Goal: Task Accomplishment & Management: Manage account settings

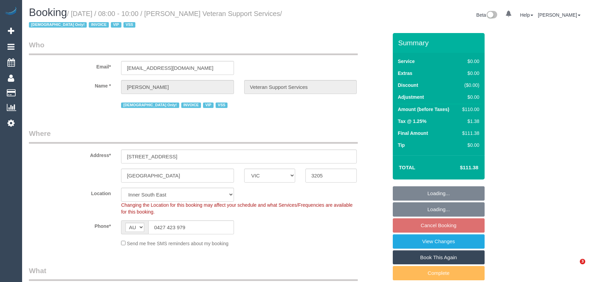
select select "VIC"
select select "120"
select select "number:27"
select select "number:14"
select select "number:19"
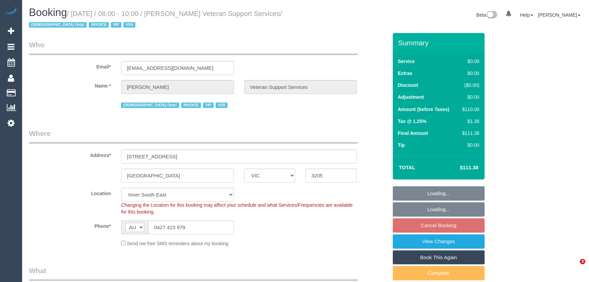
select select "number:36"
select select "number:34"
select select "object:1424"
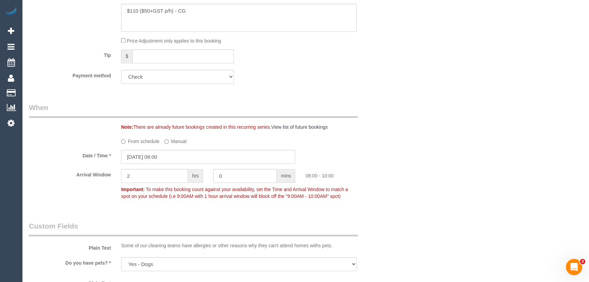
scroll to position [526, 0]
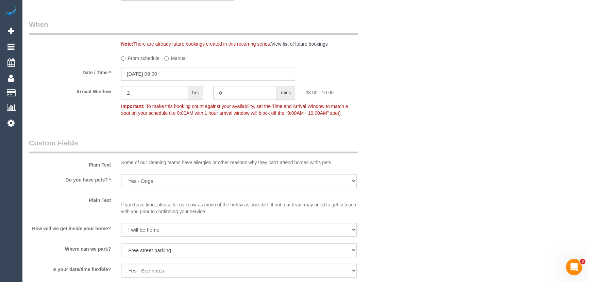
click at [136, 58] on label "From schedule" at bounding box center [140, 56] width 38 height 9
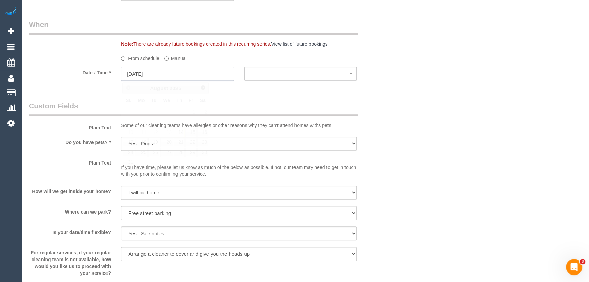
click at [138, 73] on input "19/08/2025" at bounding box center [177, 74] width 113 height 14
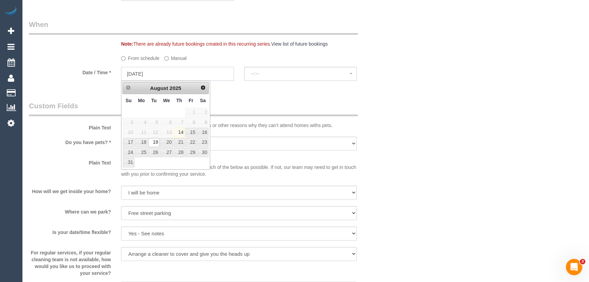
select select "spot22"
click at [192, 144] on link "22" at bounding box center [190, 142] width 11 height 9
type input "22/08/2025"
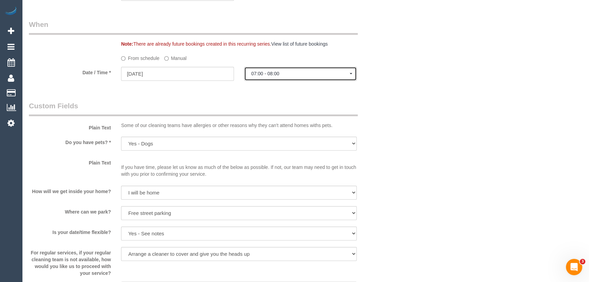
click at [266, 69] on button "07:00 - 08:00" at bounding box center [300, 74] width 113 height 14
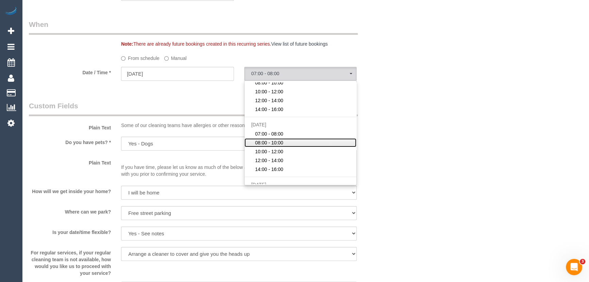
click at [278, 142] on span "08:00 - 10:00" at bounding box center [269, 142] width 28 height 7
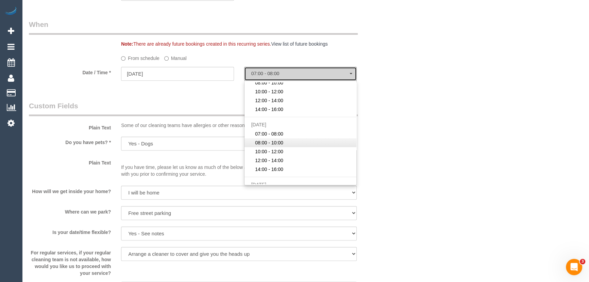
select select "spot34"
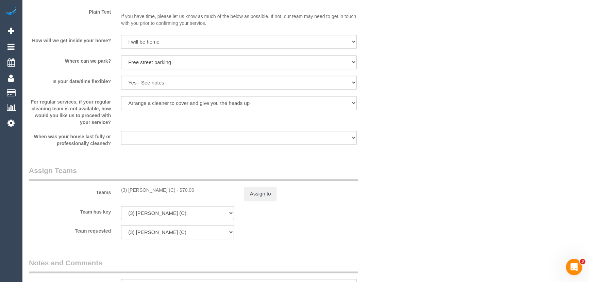
scroll to position [742, 0]
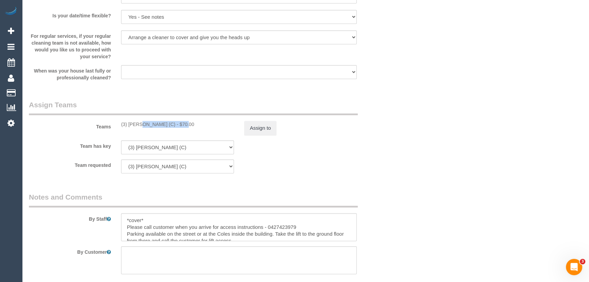
drag, startPoint x: 164, startPoint y: 123, endPoint x: 120, endPoint y: 121, distance: 43.9
click at [120, 121] on div "(3) Lara Mendes (C) - $70.00" at bounding box center [177, 124] width 123 height 7
copy div "(3) Lara Mendes (C)"
click at [252, 125] on button "Assign to" at bounding box center [260, 128] width 33 height 14
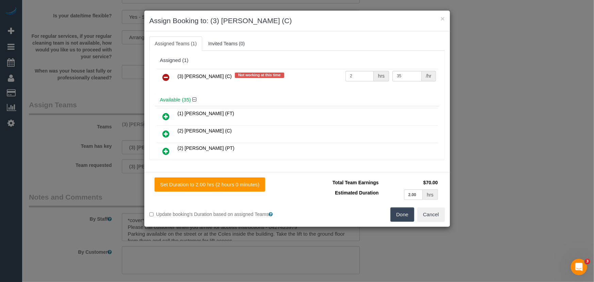
click at [166, 79] on icon at bounding box center [166, 77] width 7 height 8
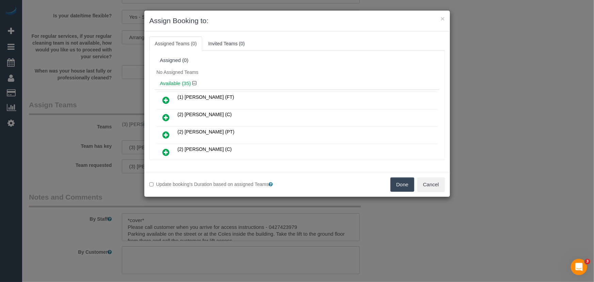
click at [405, 180] on button "Done" at bounding box center [402, 184] width 24 height 14
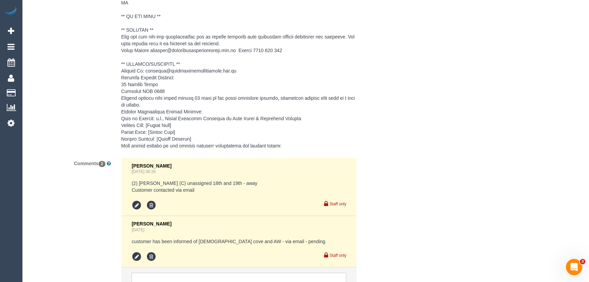
scroll to position [1113, 0]
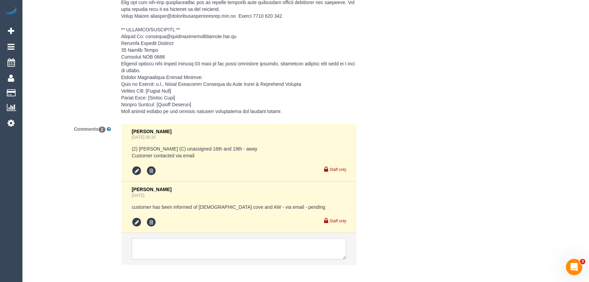
click at [215, 238] on textarea at bounding box center [239, 248] width 215 height 21
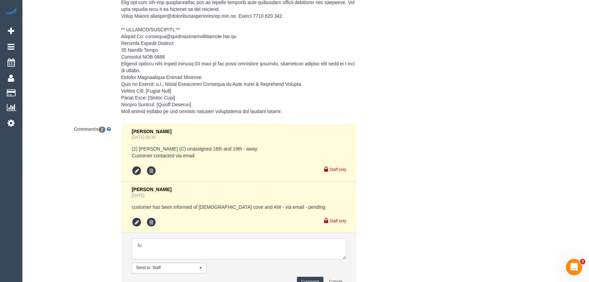
type textarea "/"
paste textarea "Cleaner(s) Unassigned: Reason Unassigned: One Off/Ongoing: Flexibility: Close a…"
drag, startPoint x: 343, startPoint y: 248, endPoint x: 411, endPoint y: 296, distance: 83.4
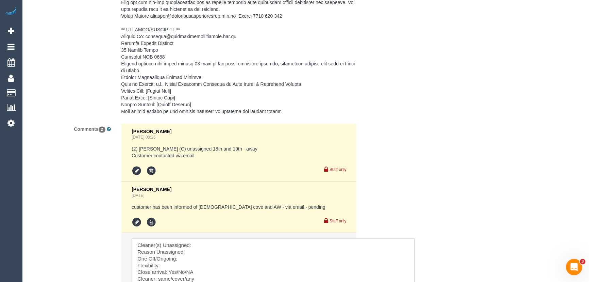
scroll to position [1213, 0]
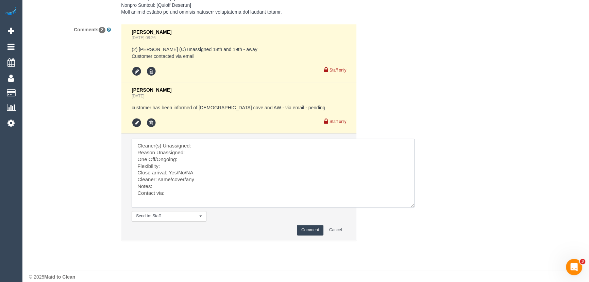
click at [207, 138] on textarea at bounding box center [273, 172] width 283 height 69
paste textarea "(3) Lara Mendes (C)"
drag, startPoint x: 208, startPoint y: 171, endPoint x: 157, endPoint y: 173, distance: 50.4
click at [157, 173] on textarea at bounding box center [273, 172] width 283 height 69
type textarea "Cleaner(s) Unassigned: (3) Lara Mendes (C) Reason Unassigned: Rescheduled One O…"
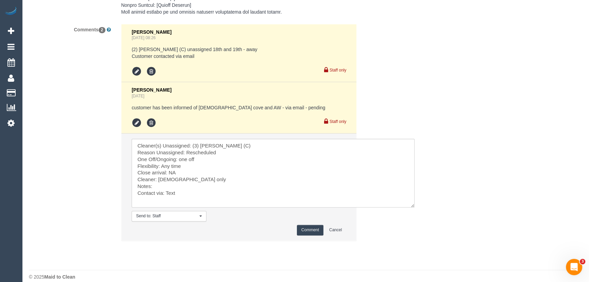
click at [316, 225] on button "Comment" at bounding box center [310, 230] width 27 height 11
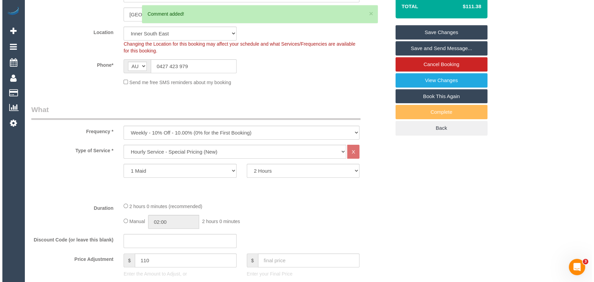
scroll to position [0, 0]
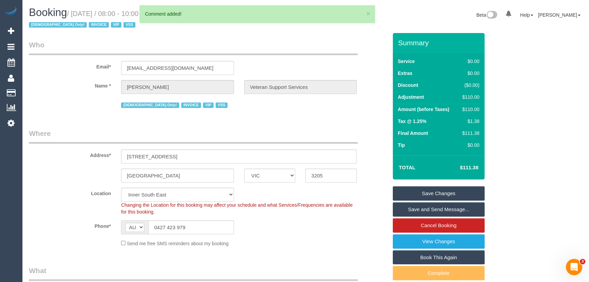
click at [438, 191] on link "Save Changes" at bounding box center [439, 193] width 92 height 14
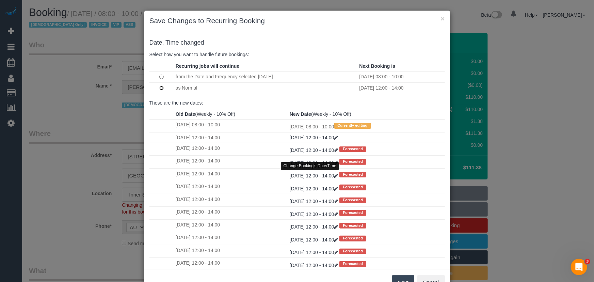
scroll to position [13, 0]
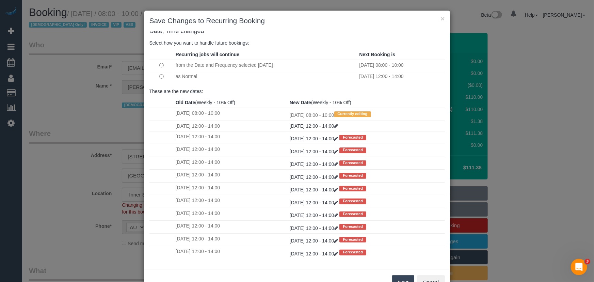
click at [396, 276] on button "Next" at bounding box center [403, 282] width 22 height 14
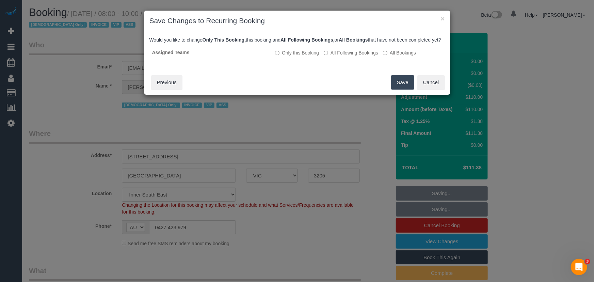
scroll to position [0, 0]
click at [398, 89] on button "Save" at bounding box center [402, 82] width 23 height 14
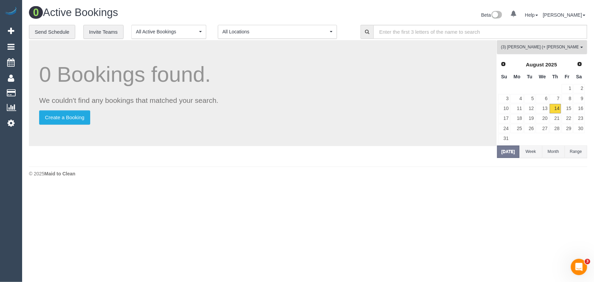
click at [537, 52] on button "(3) Jay (+ Smruti) (C) All Teams" at bounding box center [542, 47] width 90 height 14
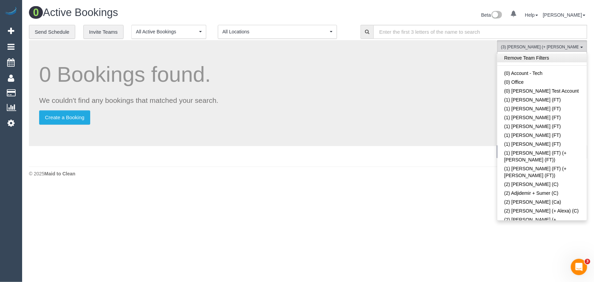
click at [518, 59] on link "Remove Team Filters" at bounding box center [541, 57] width 89 height 9
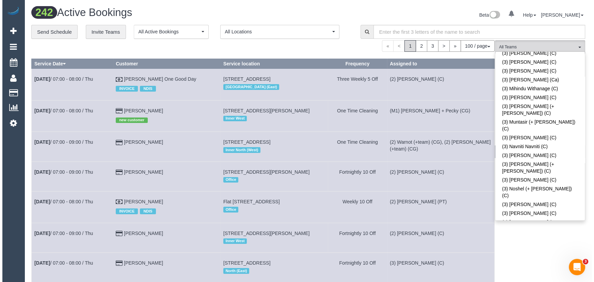
scroll to position [1618, 0]
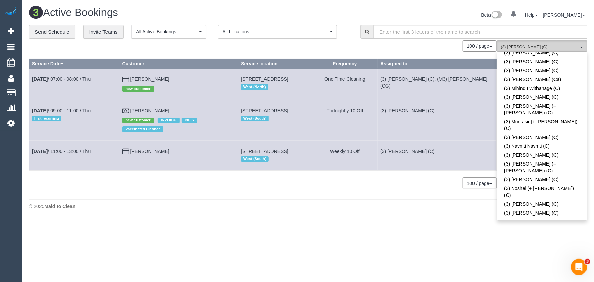
click at [538, 41] on button "(3) Vishal Kumar (C) All Teams" at bounding box center [542, 47] width 90 height 14
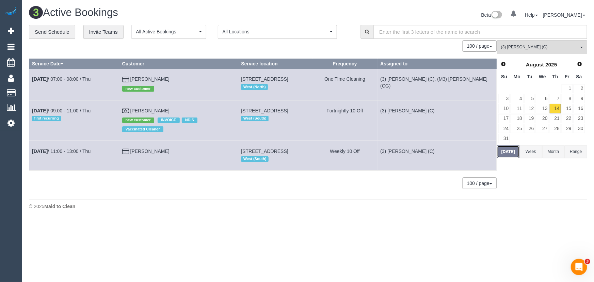
click at [512, 150] on button "Today" at bounding box center [508, 151] width 22 height 13
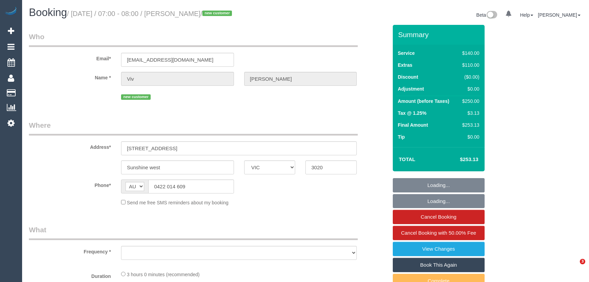
select select "VIC"
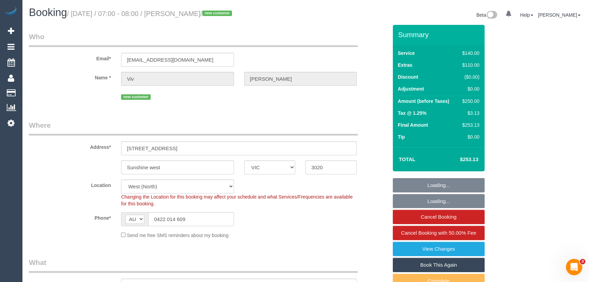
select select "object:561"
select select "string:stripe-pm_1Rv8pE2GScqysDRVJW60SleB"
select select "object:1146"
select select "number:28"
select select "number:14"
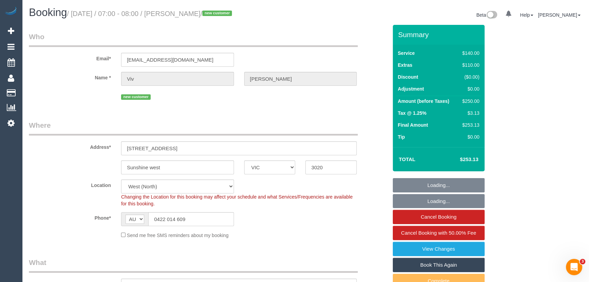
select select "number:18"
select select "number:22"
select select "number:33"
select select "number:26"
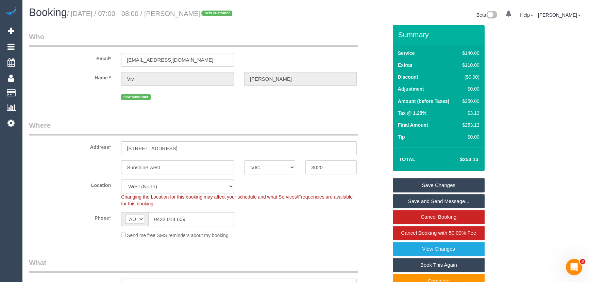
drag, startPoint x: 203, startPoint y: 221, endPoint x: 102, endPoint y: 217, distance: 101.2
click at [98, 220] on div "Phone* AF AL DZ AD AO AI AQ AG AR AM AW AU AT AZ BS BH BD BB BY BE BZ BJ BM BT …" at bounding box center [208, 219] width 369 height 14
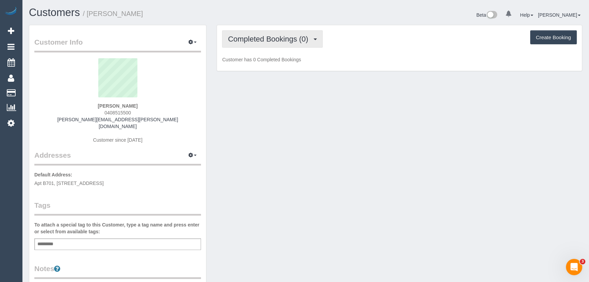
click at [275, 36] on span "Completed Bookings (0)" at bounding box center [270, 39] width 84 height 9
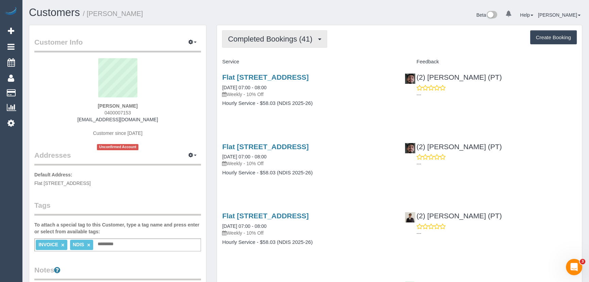
click at [245, 35] on span "Completed Bookings (41)" at bounding box center [272, 39] width 88 height 9
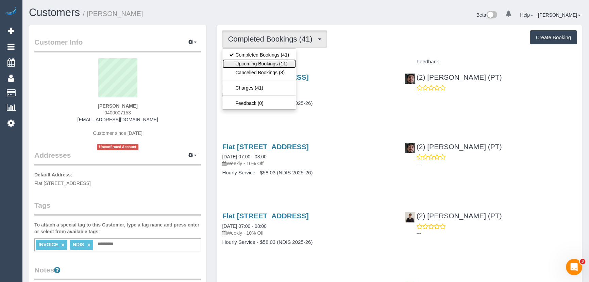
click at [254, 64] on link "Upcoming Bookings (11)" at bounding box center [260, 63] width 74 height 9
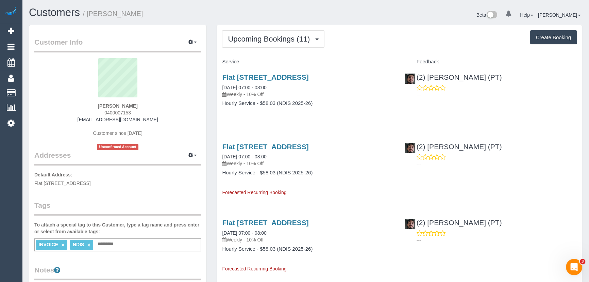
drag, startPoint x: 141, startPoint y: 106, endPoint x: 81, endPoint y: 102, distance: 60.4
click at [83, 102] on div "Iain Gordon 0400007153 iaindgordon@gmail.com Customer since 2024 Unconfirmed Ac…" at bounding box center [117, 104] width 167 height 92
copy strong "Iain Gordon"
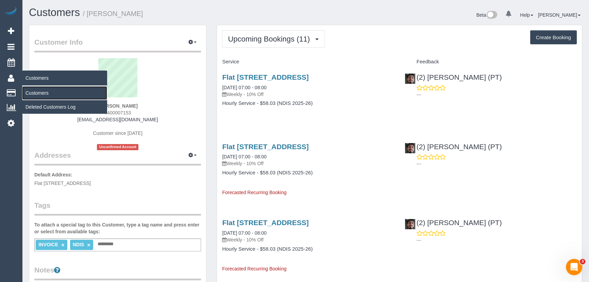
click at [35, 92] on link "Customers" at bounding box center [64, 93] width 85 height 14
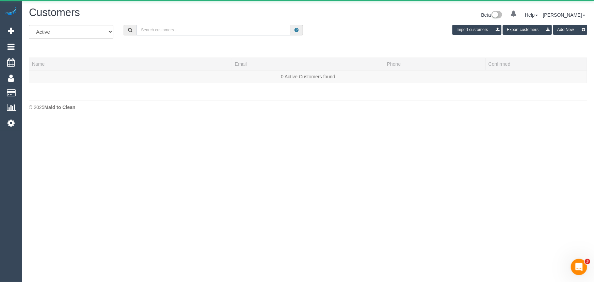
click at [185, 34] on input "text" at bounding box center [213, 30] width 154 height 11
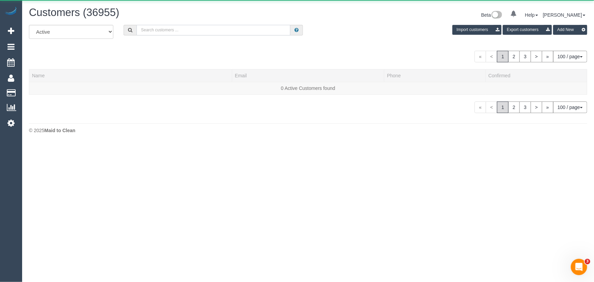
paste input "catherine@velishafarms.com"
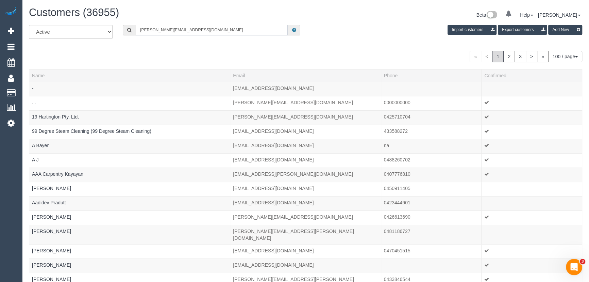
type input "catherine@velishafarms.com"
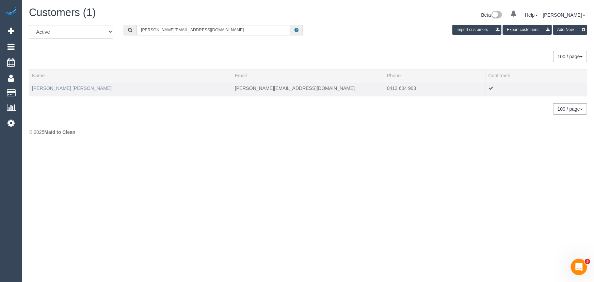
click at [61, 90] on td "Catherine Velisha" at bounding box center [130, 89] width 203 height 14
click at [61, 88] on link "Catherine Velisha" at bounding box center [72, 87] width 80 height 5
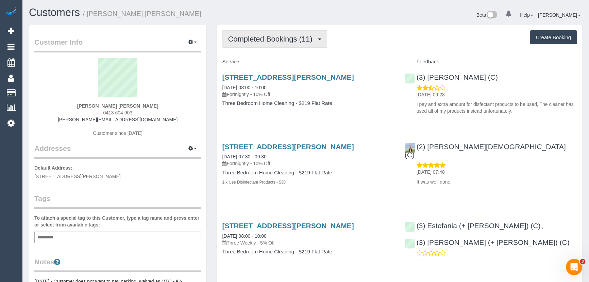
click at [255, 39] on span "Completed Bookings (11)" at bounding box center [272, 39] width 88 height 9
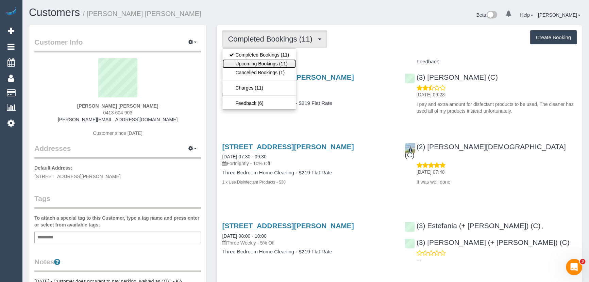
click at [253, 63] on link "Upcoming Bookings (11)" at bounding box center [260, 63] width 74 height 9
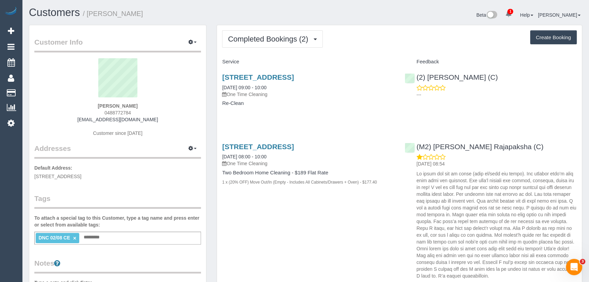
drag, startPoint x: 147, startPoint y: 102, endPoint x: 71, endPoint y: 101, distance: 75.5
click at [74, 101] on div "[PERSON_NAME] 0488772784 [EMAIL_ADDRESS][DOMAIN_NAME] Customer since [DATE]" at bounding box center [117, 100] width 167 height 85
copy div "[PERSON_NAME]"
drag, startPoint x: 75, startPoint y: 238, endPoint x: 91, endPoint y: 238, distance: 16.0
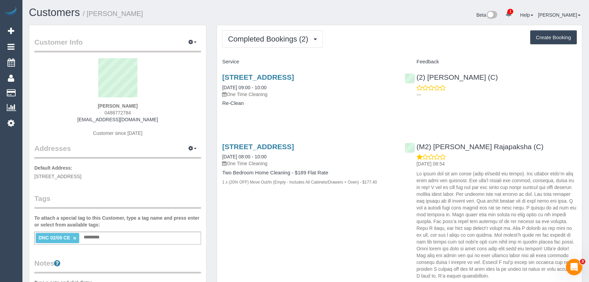
click at [75, 238] on link "×" at bounding box center [74, 238] width 3 height 6
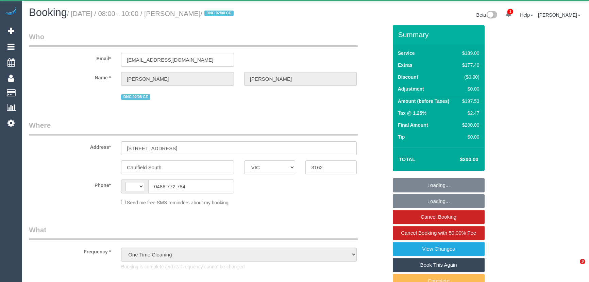
select select "VIC"
select select "object:708"
select select "string:AU"
select select "string:stripe-pm_1RpgYe2GScqysDRVs6HKFCo7"
select select "number:32"
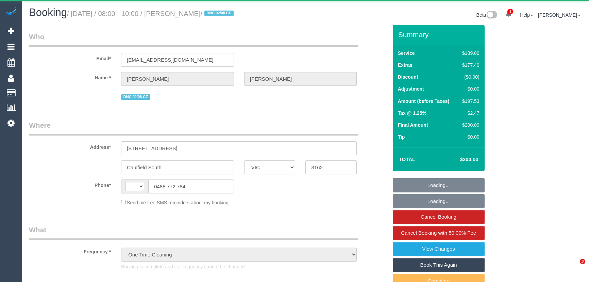
select select "number:14"
select select "number:19"
select select "number:24"
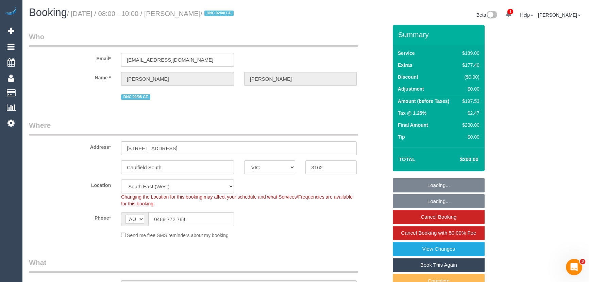
select select "spot1"
click at [458, 250] on link "View Changes" at bounding box center [439, 249] width 92 height 14
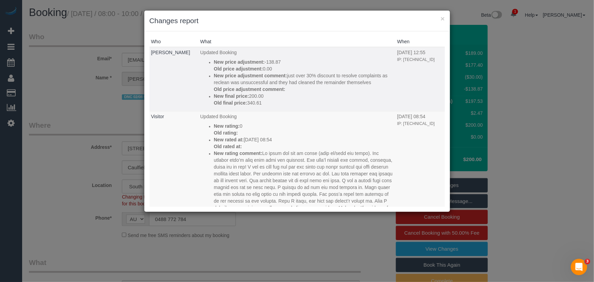
scroll to position [185, 0]
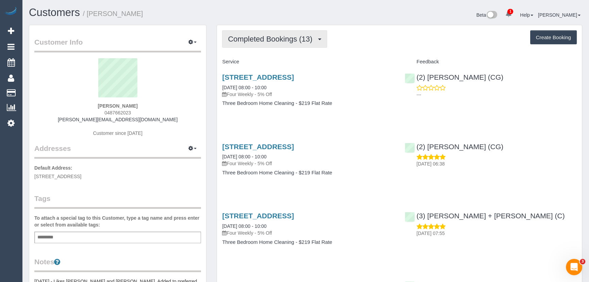
click at [268, 40] on span "Completed Bookings (13)" at bounding box center [272, 39] width 88 height 9
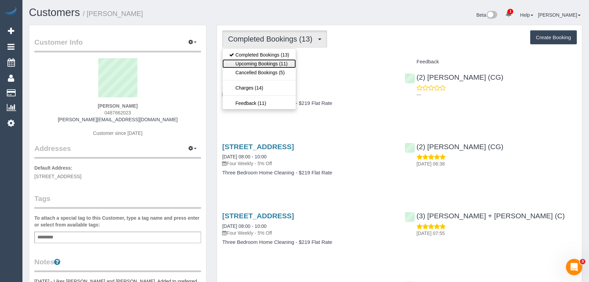
click at [267, 63] on link "Upcoming Bookings (11)" at bounding box center [260, 63] width 74 height 9
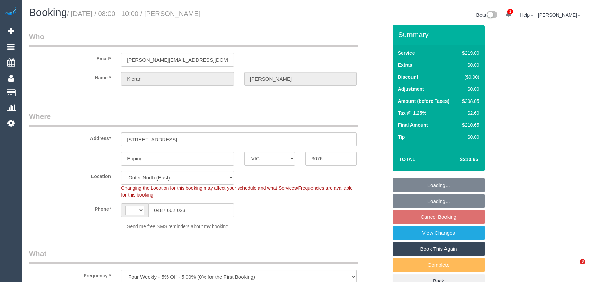
select select "VIC"
select select "number:28"
select select "number:16"
select select "number:19"
select select "number:24"
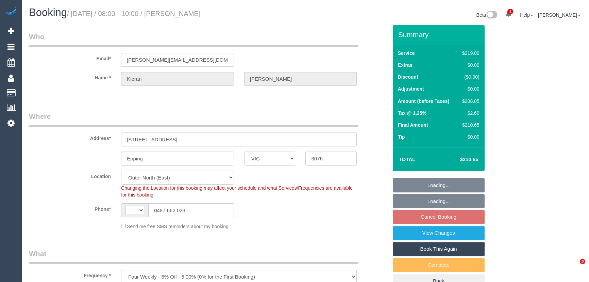
select select "number:34"
select select "object:807"
select select "string:AU"
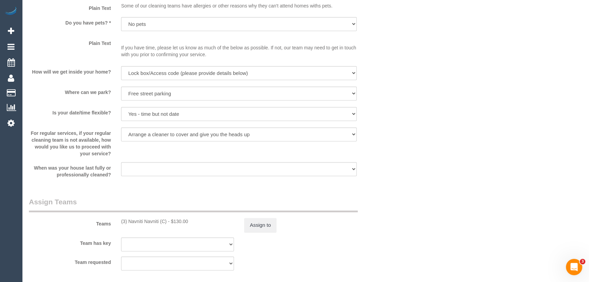
scroll to position [990, 0]
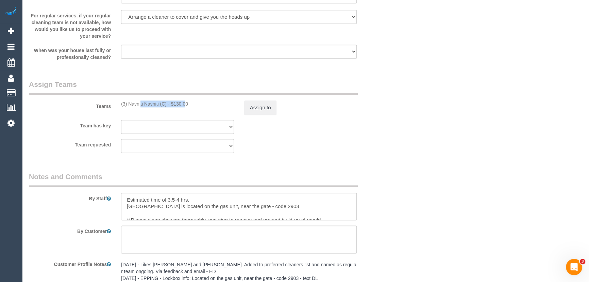
drag, startPoint x: 167, startPoint y: 102, endPoint x: 116, endPoint y: 105, distance: 51.4
click at [116, 105] on div "Teams (3) Navniti Navniti (C) - $130.00 Assign to" at bounding box center [208, 96] width 369 height 35
copy div "(3) Navniti Navniti (C)"
click at [251, 103] on button "Assign to" at bounding box center [260, 107] width 33 height 14
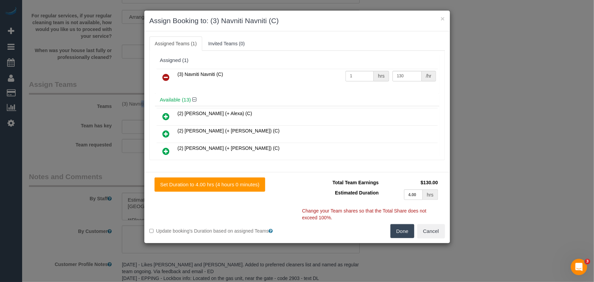
click at [168, 75] on icon at bounding box center [166, 77] width 7 height 8
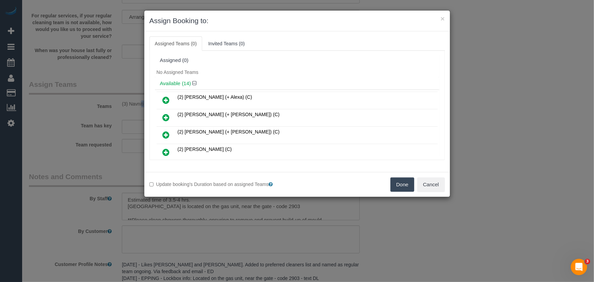
click at [405, 184] on button "Done" at bounding box center [402, 184] width 24 height 14
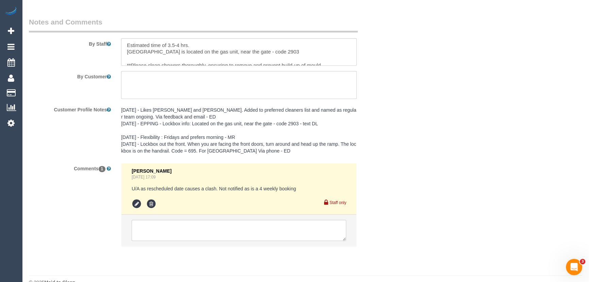
scroll to position [1158, 0]
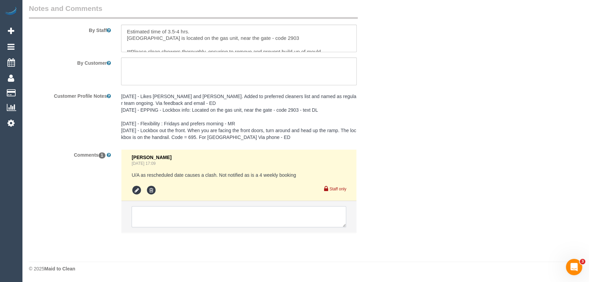
click at [242, 218] on textarea at bounding box center [239, 216] width 215 height 21
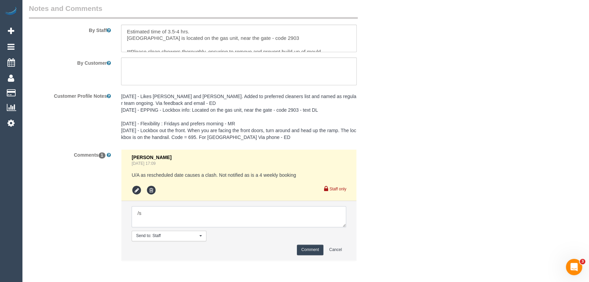
type textarea "/"
paste textarea "Cleaner(s) Unassigned: Reason Unassigned: Contact via: Which message sent: Addi…"
drag, startPoint x: 343, startPoint y: 225, endPoint x: 369, endPoint y: 266, distance: 48.8
click at [346, 227] on textarea at bounding box center [239, 216] width 215 height 21
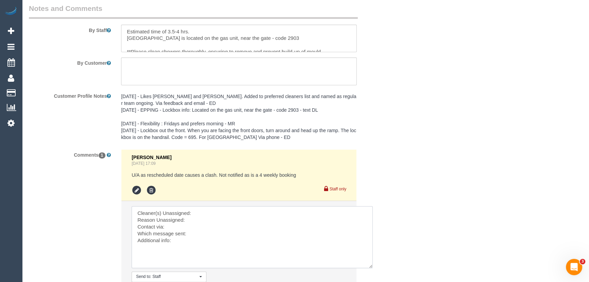
click at [216, 214] on textarea at bounding box center [252, 237] width 241 height 62
paste textarea "(3) Navniti Navniti (C)"
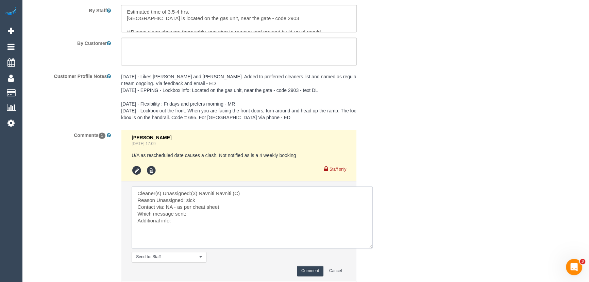
scroll to position [1189, 0]
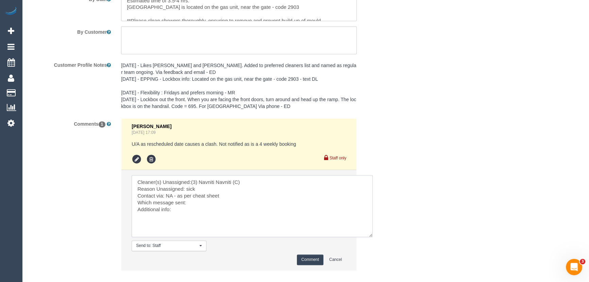
drag, startPoint x: 187, startPoint y: 227, endPoint x: 59, endPoint y: 129, distance: 161.0
click at [61, 130] on div "Comments 1 Steve Cranston Aug 01, 2025 17:09 U/A as rescheduled date causes a c…" at bounding box center [208, 197] width 369 height 159
type textarea "Cleaner(s) Unassigned:(3) Navniti Navniti (C) Reason Unassigned: sick Contact v…"
click at [308, 261] on button "Comment" at bounding box center [310, 259] width 27 height 11
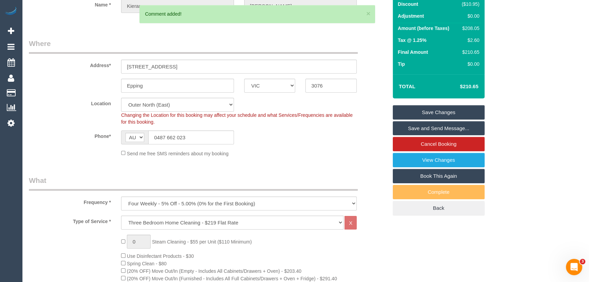
scroll to position [14, 0]
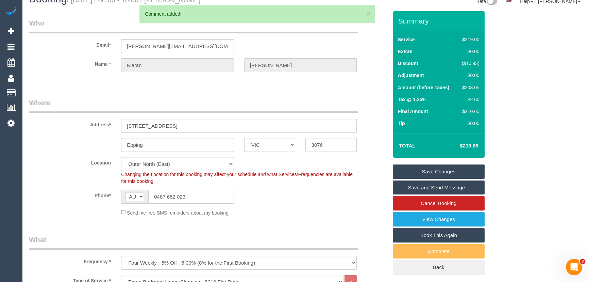
click at [439, 166] on link "Save Changes" at bounding box center [439, 171] width 92 height 14
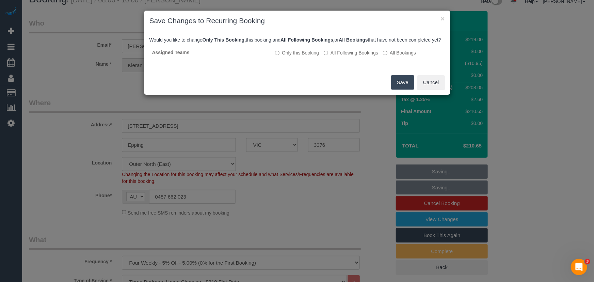
click at [397, 89] on button "Save" at bounding box center [402, 82] width 23 height 14
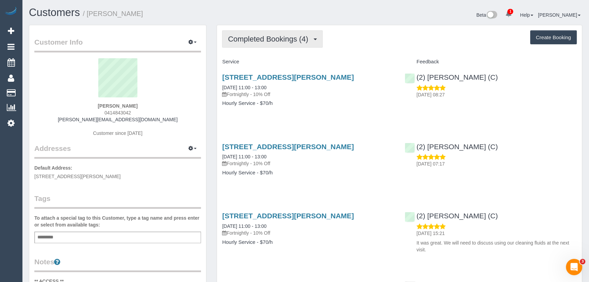
click at [279, 32] on button "Completed Bookings (4)" at bounding box center [272, 38] width 101 height 17
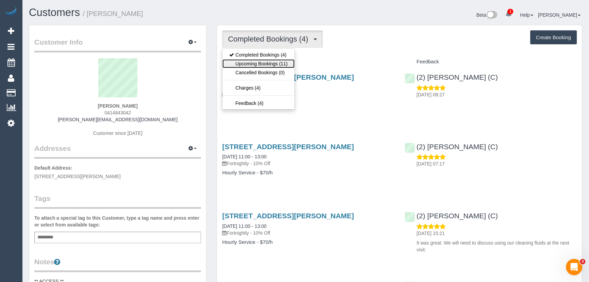
click at [267, 61] on link "Upcoming Bookings (11)" at bounding box center [259, 63] width 72 height 9
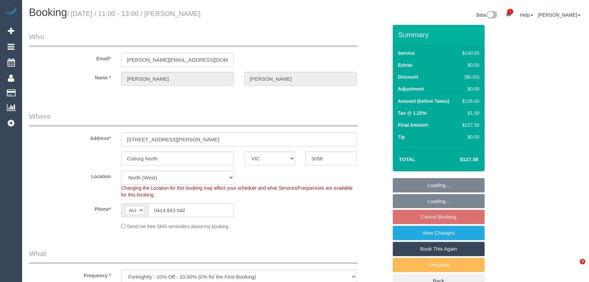
select select "VIC"
select select "number:27"
select select "number:14"
select select "number:19"
select select "number:22"
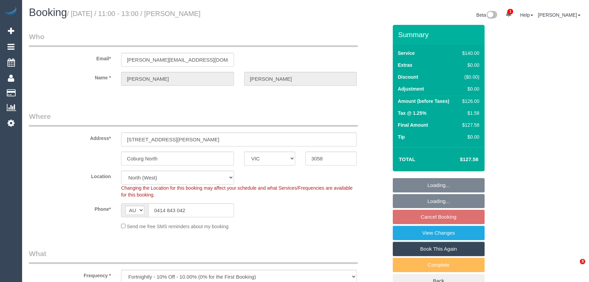
select select "number:34"
select select "number:11"
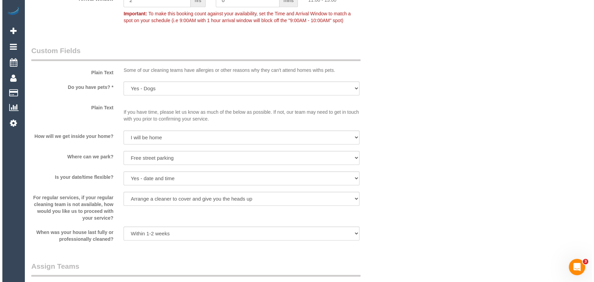
scroll to position [928, 0]
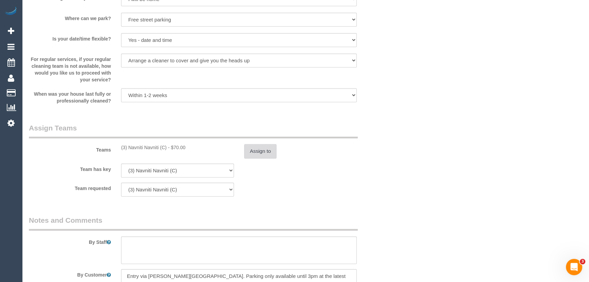
click at [249, 153] on button "Assign to" at bounding box center [260, 151] width 33 height 14
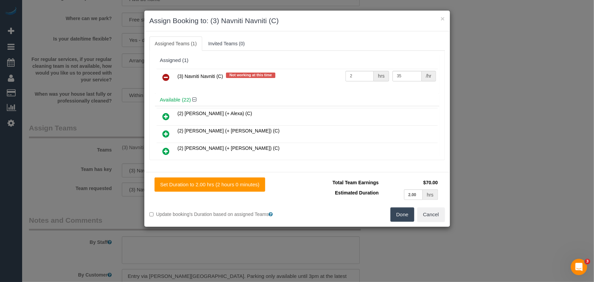
drag, startPoint x: 166, startPoint y: 77, endPoint x: 196, endPoint y: 90, distance: 33.2
click at [166, 77] on icon at bounding box center [166, 77] width 7 height 8
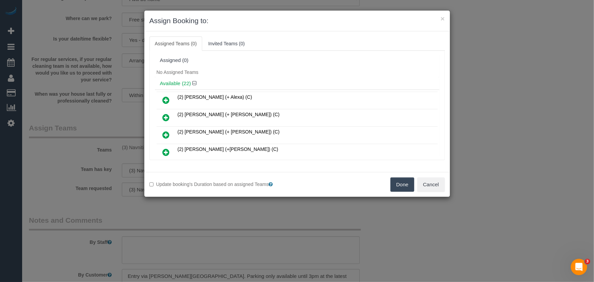
click at [395, 184] on button "Done" at bounding box center [402, 184] width 24 height 14
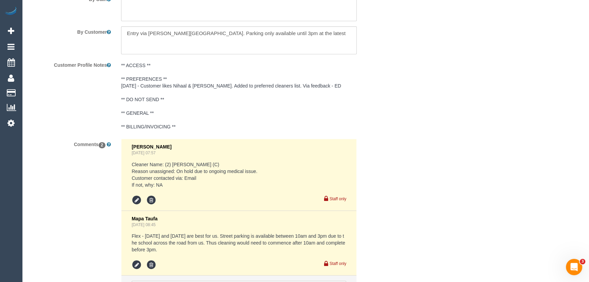
scroll to position [1245, 0]
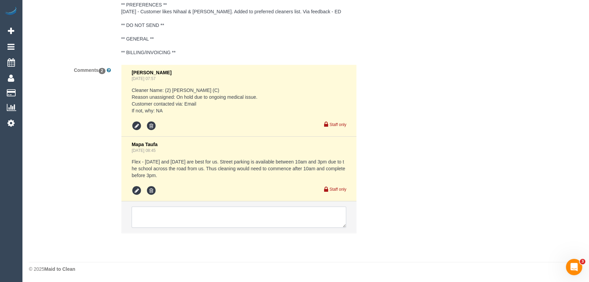
click at [241, 221] on textarea at bounding box center [239, 216] width 215 height 21
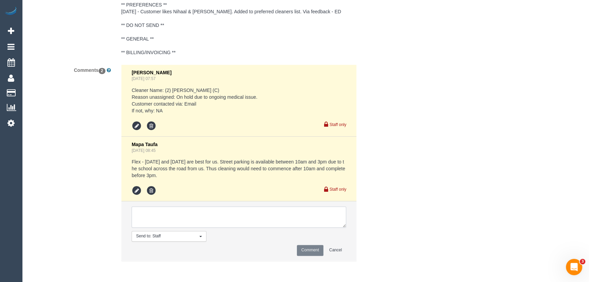
paste textarea "Cleaner(s) Unassigned:(3) Navniti Navniti (C) Reason Unassigned: sick Contact v…"
type textarea "Cleaner(s) Unassigned:(3) Navniti Navniti (C) Reason Unassigned: sick Contact v…"
click at [307, 250] on button "Comment" at bounding box center [310, 250] width 27 height 11
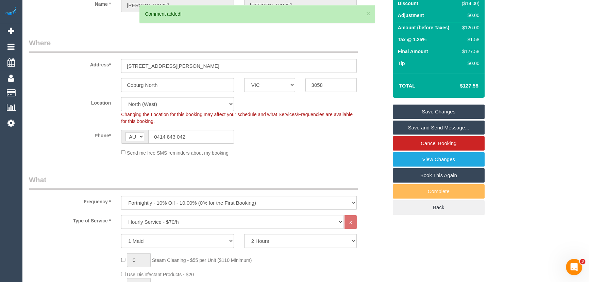
scroll to position [7, 0]
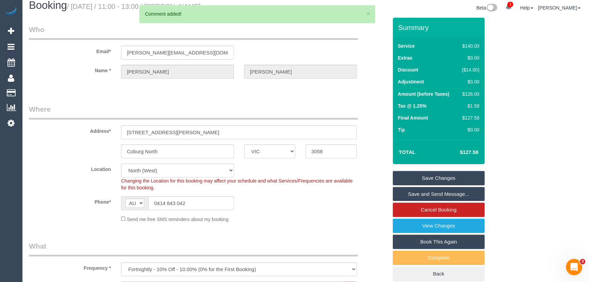
click at [419, 169] on div "Summary Service $140.00 Extras $0.00 Discount ($14.00) Adjustment $0.00 Amount …" at bounding box center [439, 149] width 92 height 263
click at [419, 171] on link "Save Changes" at bounding box center [439, 178] width 92 height 14
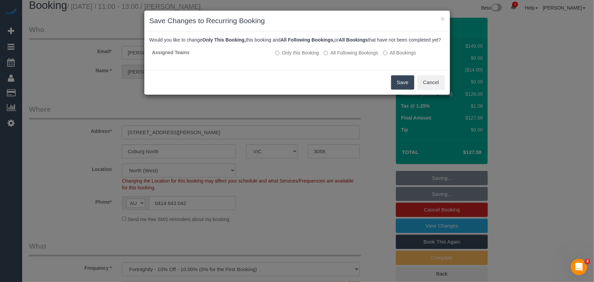
click at [407, 89] on button "Save" at bounding box center [402, 82] width 23 height 14
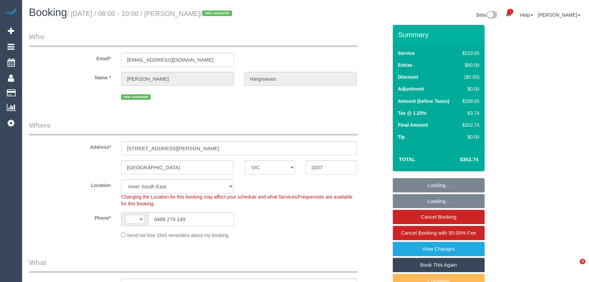
select select "VIC"
select select "object:4199"
select select "string:AU"
select select "number:27"
select select "number:14"
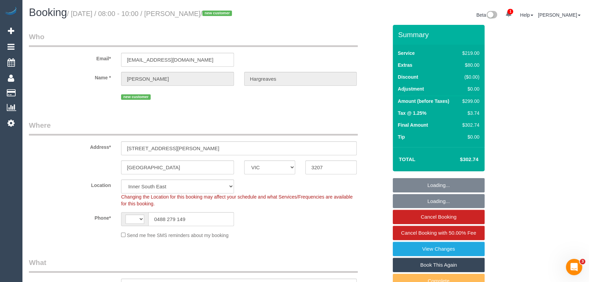
select select "number:19"
select select "number:36"
select select "string:stripe-pm_1RtgE02GScqysDRVYS1denY4"
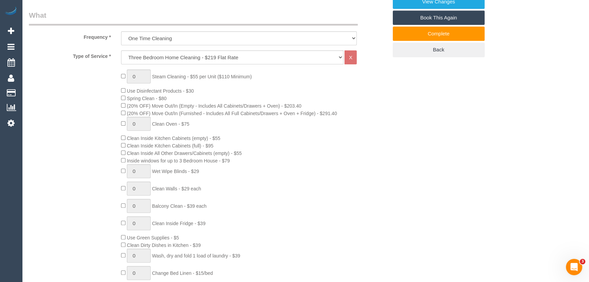
scroll to position [247, 0]
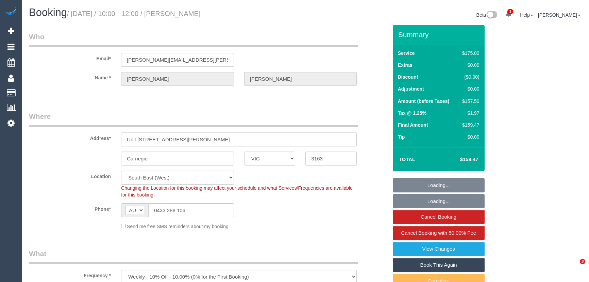
select select "VIC"
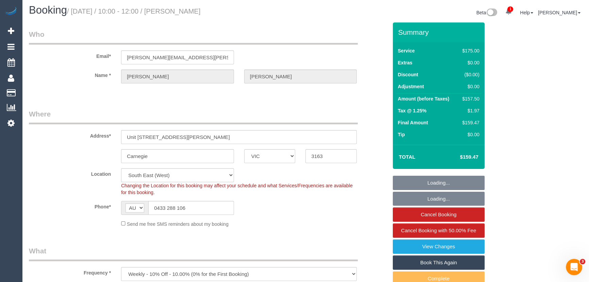
select select "object:733"
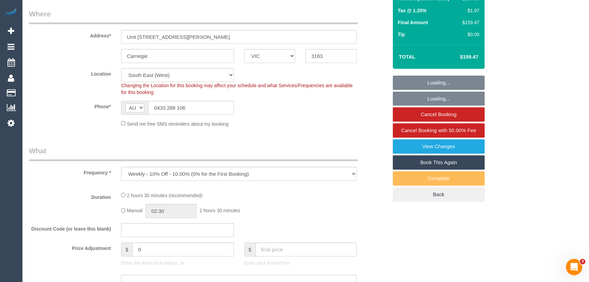
select select "string:stripe-pm_1RISRj2GScqysDRVdfWkrOql"
select select "number:29"
select select "number:15"
select select "number:19"
select select "number:24"
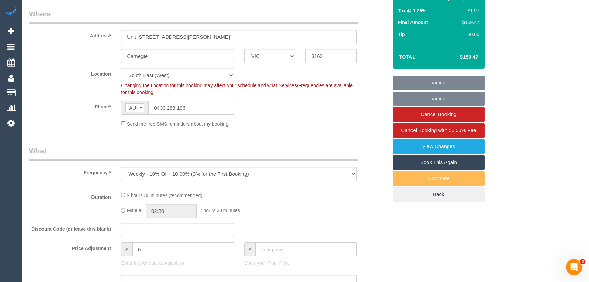
select select "number:33"
select select "number:11"
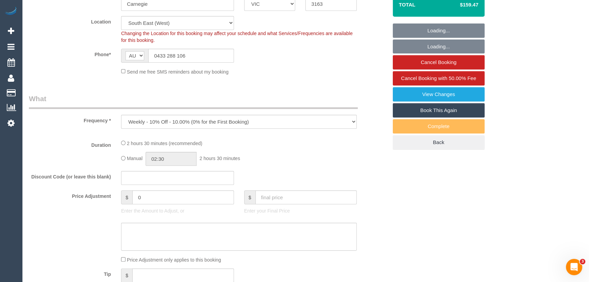
select select "150"
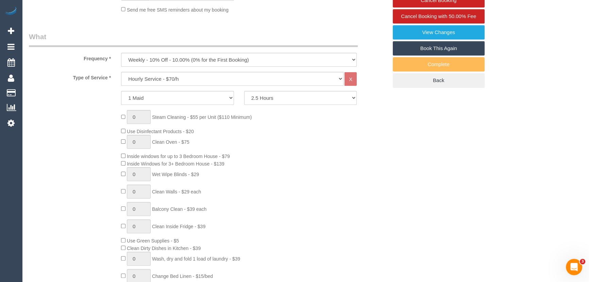
scroll to position [31, 0]
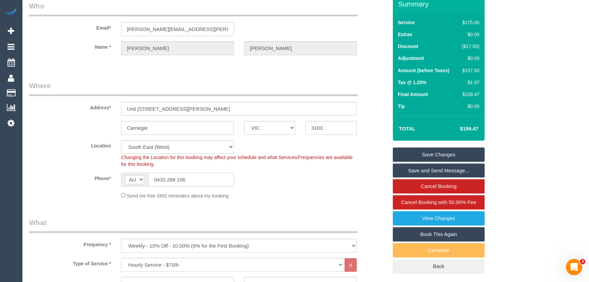
drag, startPoint x: 204, startPoint y: 176, endPoint x: 123, endPoint y: 173, distance: 81.4
click at [123, 173] on div "AF AL DZ AD AO AI AQ AG AR AM AW AU AT AZ BS BH BD BB BY BE BZ BJ BM BT BO BA B…" at bounding box center [177, 180] width 113 height 14
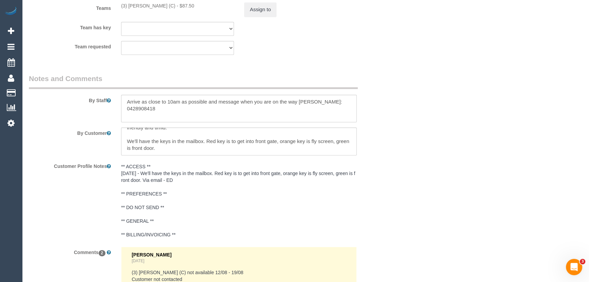
scroll to position [1112, 0]
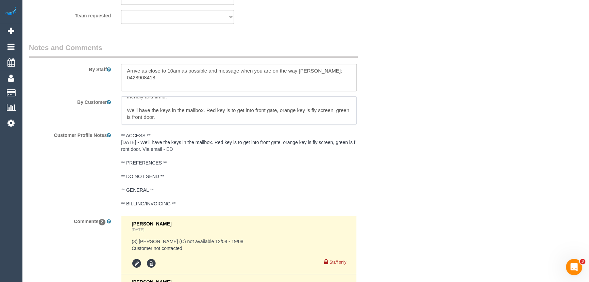
drag, startPoint x: 127, startPoint y: 109, endPoint x: 191, endPoint y: 116, distance: 64.3
click at [191, 116] on textarea at bounding box center [239, 110] width 236 height 28
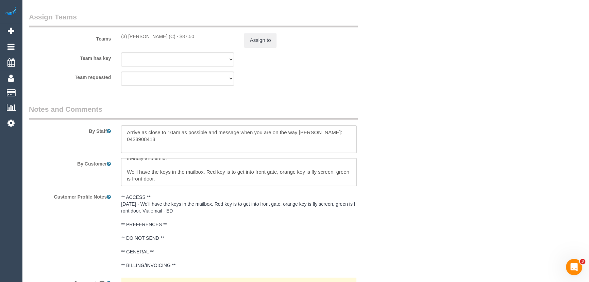
scroll to position [1050, 0]
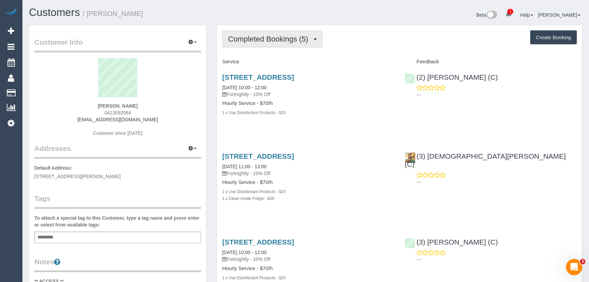
click at [262, 44] on button "Completed Bookings (5)" at bounding box center [272, 38] width 101 height 17
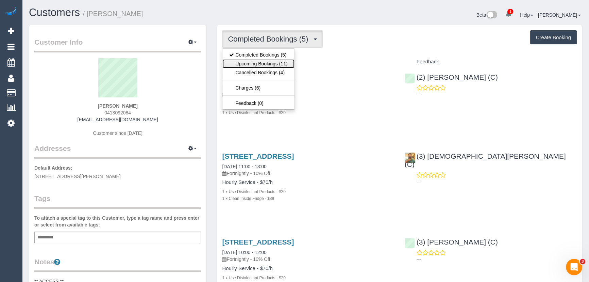
click at [262, 61] on link "Upcoming Bookings (11)" at bounding box center [259, 63] width 72 height 9
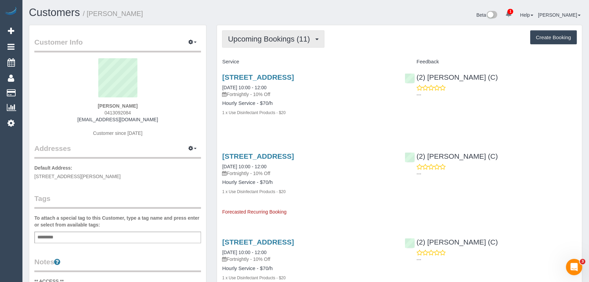
drag, startPoint x: 273, startPoint y: 32, endPoint x: 272, endPoint y: 46, distance: 14.4
click at [273, 35] on button "Upcoming Bookings (11)" at bounding box center [273, 38] width 102 height 17
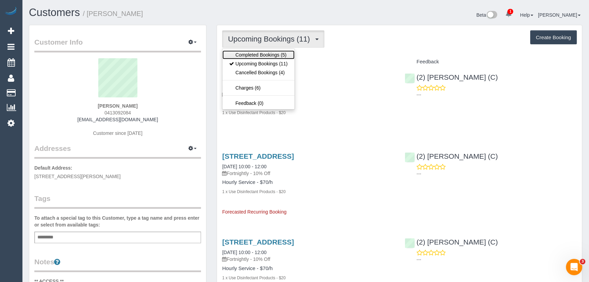
click at [269, 56] on link "Completed Bookings (5)" at bounding box center [259, 54] width 72 height 9
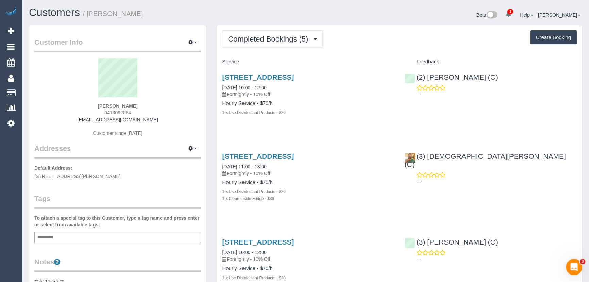
drag, startPoint x: 159, startPoint y: 118, endPoint x: 69, endPoint y: 118, distance: 89.5
click at [69, 118] on div "[PERSON_NAME] 0413092084 [EMAIL_ADDRESS][DOMAIN_NAME] Customer since [DATE]" at bounding box center [117, 100] width 167 height 85
copy link "[EMAIL_ADDRESS][DOMAIN_NAME]"
click at [143, 103] on div "[PERSON_NAME] 0413092084 [EMAIL_ADDRESS][DOMAIN_NAME] Customer since [DATE]" at bounding box center [117, 100] width 167 height 85
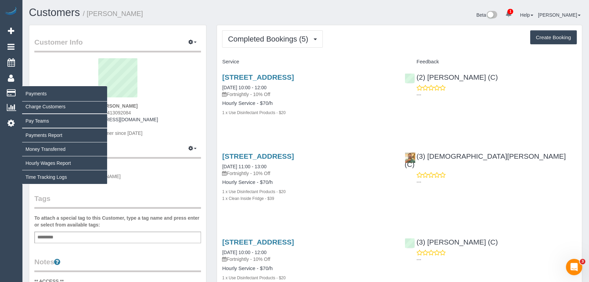
drag, startPoint x: 152, startPoint y: 103, endPoint x: 17, endPoint y: 96, distance: 134.9
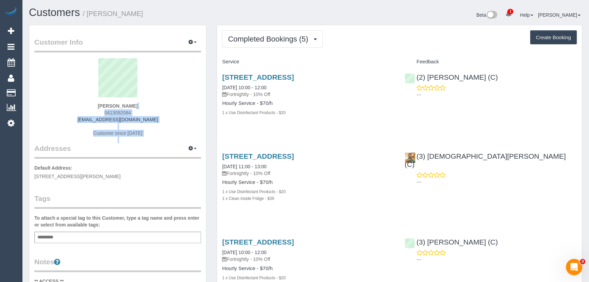
click at [150, 107] on div "[PERSON_NAME] 0413092084 [EMAIL_ADDRESS][DOMAIN_NAME] Customer since [DATE]" at bounding box center [117, 100] width 167 height 85
drag, startPoint x: 146, startPoint y: 104, endPoint x: 82, endPoint y: 99, distance: 63.8
click at [82, 99] on div "[PERSON_NAME] 0413092084 [EMAIL_ADDRESS][DOMAIN_NAME] Customer since [DATE]" at bounding box center [117, 100] width 167 height 85
copy div "[PERSON_NAME]"
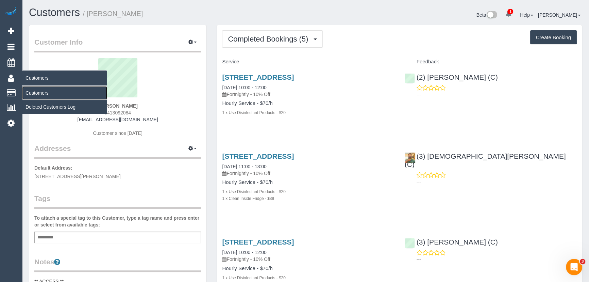
click at [34, 92] on link "Customers" at bounding box center [64, 93] width 85 height 14
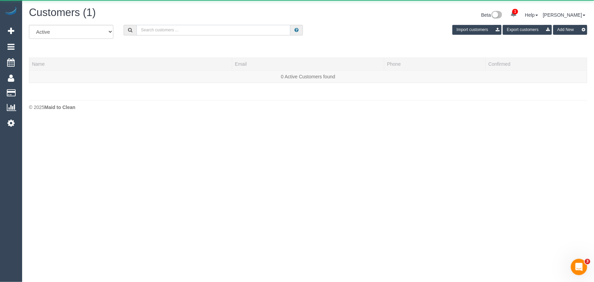
click at [155, 33] on input "text" at bounding box center [213, 30] width 154 height 11
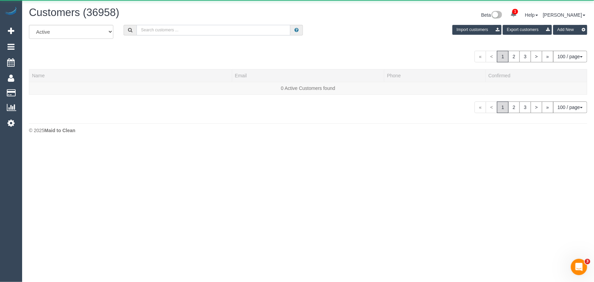
paste input "[PERSON_NAME]"
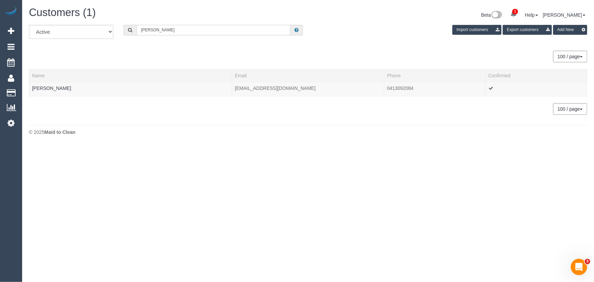
type input "[PERSON_NAME]"
drag, startPoint x: 74, startPoint y: 87, endPoint x: 35, endPoint y: 88, distance: 38.5
click at [35, 88] on td "[PERSON_NAME]" at bounding box center [130, 89] width 203 height 14
click at [80, 87] on td "[PERSON_NAME]" at bounding box center [130, 89] width 203 height 14
drag, startPoint x: 80, startPoint y: 87, endPoint x: 53, endPoint y: 91, distance: 26.9
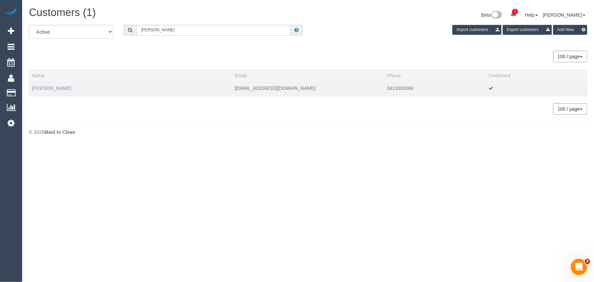
click at [38, 88] on td "[PERSON_NAME]" at bounding box center [130, 89] width 203 height 14
copy link "[PERSON_NAME]"
click at [51, 89] on link "[PERSON_NAME]" at bounding box center [51, 87] width 39 height 5
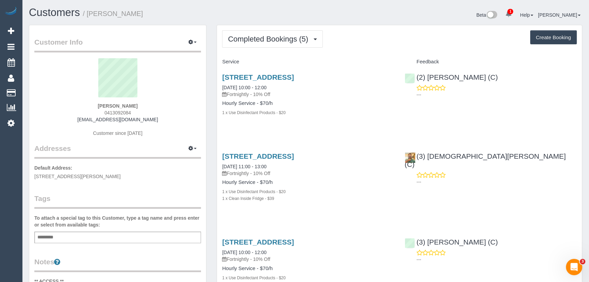
drag, startPoint x: 221, startPoint y: 76, endPoint x: 294, endPoint y: 108, distance: 80.1
click at [294, 108] on div "[STREET_ADDRESS] [DATE] 10:00 - 12:00 Fortnightly - 10% Off Hourly Service - $7…" at bounding box center [308, 98] width 182 height 62
copy div "[STREET_ADDRESS] [DATE] 10:00 - 12:00 Fortnightly - 10% Off Hourly Service - $7…"
drag, startPoint x: 88, startPoint y: 233, endPoint x: 91, endPoint y: 229, distance: 4.9
click at [88, 233] on div "Add a tag" at bounding box center [117, 237] width 167 height 12
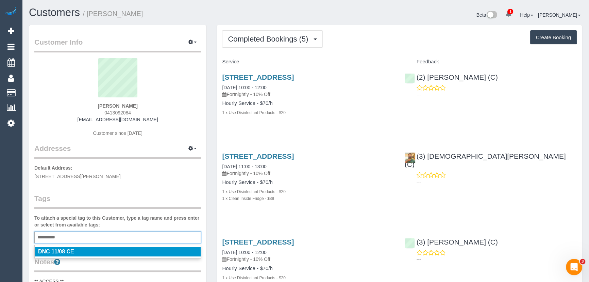
type input "*********"
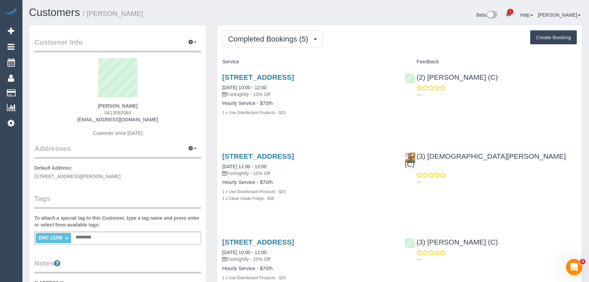
click at [507, 143] on div "Service Feedback [STREET_ADDRESS] [DATE] 10:00 - 12:00 Fortnightly - 10% Off Ho…" at bounding box center [399, 254] width 355 height 396
drag, startPoint x: 152, startPoint y: 105, endPoint x: 29, endPoint y: 102, distance: 122.6
click at [85, 102] on div "[PERSON_NAME] 0413092084 [EMAIL_ADDRESS][DOMAIN_NAME] Customer since [DATE]" at bounding box center [117, 100] width 167 height 85
drag, startPoint x: 103, startPoint y: 107, endPoint x: 174, endPoint y: 103, distance: 70.2
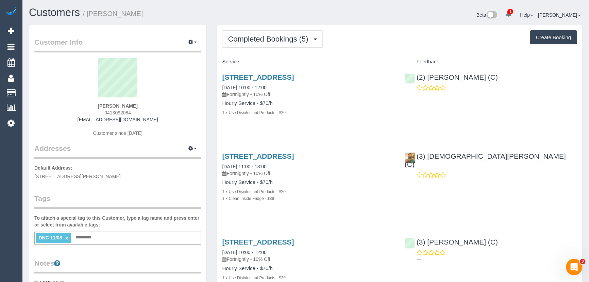
click at [173, 103] on div "[PERSON_NAME] 0413092084 [EMAIL_ADDRESS][DOMAIN_NAME] Customer since [DATE]" at bounding box center [117, 100] width 167 height 85
click at [143, 106] on div "[PERSON_NAME] 0413092084 [EMAIL_ADDRESS][DOMAIN_NAME] Customer since [DATE]" at bounding box center [117, 100] width 167 height 85
drag, startPoint x: 145, startPoint y: 106, endPoint x: 59, endPoint y: 103, distance: 86.5
click at [74, 106] on div "[PERSON_NAME] 0413092084 [EMAIL_ADDRESS][DOMAIN_NAME] Customer since [DATE]" at bounding box center [117, 100] width 167 height 85
copy strong "[PERSON_NAME]"
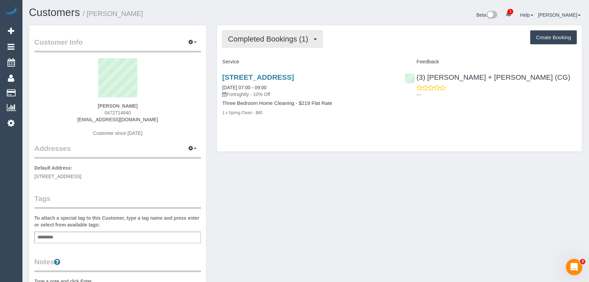
click at [276, 40] on span "Completed Bookings (1)" at bounding box center [270, 39] width 84 height 9
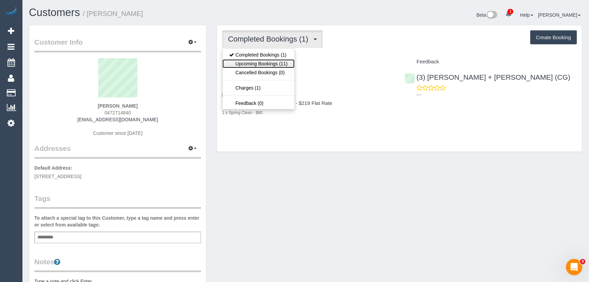
click at [272, 66] on link "Upcoming Bookings (11)" at bounding box center [259, 63] width 72 height 9
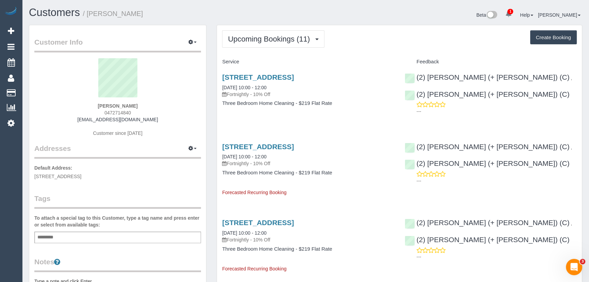
drag, startPoint x: 94, startPoint y: 104, endPoint x: 147, endPoint y: 112, distance: 53.7
click at [147, 112] on div "[PERSON_NAME] 0472714840 [EMAIL_ADDRESS][DOMAIN_NAME] Customer since [DATE]" at bounding box center [117, 100] width 167 height 85
click at [146, 107] on div "[PERSON_NAME] 0472714840 [EMAIL_ADDRESS][DOMAIN_NAME] Customer since [DATE]" at bounding box center [117, 100] width 167 height 85
click at [57, 92] on sui-profile-pic at bounding box center [117, 80] width 157 height 44
drag, startPoint x: 141, startPoint y: 103, endPoint x: 84, endPoint y: 105, distance: 57.6
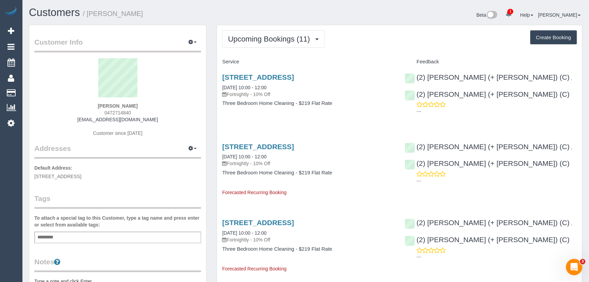
click at [86, 107] on div "[PERSON_NAME] 0472714840 [EMAIL_ADDRESS][DOMAIN_NAME] Customer since [DATE]" at bounding box center [117, 100] width 167 height 85
copy strong "[PERSON_NAME]"
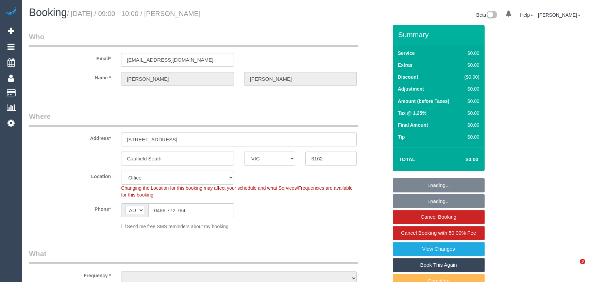
select select "VIC"
select select "object:733"
select select "number:32"
select select "number:14"
select select "number:19"
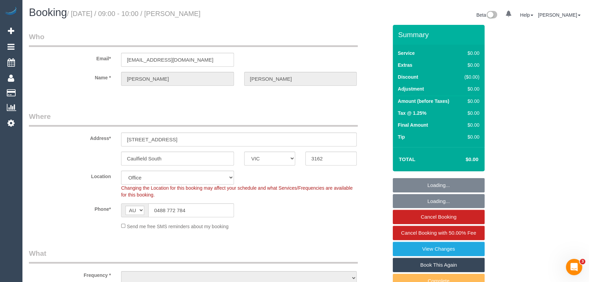
select select "number:24"
select select "object:2011"
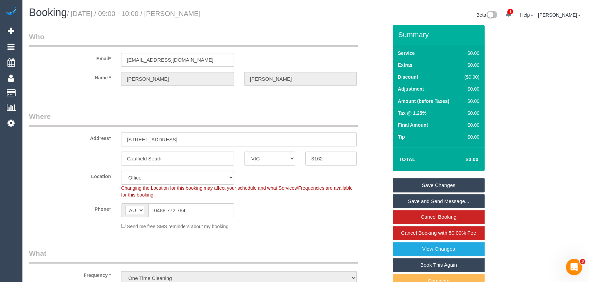
drag, startPoint x: 232, startPoint y: 9, endPoint x: 175, endPoint y: 13, distance: 57.3
click at [175, 13] on h1 "Booking / [DATE] / 09:00 - 10:00 / [PERSON_NAME]" at bounding box center [165, 13] width 272 height 12
click at [231, 20] on div "Booking / [DATE] / 09:00 - 10:00 / [PERSON_NAME]" at bounding box center [165, 14] width 282 height 15
drag, startPoint x: 230, startPoint y: 14, endPoint x: 176, endPoint y: 14, distance: 54.4
click at [176, 14] on h1 "Booking / [DATE] / 09:00 - 10:00 / [PERSON_NAME]" at bounding box center [165, 13] width 272 height 12
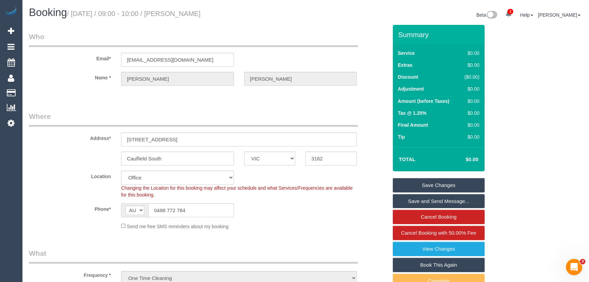
copy small "[PERSON_NAME]"
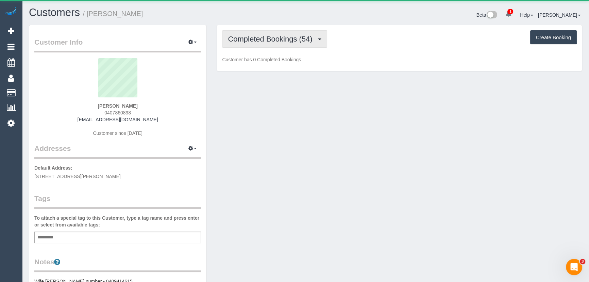
click at [243, 37] on span "Completed Bookings (54)" at bounding box center [272, 39] width 88 height 9
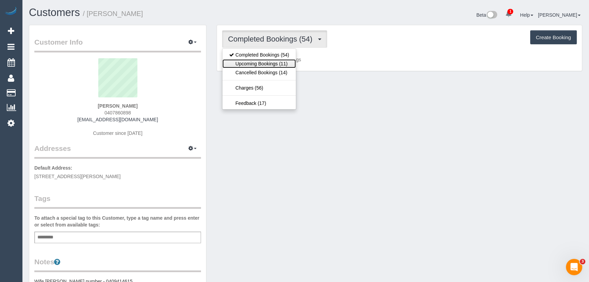
click at [246, 61] on link "Upcoming Bookings (11)" at bounding box center [260, 63] width 74 height 9
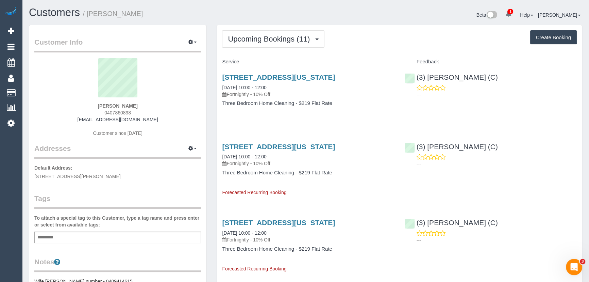
drag, startPoint x: 151, startPoint y: 120, endPoint x: 75, endPoint y: 113, distance: 77.3
click at [75, 113] on div "Hayden Warnock 0407860898 hwarnock@hotmail.com Customer since 2018" at bounding box center [117, 100] width 167 height 85
click at [78, 117] on div "Hayden Warnock 0407860898 hwarnock@hotmail.com Customer since 2018" at bounding box center [117, 100] width 167 height 85
drag, startPoint x: 82, startPoint y: 118, endPoint x: 158, endPoint y: 118, distance: 76.6
click at [158, 118] on div "Hayden Warnock 0407860898 hwarnock@hotmail.com Customer since 2018" at bounding box center [117, 100] width 167 height 85
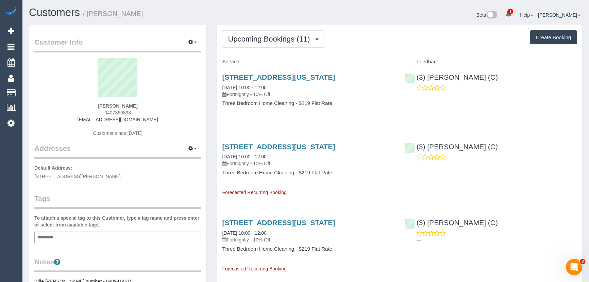
copy link "hwarnock@hotmail.com"
click at [283, 36] on span "Upcoming Bookings (11)" at bounding box center [270, 39] width 85 height 9
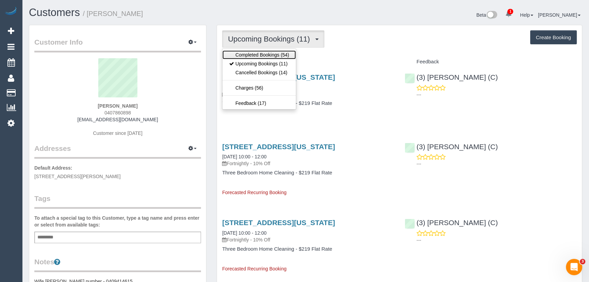
click at [261, 52] on link "Completed Bookings (54)" at bounding box center [260, 54] width 74 height 9
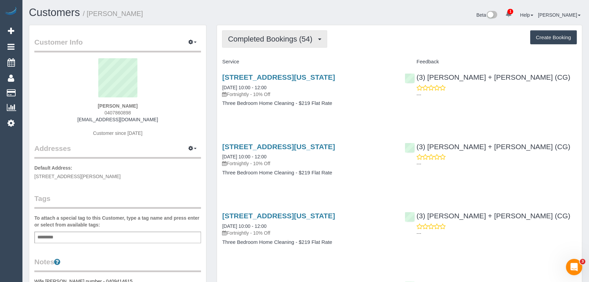
click at [265, 40] on span "Completed Bookings (54)" at bounding box center [272, 39] width 88 height 9
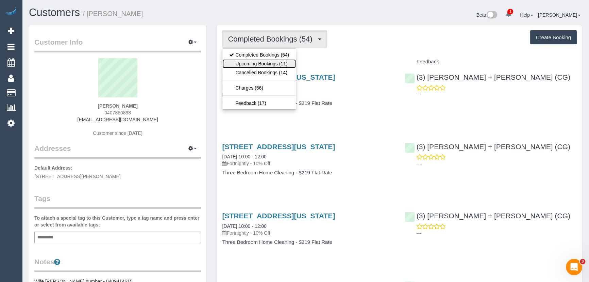
click at [266, 61] on link "Upcoming Bookings (11)" at bounding box center [260, 63] width 74 height 9
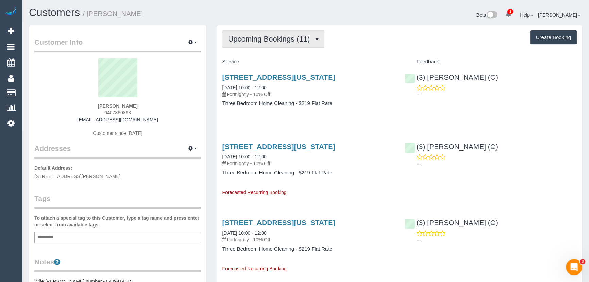
click at [274, 42] on span "Upcoming Bookings (11)" at bounding box center [270, 39] width 85 height 9
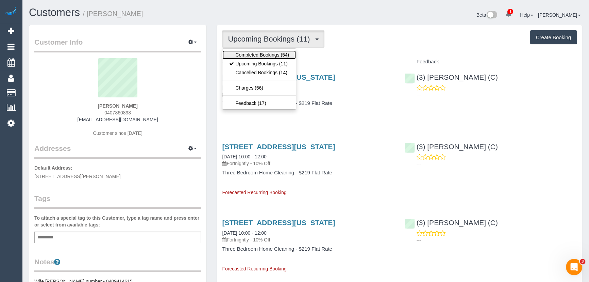
click at [272, 57] on link "Completed Bookings (54)" at bounding box center [260, 54] width 74 height 9
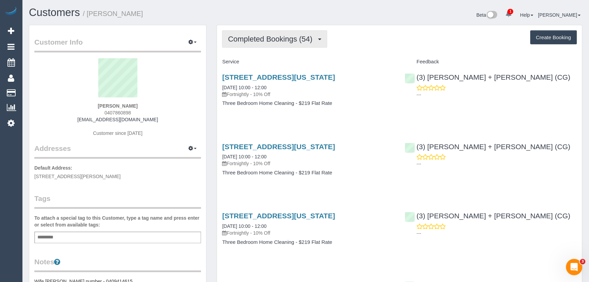
click at [267, 40] on span "Completed Bookings (54)" at bounding box center [272, 39] width 88 height 9
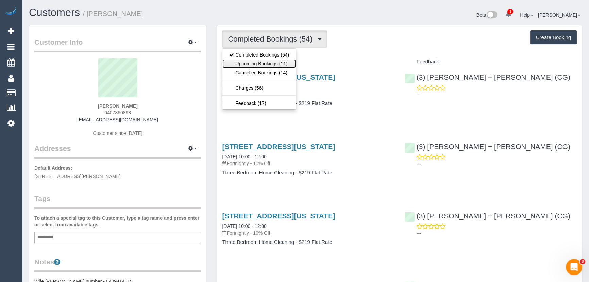
click at [265, 65] on link "Upcoming Bookings (11)" at bounding box center [260, 63] width 74 height 9
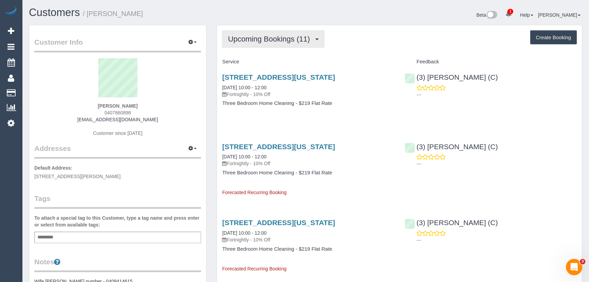
drag, startPoint x: 281, startPoint y: 26, endPoint x: 280, endPoint y: 31, distance: 5.2
click at [278, 36] on span "Upcoming Bookings (11)" at bounding box center [270, 39] width 85 height 9
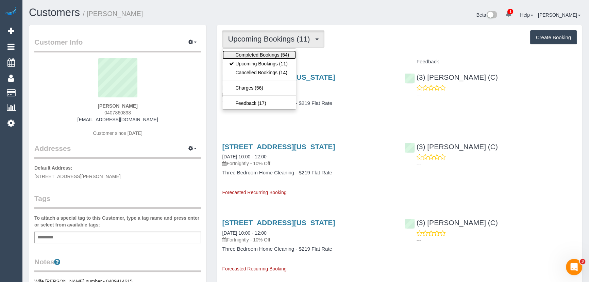
click at [277, 58] on link "Completed Bookings (54)" at bounding box center [260, 54] width 74 height 9
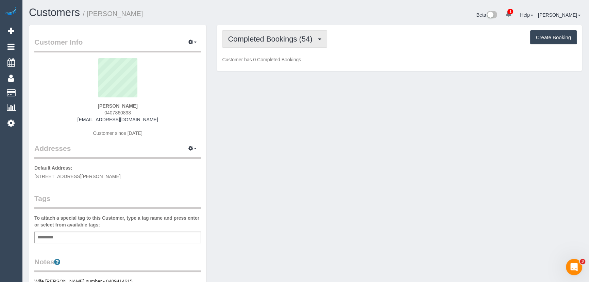
click at [277, 42] on span "Completed Bookings (54)" at bounding box center [272, 39] width 88 height 9
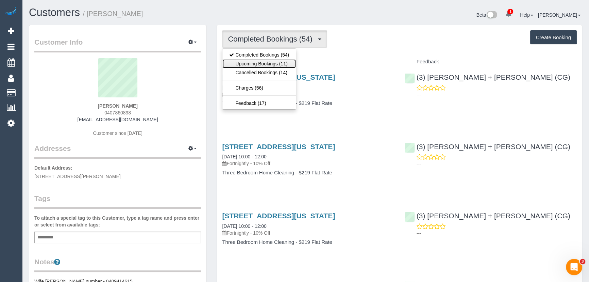
click at [275, 64] on link "Upcoming Bookings (11)" at bounding box center [260, 63] width 74 height 9
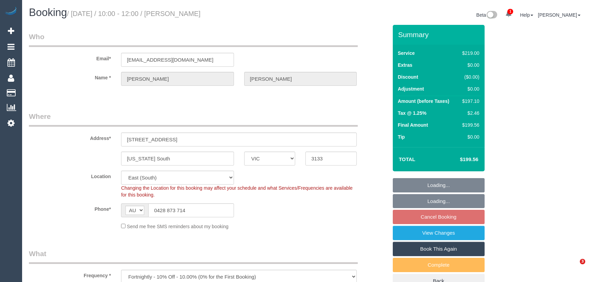
select select "VIC"
select select "string:stripe-pm_1PGGLP2GScqysDRVJkK8f7wN"
select select "object:1089"
select select "number:28"
select select "number:14"
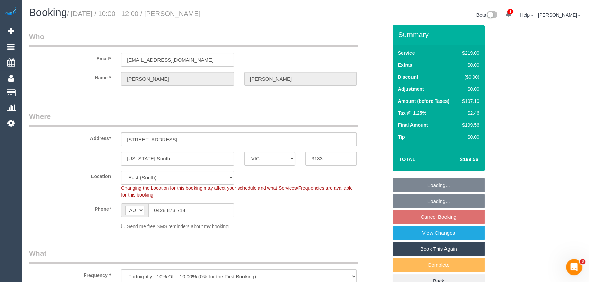
select select "number:18"
select select "number:25"
select select "number:35"
select select "number:13"
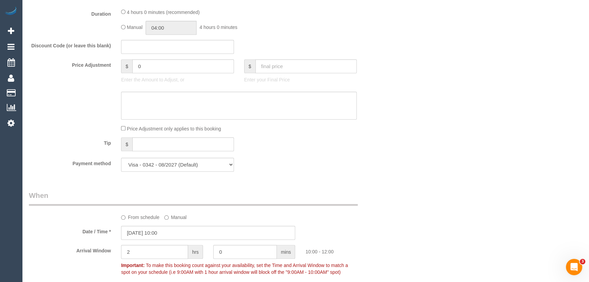
scroll to position [711, 0]
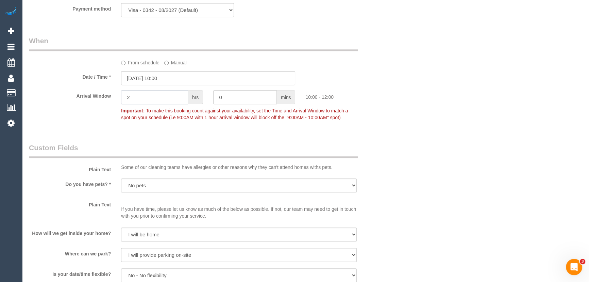
drag, startPoint x: 145, startPoint y: 100, endPoint x: 93, endPoint y: 98, distance: 51.4
click at [93, 99] on div "Arrival Window 2 hrs 0 mins 10:00 - 12:00 Important: To make this booking count…" at bounding box center [208, 107] width 369 height 34
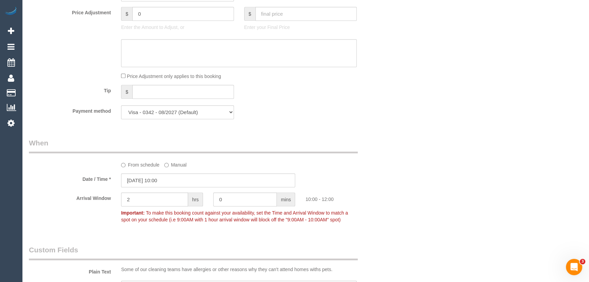
scroll to position [619, 0]
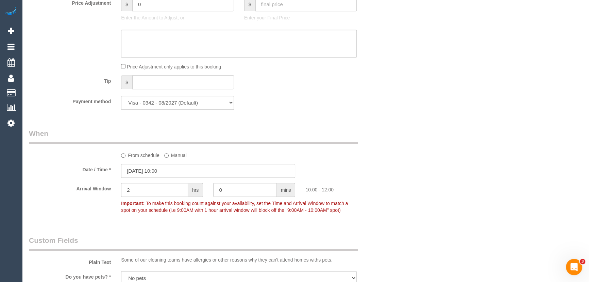
drag, startPoint x: 147, startPoint y: 183, endPoint x: 145, endPoint y: 189, distance: 5.8
click at [145, 189] on sui-booking-spot "From schedule Manual Date / Time * [DATE] 10:00 Arrival Window 2 hrs 0 mins 10:…" at bounding box center [208, 172] width 359 height 88
drag, startPoint x: 144, startPoint y: 191, endPoint x: 28, endPoint y: 189, distance: 115.4
click at [28, 189] on div "Arrival Window 2 hrs 0 mins 10:00 - 12:00 Important: To make this booking count…" at bounding box center [208, 200] width 369 height 34
type input "1"
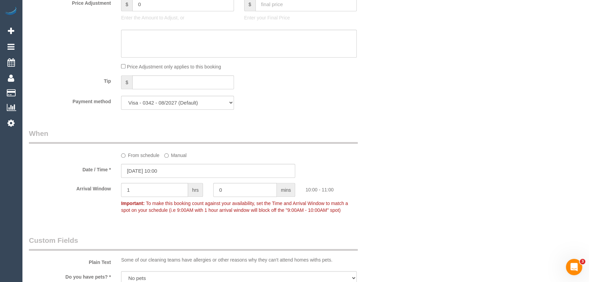
click at [173, 226] on div "Who Email* [EMAIL_ADDRESS][DOMAIN_NAME] Name * [PERSON_NAME][GEOGRAPHIC_DATA] W…" at bounding box center [208, 94] width 369 height 1377
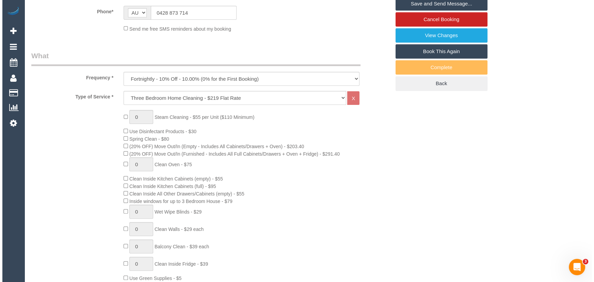
scroll to position [62, 0]
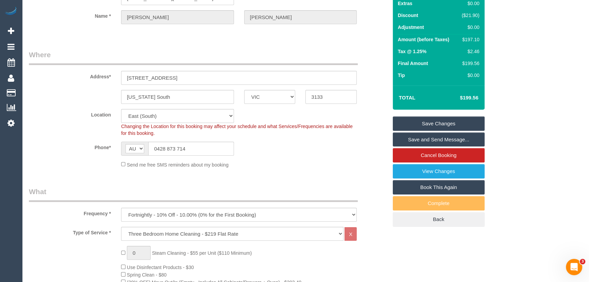
click at [445, 125] on link "Save Changes" at bounding box center [439, 123] width 92 height 14
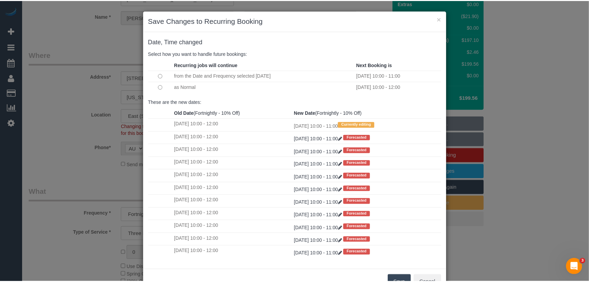
scroll to position [2, 0]
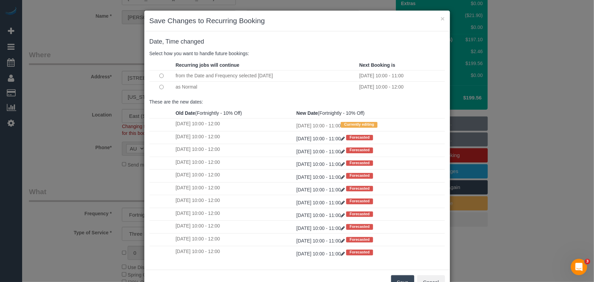
click at [397, 277] on button "Save" at bounding box center [402, 282] width 23 height 14
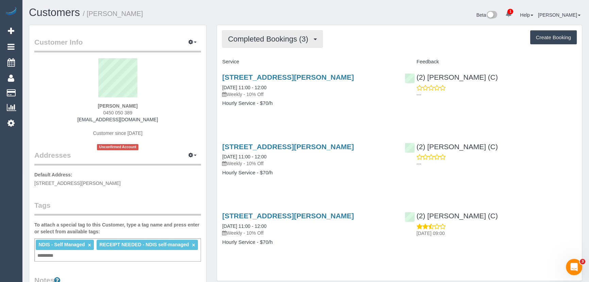
click at [269, 32] on button "Completed Bookings (3)" at bounding box center [272, 38] width 101 height 17
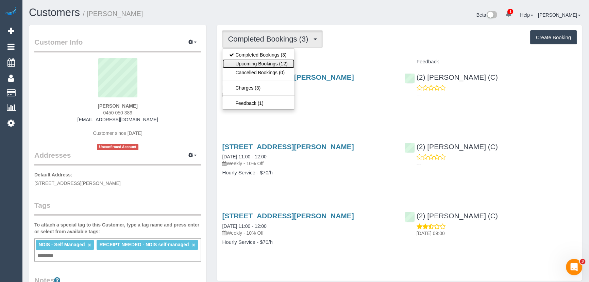
click at [269, 61] on link "Upcoming Bookings (12)" at bounding box center [259, 63] width 72 height 9
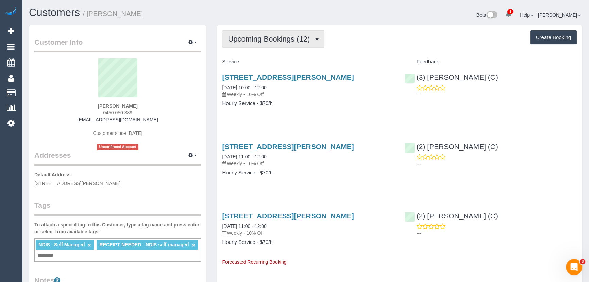
click at [264, 42] on span "Upcoming Bookings (12)" at bounding box center [270, 39] width 85 height 9
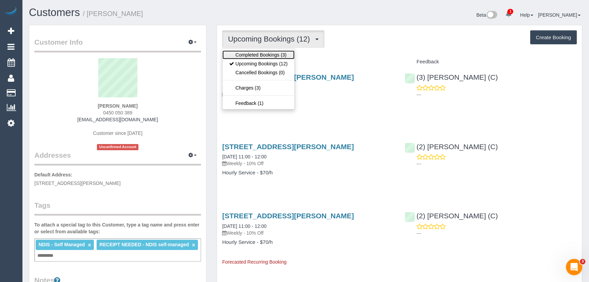
click at [264, 51] on link "Completed Bookings (3)" at bounding box center [259, 54] width 72 height 9
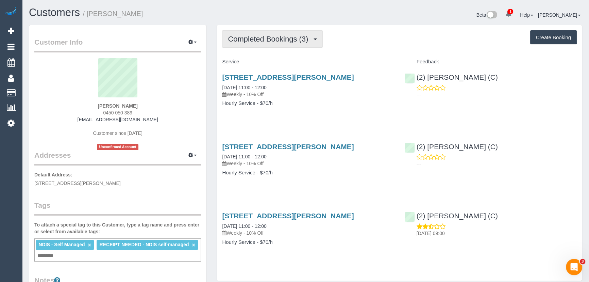
click at [265, 37] on span "Completed Bookings (3)" at bounding box center [270, 39] width 84 height 9
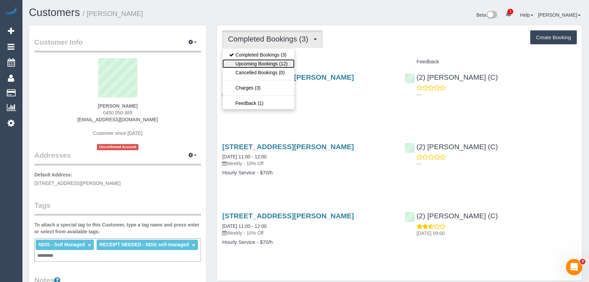
click at [270, 61] on link "Upcoming Bookings (12)" at bounding box center [259, 63] width 72 height 9
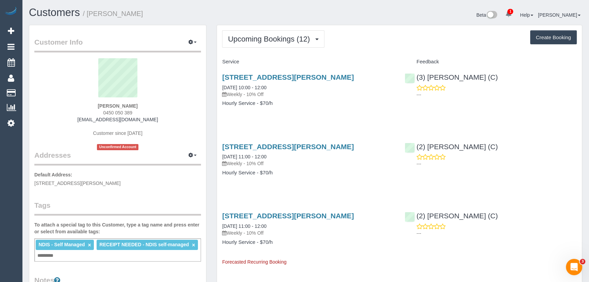
drag, startPoint x: 144, startPoint y: 106, endPoint x: 60, endPoint y: 103, distance: 83.8
click at [59, 105] on div "[PERSON_NAME] 0450 050 389 [EMAIL_ADDRESS][DOMAIN_NAME] Customer since [DATE] U…" at bounding box center [117, 104] width 167 height 92
copy strong "[PERSON_NAME]"
click at [94, 101] on sui-profile-pic at bounding box center [117, 80] width 157 height 44
drag, startPoint x: 93, startPoint y: 102, endPoint x: 143, endPoint y: 114, distance: 51.3
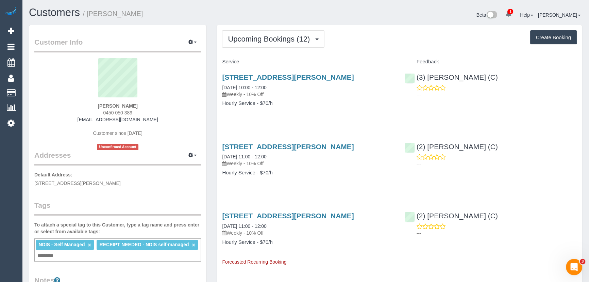
click at [143, 114] on div "[PERSON_NAME] 0450 050 389 [EMAIL_ADDRESS][DOMAIN_NAME] Customer since [DATE] U…" at bounding box center [117, 104] width 167 height 92
copy div "[PERSON_NAME] 0450 050 389"
drag, startPoint x: 147, startPoint y: 108, endPoint x: 89, endPoint y: 101, distance: 57.9
click at [91, 100] on div "[PERSON_NAME] 0450 050 389 [EMAIL_ADDRESS][DOMAIN_NAME] Customer since [DATE] U…" at bounding box center [117, 104] width 167 height 92
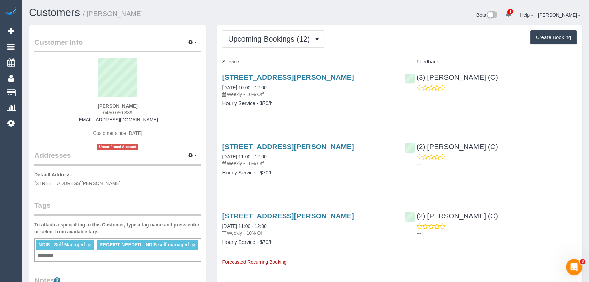
copy div "[PERSON_NAME]"
click at [144, 105] on div "[PERSON_NAME] 0450 050 389 [EMAIL_ADDRESS][DOMAIN_NAME] Customer since [DATE] U…" at bounding box center [117, 104] width 167 height 92
drag, startPoint x: 145, startPoint y: 107, endPoint x: 106, endPoint y: 102, distance: 39.5
click at [106, 102] on div "[PERSON_NAME] 0450 050 389 [EMAIL_ADDRESS][DOMAIN_NAME] Customer since [DATE] U…" at bounding box center [117, 104] width 167 height 92
click at [96, 104] on div "[PERSON_NAME] 0450 050 389 [EMAIL_ADDRESS][DOMAIN_NAME] Customer since [DATE] U…" at bounding box center [117, 104] width 167 height 92
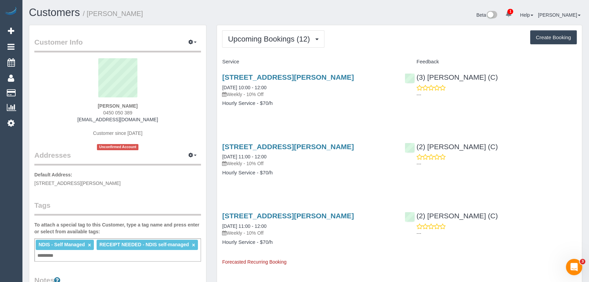
drag, startPoint x: 95, startPoint y: 106, endPoint x: 153, endPoint y: 104, distance: 58.2
click at [153, 104] on div "[PERSON_NAME] 0450 050 389 [EMAIL_ADDRESS][DOMAIN_NAME] Customer since [DATE] U…" at bounding box center [117, 104] width 167 height 92
copy strong "[PERSON_NAME]"
drag, startPoint x: 220, startPoint y: 153, endPoint x: 279, endPoint y: 173, distance: 62.0
click at [279, 173] on div "[STREET_ADDRESS][PERSON_NAME] [DATE] 11:00 - 12:00 Weekly - 10% Off Hourly Serv…" at bounding box center [308, 163] width 182 height 52
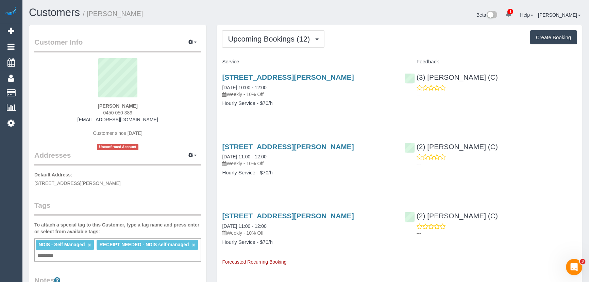
drag, startPoint x: 216, startPoint y: 140, endPoint x: 279, endPoint y: 172, distance: 70.6
copy div "[STREET_ADDRESS] [DATE] 11:00 - 12:00 Weekly - 10% Off Hourly Service - $70/h"
drag, startPoint x: 139, startPoint y: 105, endPoint x: 79, endPoint y: 108, distance: 60.0
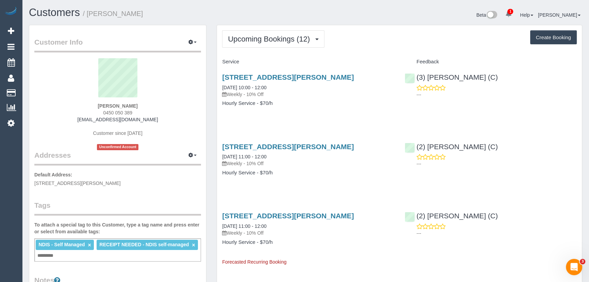
click at [79, 108] on div "[PERSON_NAME] 0450 050 389 [EMAIL_ADDRESS][DOMAIN_NAME] Customer since [DATE] U…" at bounding box center [117, 104] width 167 height 92
drag, startPoint x: 85, startPoint y: 103, endPoint x: 143, endPoint y: 112, distance: 58.5
click at [143, 112] on div "[PERSON_NAME] 0450 050 389 [EMAIL_ADDRESS][DOMAIN_NAME] Customer since [DATE] U…" at bounding box center [117, 104] width 167 height 92
click at [143, 111] on div "[PERSON_NAME] 0450 050 389 [EMAIL_ADDRESS][DOMAIN_NAME] Customer since [DATE] U…" at bounding box center [117, 104] width 167 height 92
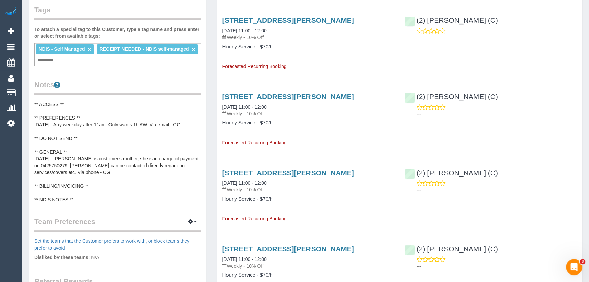
scroll to position [185, 0]
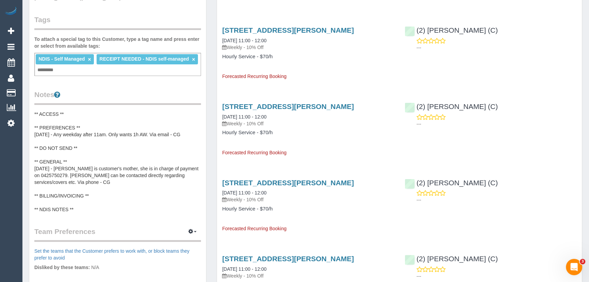
click at [91, 69] on div "NDIS - Self Managed × RECEIPT NEEDED - NDIS self-managed × Add a tag" at bounding box center [117, 64] width 167 height 23
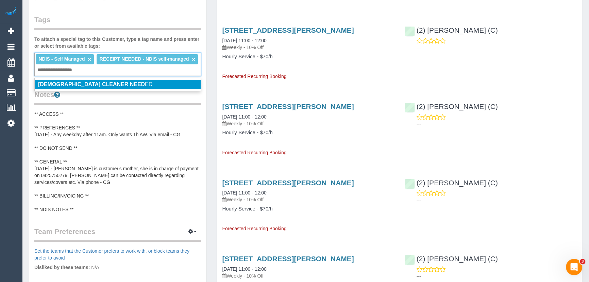
type input "**********"
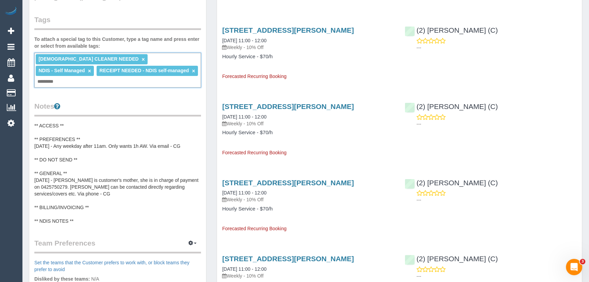
click at [127, 143] on pre "** ACCESS ** ** PREFERENCES ** [DATE] - Any weekday after 11am. Only wants 1h A…" at bounding box center [117, 173] width 167 height 102
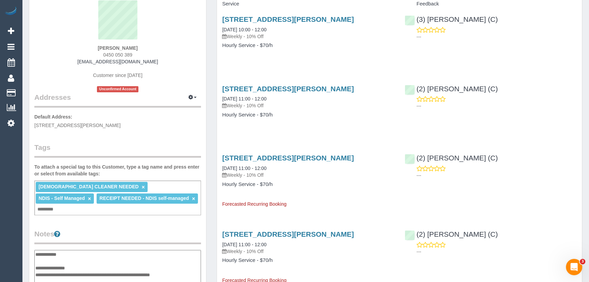
scroll to position [31, 0]
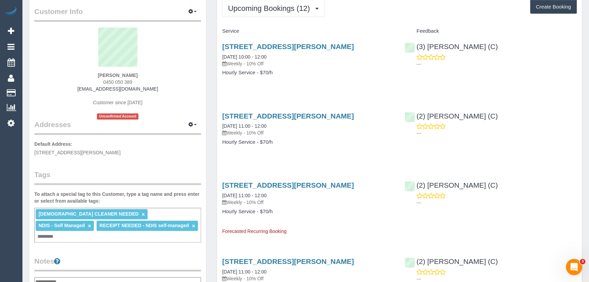
drag, startPoint x: 149, startPoint y: 88, endPoint x: 53, endPoint y: 91, distance: 96.7
click at [60, 93] on div "Chaya Esakoff 0450 050 389 susanglass60@gmail.com Customer since 2025 Unconfirm…" at bounding box center [117, 74] width 167 height 92
click at [64, 88] on div "Chaya Esakoff 0450 050 389 susanglass60@gmail.com Customer since 2025 Unconfirm…" at bounding box center [117, 74] width 167 height 92
drag, startPoint x: 74, startPoint y: 85, endPoint x: 190, endPoint y: 89, distance: 116.1
click at [190, 89] on div "Chaya Esakoff 0450 050 389 susanglass60@gmail.com Customer since 2025 Unconfirm…" at bounding box center [117, 74] width 167 height 92
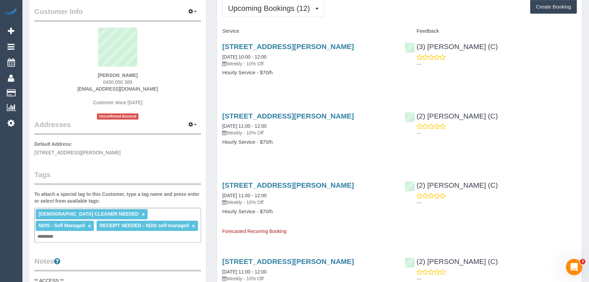
copy link "susanglass60@gmail.com"
click at [159, 95] on div "Chaya Esakoff 0450 050 389 susanglass60@gmail.com Customer since 2025 Unconfirm…" at bounding box center [117, 74] width 167 height 92
drag, startPoint x: 155, startPoint y: 84, endPoint x: 79, endPoint y: 84, distance: 76.2
click at [79, 84] on div "Chaya Esakoff 0450 050 389 susanglass60@gmail.com Customer since 2025 Unconfirm…" at bounding box center [117, 74] width 167 height 92
drag, startPoint x: 79, startPoint y: 85, endPoint x: 81, endPoint y: 90, distance: 5.4
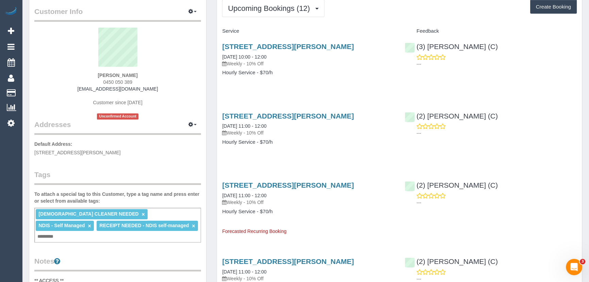
click at [79, 85] on div "Chaya Esakoff 0450 050 389 susanglass60@gmail.com Customer since 2025 Unconfirm…" at bounding box center [117, 74] width 167 height 92
drag, startPoint x: 81, startPoint y: 90, endPoint x: 164, endPoint y: 91, distance: 82.7
click at [164, 91] on div "Chaya Esakoff 0450 050 389 susanglass60@gmail.com Customer since 2025 Unconfirm…" at bounding box center [117, 74] width 167 height 92
drag, startPoint x: 280, startPoint y: 73, endPoint x: 222, endPoint y: 58, distance: 60.8
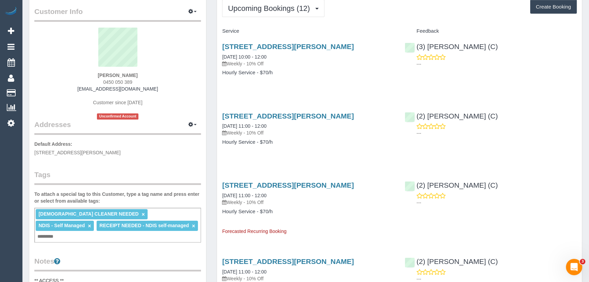
click at [222, 58] on div "9/44 Orrong Crescent, Caulfield Nth, VIC 3161 14/08/2025 10:00 - 12:00 Weekly -…" at bounding box center [308, 63] width 182 height 52
click at [220, 56] on div "9/44 Orrong Crescent, Caulfield Nth, VIC 3161 14/08/2025 10:00 - 12:00 Weekly -…" at bounding box center [308, 63] width 182 height 52
drag, startPoint x: 219, startPoint y: 54, endPoint x: 285, endPoint y: 77, distance: 69.8
click at [285, 77] on div "9/44 Orrong Crescent, Caulfield Nth, VIC 3161 14/08/2025 10:00 - 12:00 Weekly -…" at bounding box center [308, 63] width 182 height 52
click at [283, 87] on div "9/44 Orrong Crescent, Caulfield Nth, VIC 3161 14/08/2025 10:00 - 12:00 Weekly -…" at bounding box center [308, 63] width 182 height 52
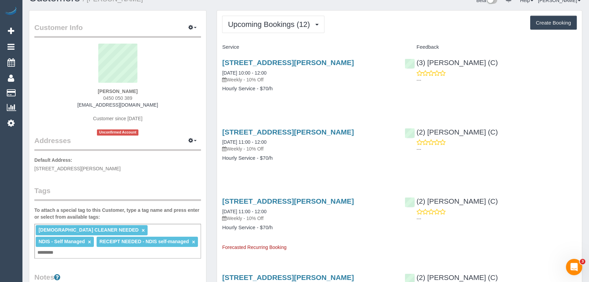
scroll to position [0, 0]
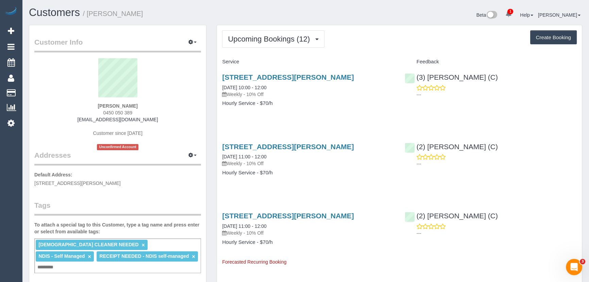
drag, startPoint x: 294, startPoint y: 111, endPoint x: 218, endPoint y: 74, distance: 84.0
click at [218, 74] on div "9/44 Orrong Crescent, Caulfield Nth, VIC 3161 14/08/2025 10:00 - 12:00 Weekly -…" at bounding box center [308, 93] width 182 height 52
click at [243, 117] on div "9/44 Orrong Crescent, Caulfield Nth, VIC 3161 14/08/2025 10:00 - 12:00 Weekly -…" at bounding box center [308, 93] width 182 height 52
drag, startPoint x: 218, startPoint y: 77, endPoint x: 293, endPoint y: 114, distance: 84.5
click at [293, 114] on div "9/44 Orrong Crescent, Caulfield Nth, VIC 3161 14/08/2025 10:00 - 12:00 Weekly -…" at bounding box center [308, 93] width 182 height 52
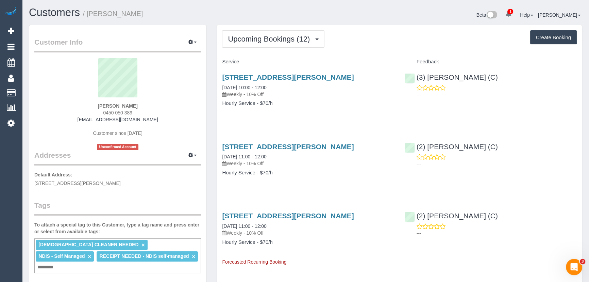
click at [294, 114] on div "9/44 Orrong Crescent, Caulfield Nth, VIC 3161 14/08/2025 10:00 - 12:00 Weekly -…" at bounding box center [308, 93] width 182 height 52
drag, startPoint x: 219, startPoint y: 156, endPoint x: 265, endPoint y: 181, distance: 52.4
click at [265, 181] on div "9/44 Orrong Crescent, Caulfield Nth, VIC 3161 18/08/2025 11:00 - 12:00 Weekly -…" at bounding box center [308, 163] width 182 height 52
click at [296, 44] on button "Upcoming Bookings (12)" at bounding box center [273, 38] width 102 height 17
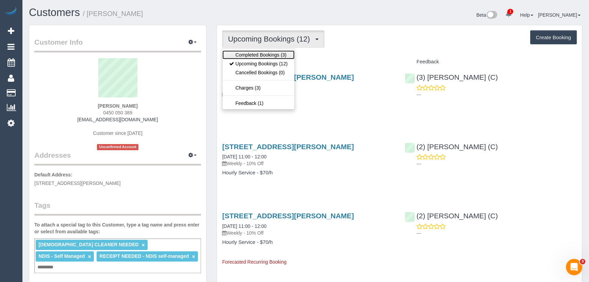
click at [282, 54] on link "Completed Bookings (3)" at bounding box center [259, 54] width 72 height 9
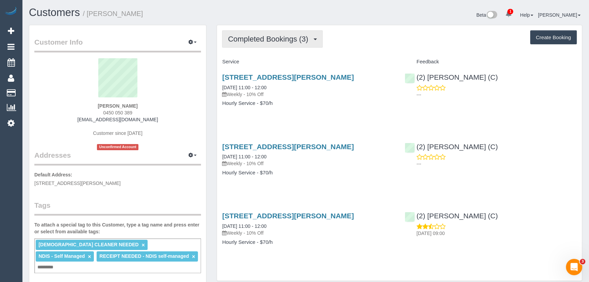
click at [269, 40] on span "Completed Bookings (3)" at bounding box center [270, 39] width 84 height 9
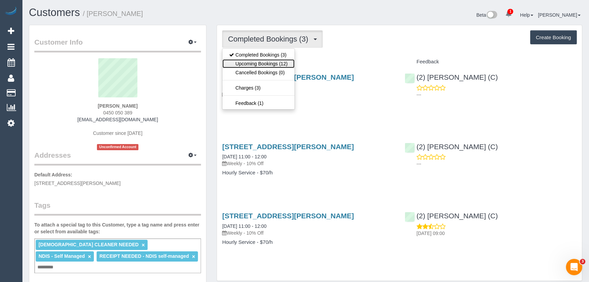
click at [264, 63] on link "Upcoming Bookings (12)" at bounding box center [259, 63] width 72 height 9
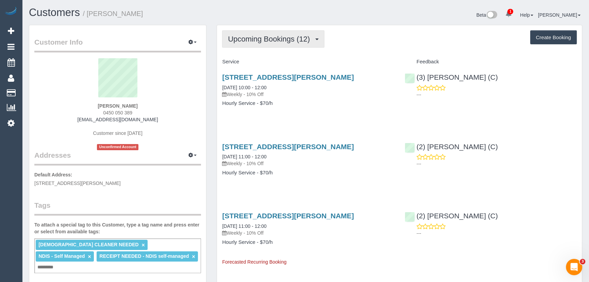
click at [266, 43] on button "Upcoming Bookings (12)" at bounding box center [273, 38] width 102 height 17
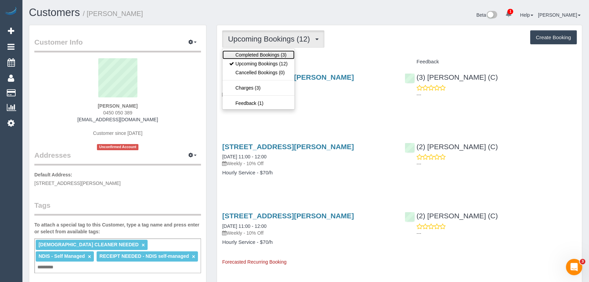
click at [263, 55] on link "Completed Bookings (3)" at bounding box center [259, 54] width 72 height 9
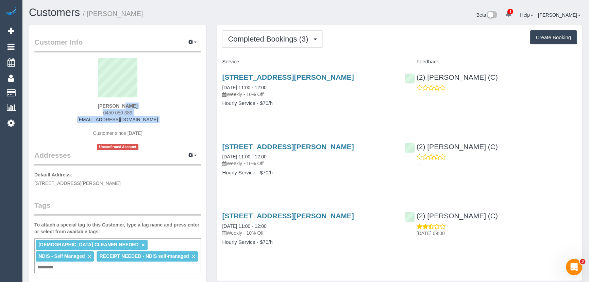
drag, startPoint x: 92, startPoint y: 104, endPoint x: 161, endPoint y: 123, distance: 71.5
click at [161, 123] on div "Chaya Esakoff 0450 050 389 susanglass60@gmail.com Customer since 2025 Unconfirm…" at bounding box center [117, 104] width 167 height 92
click at [194, 101] on sui-profile-pic at bounding box center [117, 80] width 157 height 44
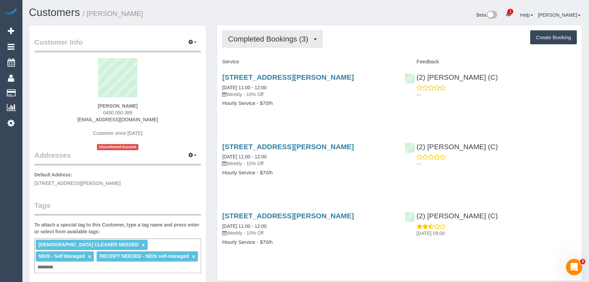
click at [257, 44] on button "Completed Bookings (3)" at bounding box center [272, 38] width 101 height 17
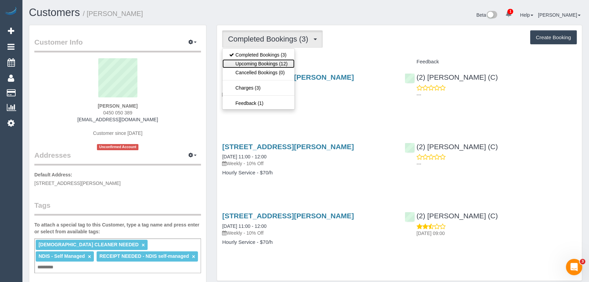
click at [258, 64] on link "Upcoming Bookings (12)" at bounding box center [259, 63] width 72 height 9
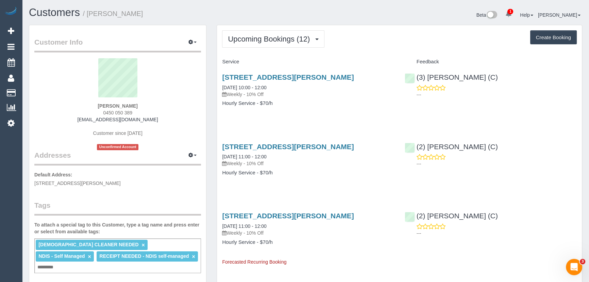
drag, startPoint x: 120, startPoint y: 105, endPoint x: 93, endPoint y: 105, distance: 26.9
click at [93, 105] on div "Chaya Esakoff 0450 050 389 susanglass60@gmail.com Customer since 2025 Unconfirm…" at bounding box center [117, 104] width 167 height 92
copy strong "Chaya Esakoff"
click at [264, 37] on span "Upcoming Bookings (12)" at bounding box center [270, 39] width 85 height 9
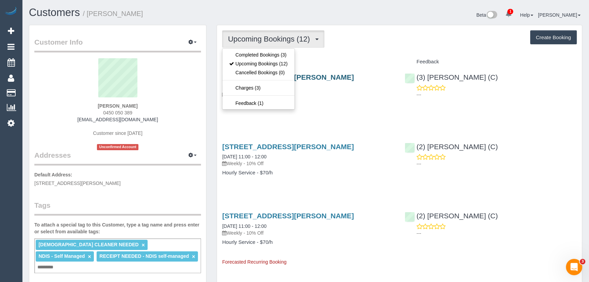
drag, startPoint x: 323, startPoint y: 55, endPoint x: 253, endPoint y: 78, distance: 73.1
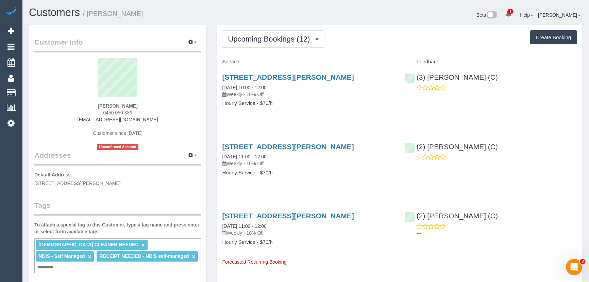
drag, startPoint x: 218, startPoint y: 71, endPoint x: 277, endPoint y: 108, distance: 69.4
click at [277, 108] on div "9/44 Orrong Crescent, Caulfield Nth, VIC 3161 14/08/2025 10:00 - 12:00 Weekly -…" at bounding box center [308, 93] width 182 height 52
copy div "9/44 Orrong Crescent, Caulfield Nth, VIC 3161 14/08/2025 10:00 - 12:00 Weekly -…"
click at [312, 116] on div "9/44 Orrong Crescent, Caulfield Nth, VIC 3161 14/08/2025 10:00 - 12:00 Weekly -…" at bounding box center [308, 93] width 182 height 52
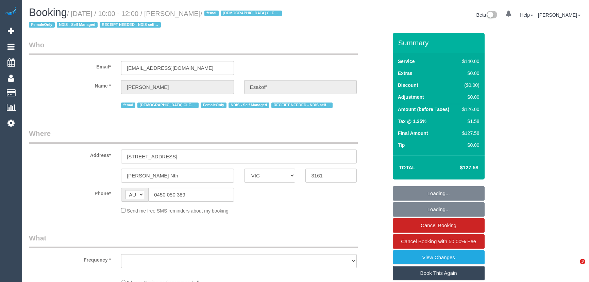
select select "VIC"
select select "object:643"
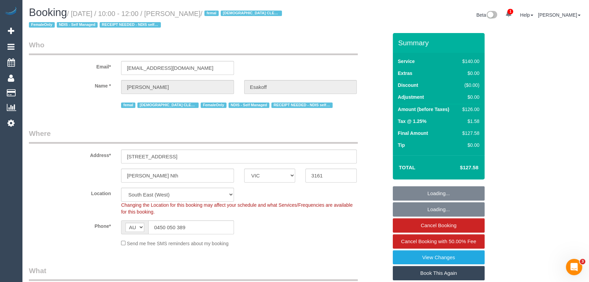
select select "string:stripe-pm_1RlfZG2GScqysDRV3VKCnXAi"
select select "object:958"
select select "number:27"
select select "number:14"
select select "number:19"
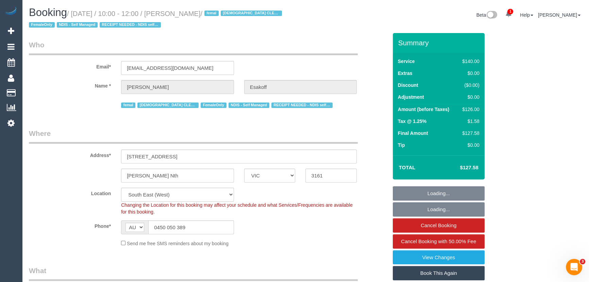
select select "number:36"
select select "number:35"
select select "number:11"
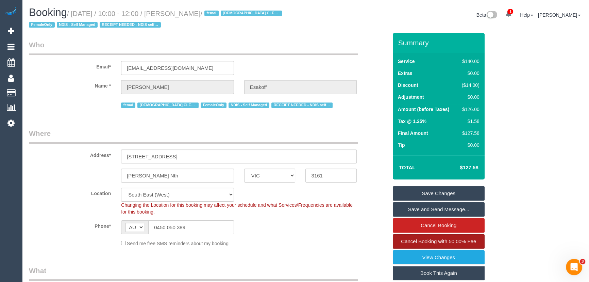
click at [463, 240] on span "Cancel Booking with 50.00% Fee" at bounding box center [438, 241] width 75 height 6
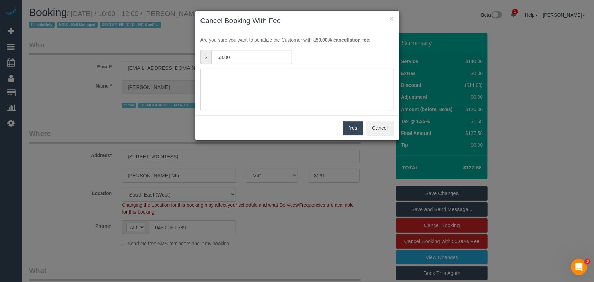
click at [235, 87] on textarea at bounding box center [296, 90] width 193 height 42
type textarea "T"
type textarea "N"
click at [288, 77] on textarea at bounding box center [296, 90] width 193 height 42
click at [317, 86] on textarea at bounding box center [296, 90] width 193 height 42
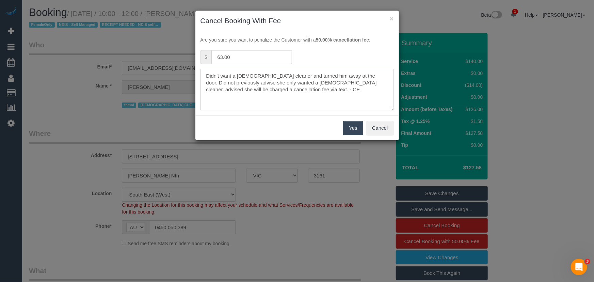
type textarea "Didn't want a [DEMOGRAPHIC_DATA] cleaner and turned him away at the door. Did n…"
click at [355, 128] on button "Yes" at bounding box center [353, 128] width 20 height 14
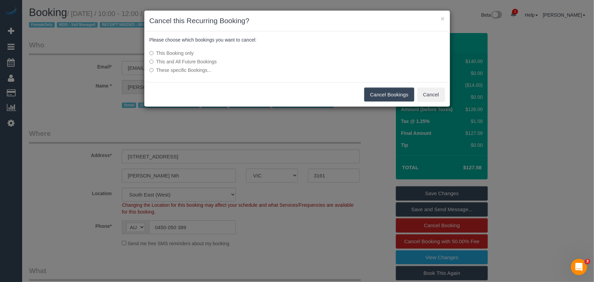
click at [371, 97] on button "Cancel Bookings" at bounding box center [389, 94] width 50 height 14
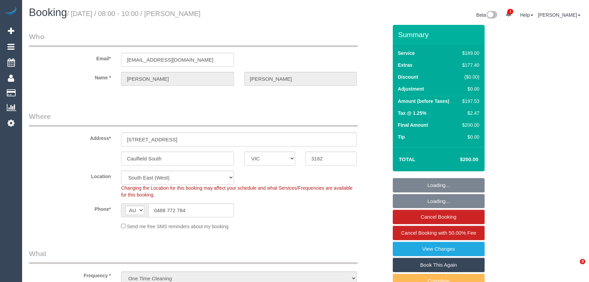
select select "VIC"
select select "spot1"
select select "number:32"
select select "number:14"
select select "number:19"
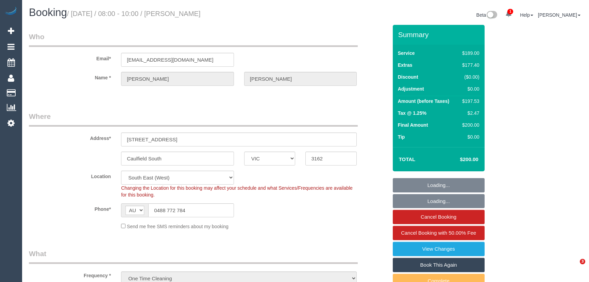
select select "number:24"
select select "object:1315"
select select "spot6"
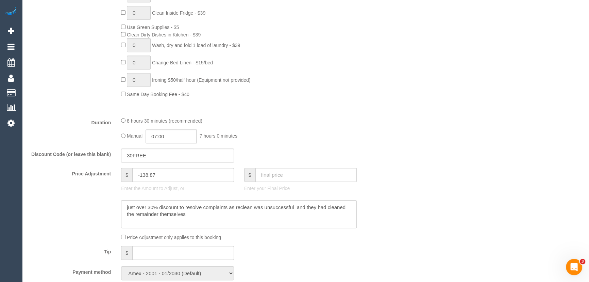
scroll to position [526, 0]
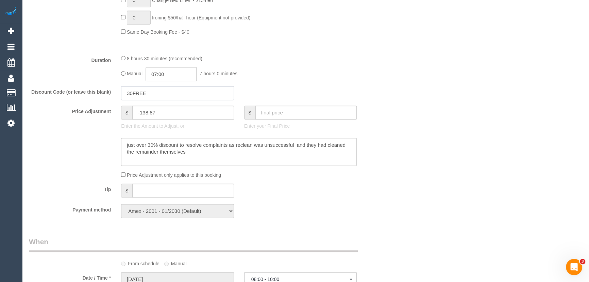
drag, startPoint x: 160, startPoint y: 99, endPoint x: 74, endPoint y: 104, distance: 85.9
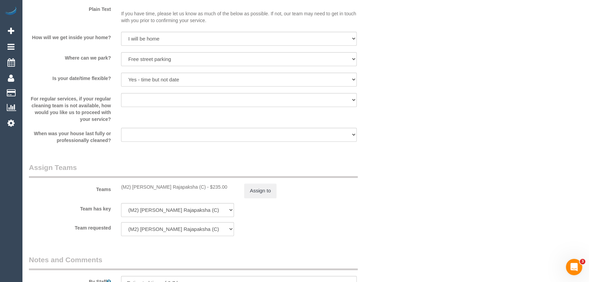
scroll to position [928, 0]
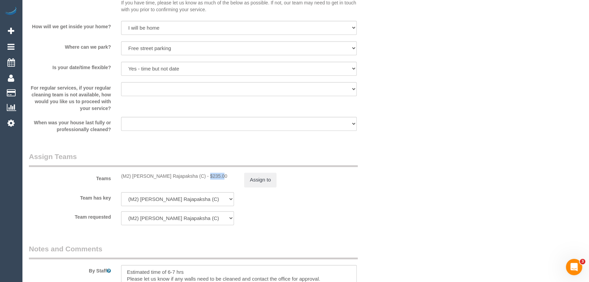
drag, startPoint x: 197, startPoint y: 177, endPoint x: 183, endPoint y: 177, distance: 13.6
click at [183, 177] on div "(M2) [PERSON_NAME] Rajapaksha (C) - $235.00" at bounding box center [177, 176] width 113 height 7
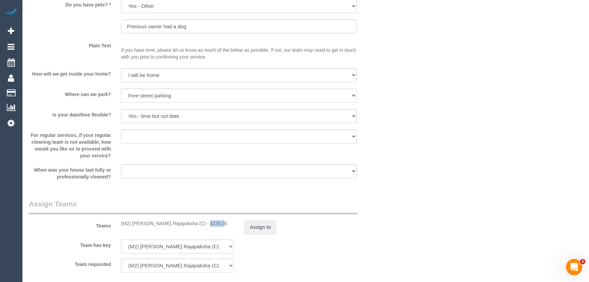
scroll to position [959, 0]
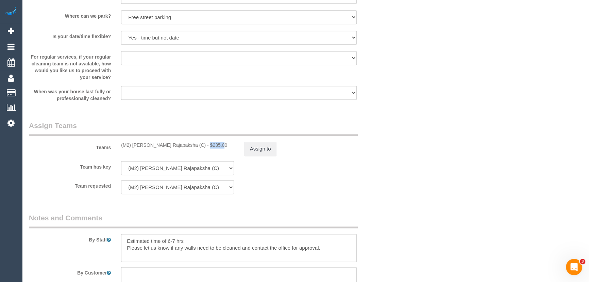
copy div "235.00"
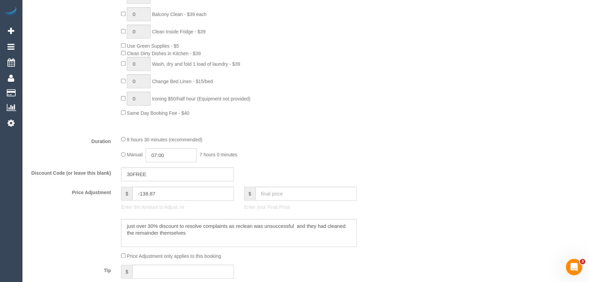
scroll to position [464, 0]
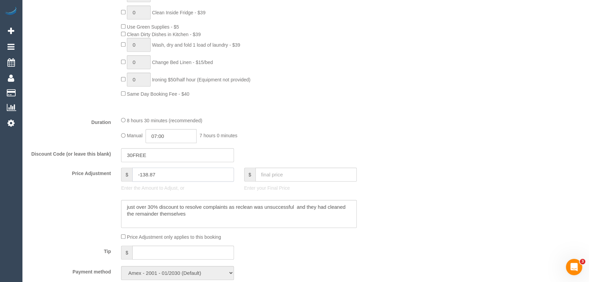
drag, startPoint x: 140, startPoint y: 173, endPoint x: 164, endPoint y: 179, distance: 25.3
click at [164, 179] on input "-138.87" at bounding box center [183, 174] width 102 height 14
click at [164, 178] on input "-138.87" at bounding box center [183, 174] width 102 height 14
drag, startPoint x: 163, startPoint y: 178, endPoint x: 141, endPoint y: 175, distance: 22.1
click at [141, 175] on input "-138.87" at bounding box center [183, 174] width 102 height 14
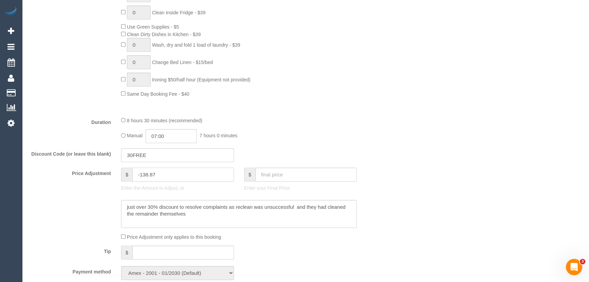
click at [141, 175] on input "-138.87" at bounding box center [183, 174] width 102 height 14
drag, startPoint x: 140, startPoint y: 175, endPoint x: 168, endPoint y: 176, distance: 28.6
click at [168, 176] on input "-138.87" at bounding box center [183, 174] width 102 height 14
drag, startPoint x: 167, startPoint y: 176, endPoint x: 137, endPoint y: 174, distance: 30.4
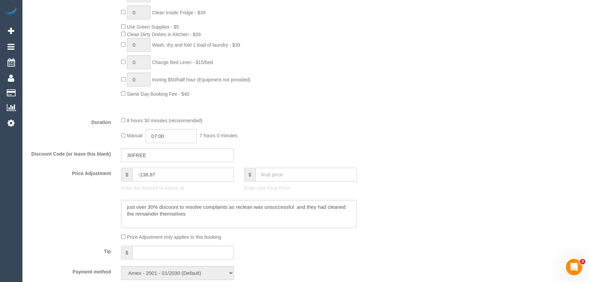
click at [137, 174] on input "-138.87" at bounding box center [183, 174] width 102 height 14
drag, startPoint x: 136, startPoint y: 175, endPoint x: 163, endPoint y: 175, distance: 26.9
click at [162, 175] on input "-138.87" at bounding box center [183, 174] width 102 height 14
click at [163, 175] on input "-138.87" at bounding box center [183, 174] width 102 height 14
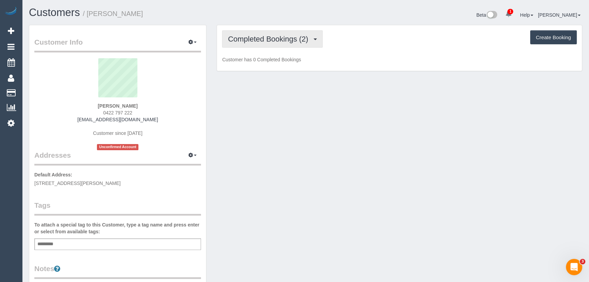
click at [279, 39] on span "Completed Bookings (2)" at bounding box center [270, 39] width 84 height 9
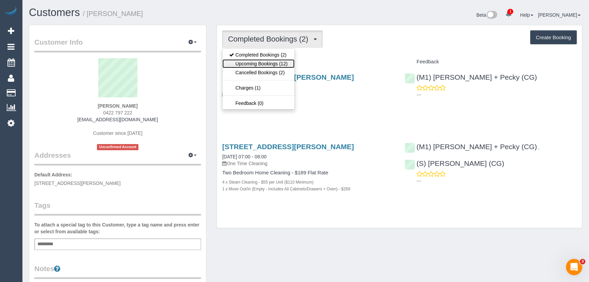
click at [279, 64] on link "Upcoming Bookings (12)" at bounding box center [259, 63] width 72 height 9
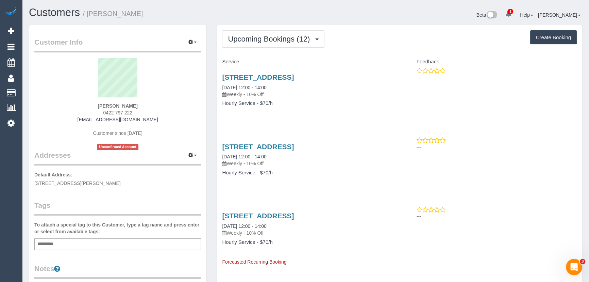
drag, startPoint x: 254, startPoint y: 88, endPoint x: 311, endPoint y: 84, distance: 57.7
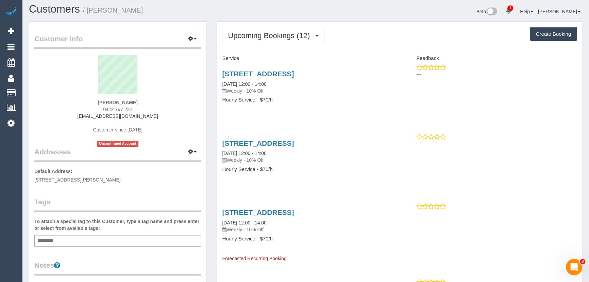
scroll to position [4, 0]
drag, startPoint x: 256, startPoint y: 84, endPoint x: 226, endPoint y: 116, distance: 44.3
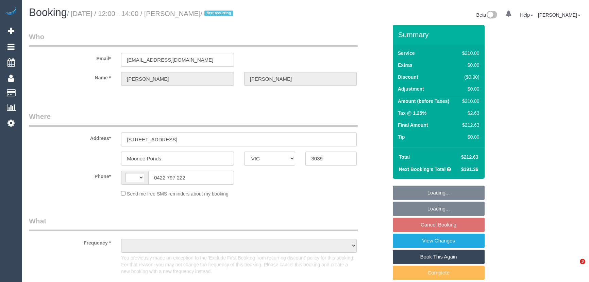
select select "VIC"
select select "string:AU"
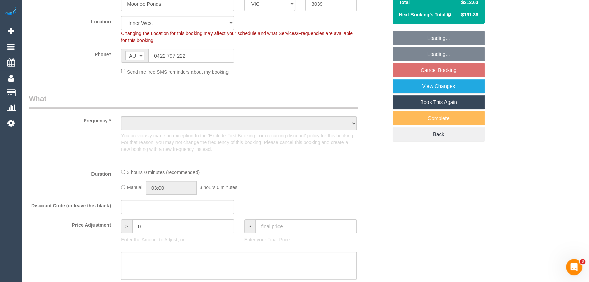
select select "object:584"
select select "string:stripe-pm_1R9ekc2GScqysDRVaHSv8Lxv"
select select "180"
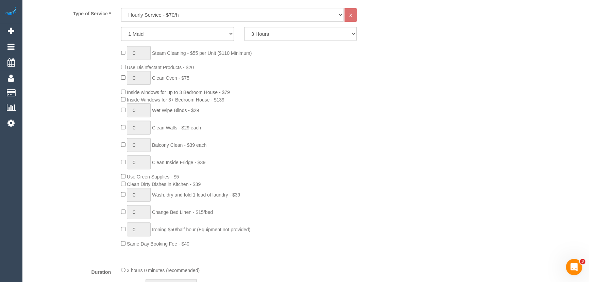
select select "number:27"
select select "number:14"
select select "number:19"
select select "number:34"
select select "object:1605"
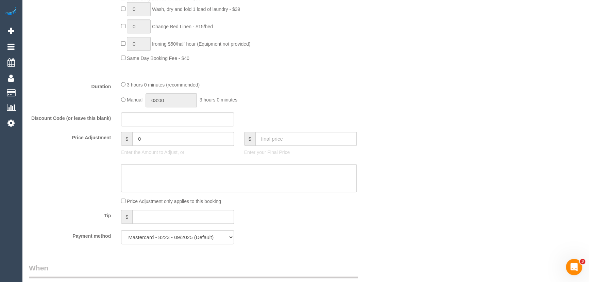
select select "spot4"
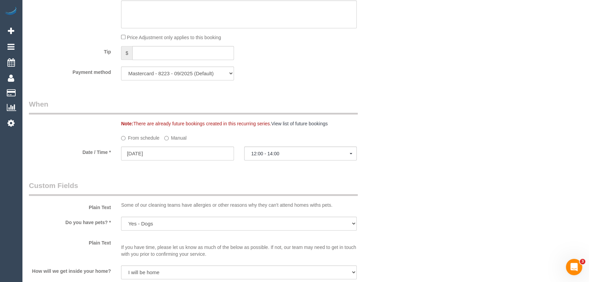
scroll to position [711, 0]
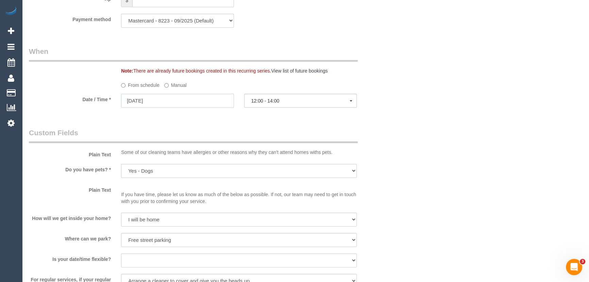
click at [141, 103] on input "[DATE]" at bounding box center [177, 101] width 113 height 14
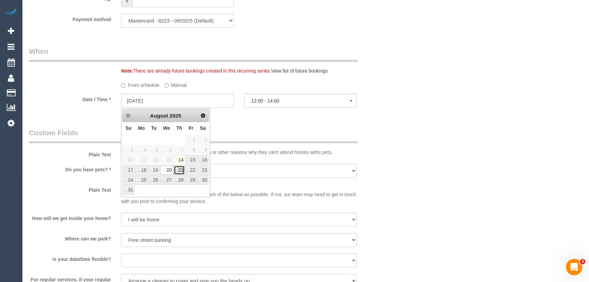
click at [182, 169] on link "21" at bounding box center [179, 169] width 11 height 9
type input "[DATE]"
select select "spot6"
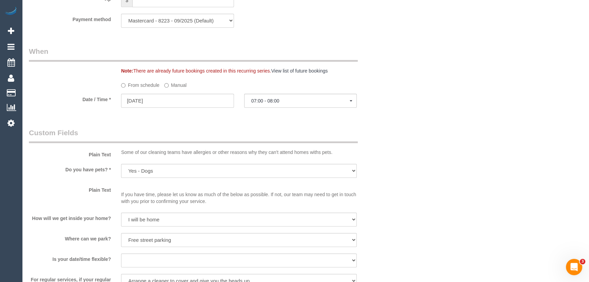
click at [181, 92] on sui-booking-spot "From schedule Manual Date / Time * [DATE] 07:00 - 08:00 [DATE] 07:00 - 08:00 08…" at bounding box center [208, 94] width 359 height 30
click at [180, 99] on input "[DATE]" at bounding box center [177, 101] width 113 height 14
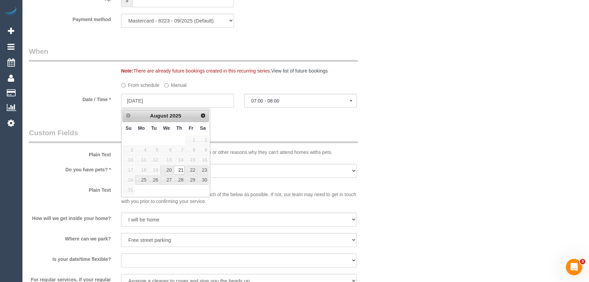
click at [191, 160] on span "15" at bounding box center [190, 159] width 11 height 9
click at [200, 159] on span "16" at bounding box center [202, 159] width 11 height 9
click at [189, 160] on span "15" at bounding box center [190, 159] width 11 height 9
drag, startPoint x: 183, startPoint y: 160, endPoint x: 189, endPoint y: 161, distance: 5.3
click at [184, 161] on span "14" at bounding box center [179, 159] width 11 height 9
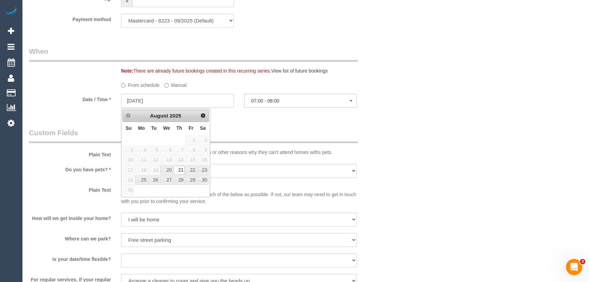
click at [192, 161] on span "15" at bounding box center [190, 159] width 11 height 9
click at [231, 127] on div "Who Email* sophiemhynes@gmail.com Name * Sophie Hynes Where Address* 103 Waverl…" at bounding box center [208, 48] width 369 height 1468
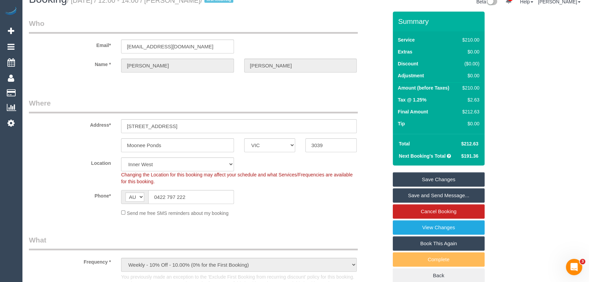
scroll to position [0, 0]
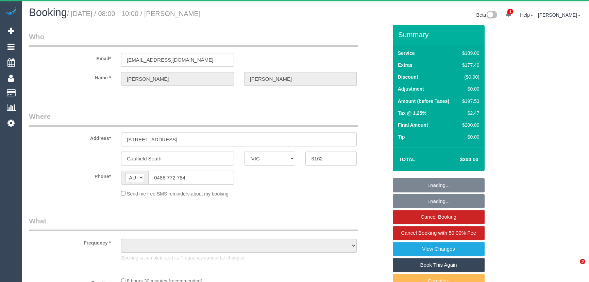
select select "VIC"
select select "object:546"
select select "string:stripe-pm_1RpgYe2GScqysDRVs6HKFCo7"
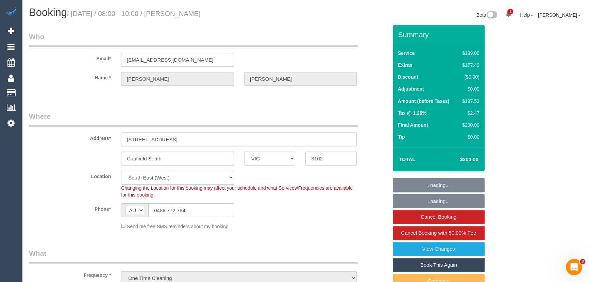
select select "object:649"
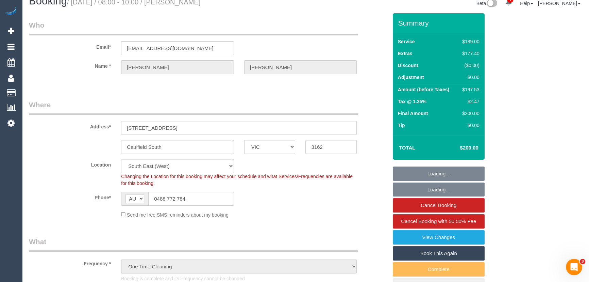
select select "spot1"
select select "number:32"
select select "number:14"
select select "number:19"
select select "number:24"
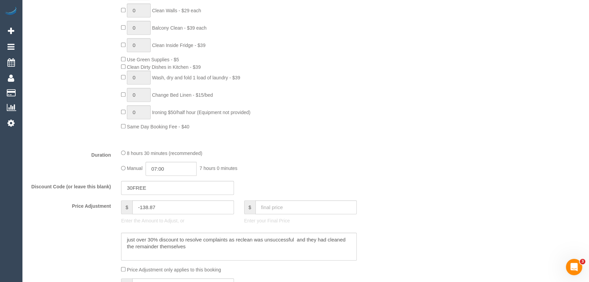
scroll to position [433, 0]
drag, startPoint x: 143, startPoint y: 205, endPoint x: 161, endPoint y: 208, distance: 18.0
click at [161, 208] on input "-138.87" at bounding box center [183, 205] width 102 height 14
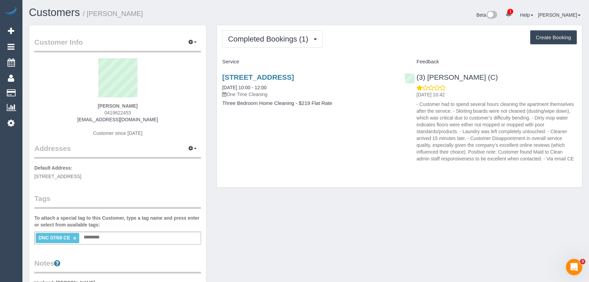
drag, startPoint x: 144, startPoint y: 105, endPoint x: 84, endPoint y: 103, distance: 60.6
click at [84, 103] on div "Ferial Szekely 0419622453 kevinck@bigpond.net.au Customer since 2025" at bounding box center [117, 100] width 167 height 85
copy strong "Ferial Szekely"
click at [74, 238] on link "×" at bounding box center [74, 238] width 3 height 6
drag, startPoint x: 513, startPoint y: 79, endPoint x: 417, endPoint y: 75, distance: 96.4
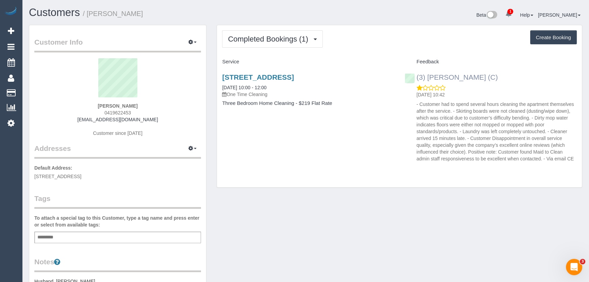
click at [417, 75] on div "(3) Abu Bakar (C) 09/08/2025 10:42 - Customer had to spend several hours cleani…" at bounding box center [491, 116] width 182 height 98
copy link "(3) [PERSON_NAME] (C)"
drag, startPoint x: 142, startPoint y: 101, endPoint x: 97, endPoint y: 106, distance: 44.9
click at [97, 106] on div "Ferial Szekely 0419622453 kevinck@bigpond.net.au Customer since 2025" at bounding box center [117, 100] width 167 height 85
drag, startPoint x: 141, startPoint y: 105, endPoint x: 78, endPoint y: 104, distance: 63.3
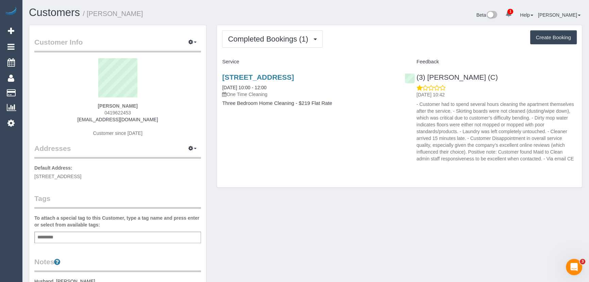
click at [78, 104] on div "Ferial Szekely 0419622453 kevinck@bigpond.net.au Customer since 2025" at bounding box center [117, 100] width 167 height 85
copy strong "Ferial Szekely"
drag, startPoint x: 136, startPoint y: 174, endPoint x: 35, endPoint y: 175, distance: 101.1
click at [35, 175] on p "Default Address: 273 Lygon Street, 107, Brunswick, VIC 3056" at bounding box center [117, 171] width 167 height 15
copy span "273 Lygon Street, 107, Brunswick, VIC 3056"
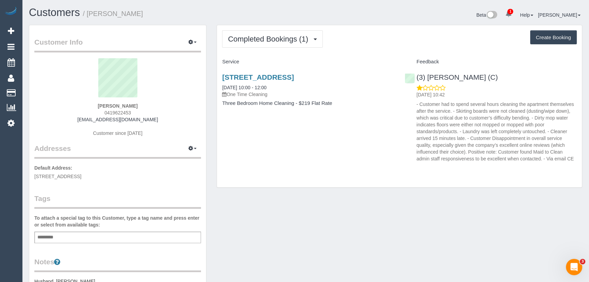
drag, startPoint x: 284, startPoint y: 88, endPoint x: 219, endPoint y: 87, distance: 65.0
click at [219, 87] on div "273 Lygon Street, 107, Brunswick, VIC 3056 07/08/2025 10:00 - 12:00 One Time Cl…" at bounding box center [308, 93] width 182 height 52
copy link "07/08/2025 10:00 - 12:00"
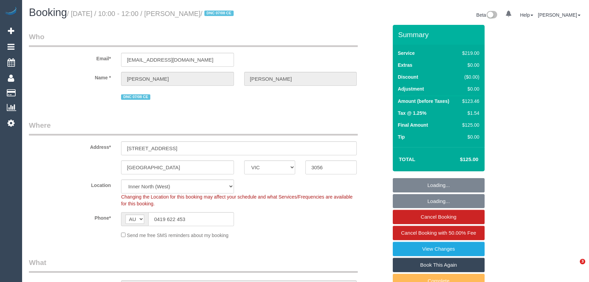
select select "VIC"
select select "spot1"
select select "number:28"
select select "number:14"
select select "number:18"
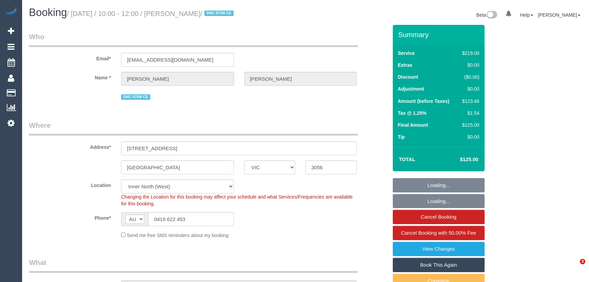
select select "number:25"
select select "number:11"
select select "object:1684"
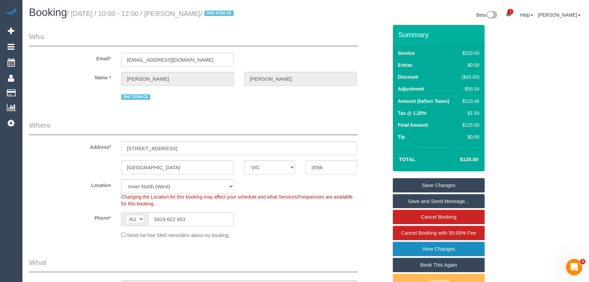
click at [425, 247] on link "View Changes" at bounding box center [439, 249] width 92 height 14
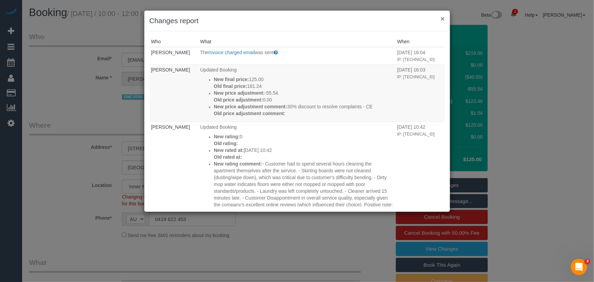
click at [442, 17] on button "×" at bounding box center [442, 18] width 4 height 7
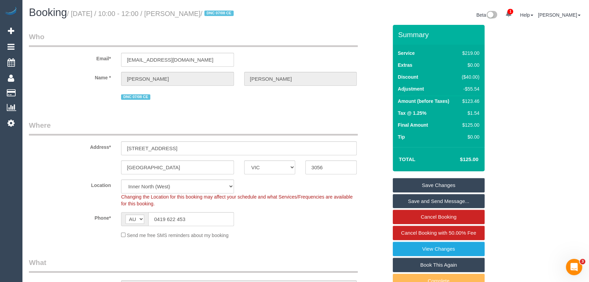
click at [473, 99] on div "$123.46" at bounding box center [469, 101] width 20 height 7
copy div "123.46"
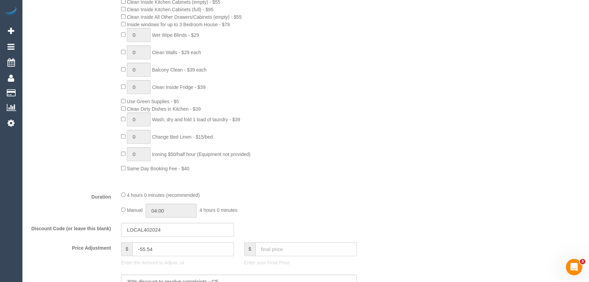
scroll to position [464, 0]
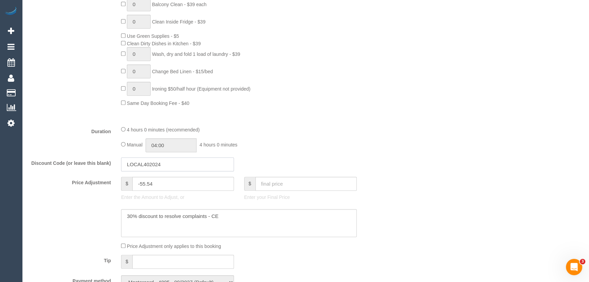
drag, startPoint x: 170, startPoint y: 164, endPoint x: 100, endPoint y: 163, distance: 70.4
click at [99, 163] on div "Discount Code (or leave this blank) LOCAL402024" at bounding box center [208, 164] width 369 height 14
click at [258, 220] on textarea at bounding box center [239, 223] width 236 height 28
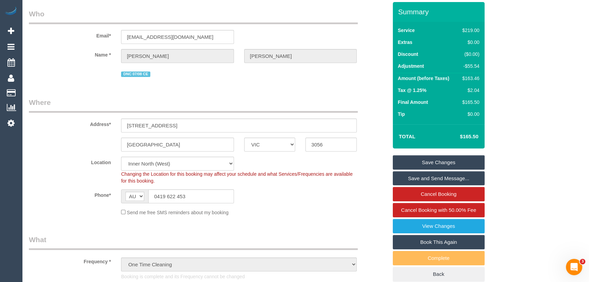
scroll to position [0, 0]
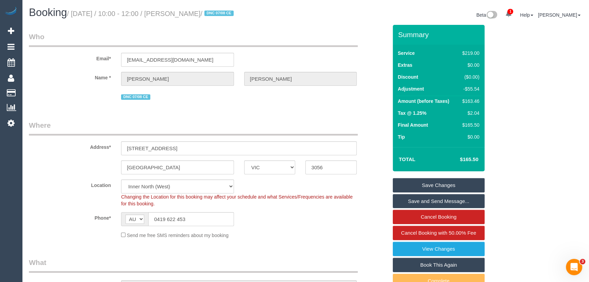
click at [476, 101] on div "$163.46" at bounding box center [470, 101] width 20 height 7
copy div "163.46"
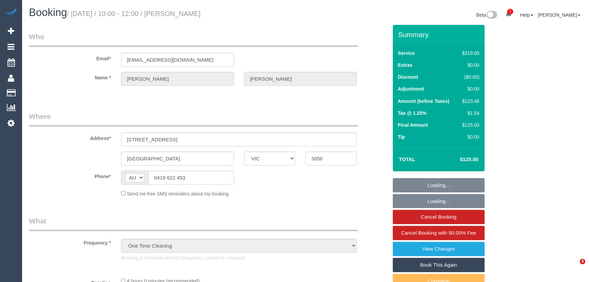
select select "VIC"
select select "string:stripe-pm_1RsM5B2GScqysDRVccpkzUQr"
select select "spot1"
select select "number:28"
select select "number:14"
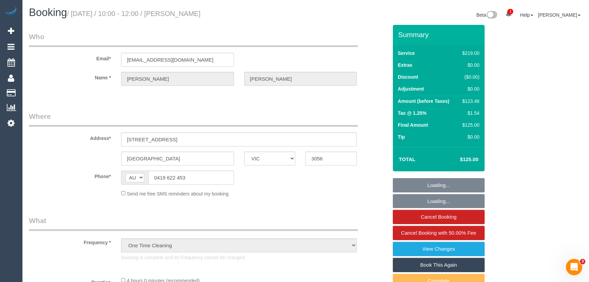
select select "number:18"
select select "number:25"
select select "number:11"
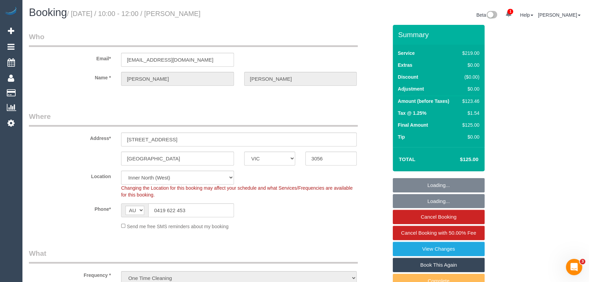
select select "object:802"
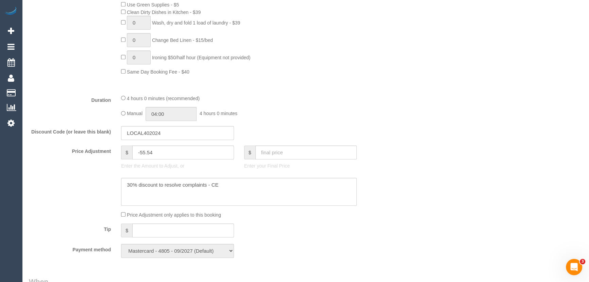
scroll to position [495, 0]
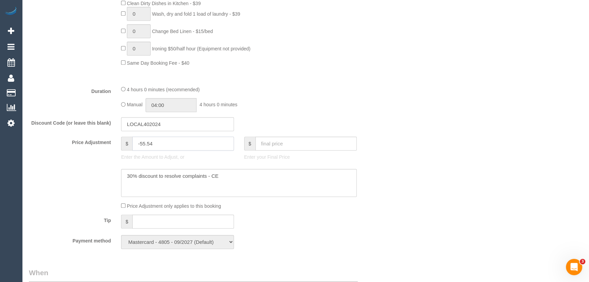
drag, startPoint x: 172, startPoint y: 145, endPoint x: 86, endPoint y: 138, distance: 86.7
click at [100, 141] on div "Price Adjustment $ -55.54 Enter the Amount to Adjust, or $ Enter your Final Pri…" at bounding box center [208, 149] width 369 height 27
click at [153, 144] on input "-55.54" at bounding box center [183, 143] width 102 height 14
drag, startPoint x: 140, startPoint y: 146, endPoint x: 178, endPoint y: 144, distance: 38.1
click at [178, 144] on input "-55.54" at bounding box center [183, 143] width 102 height 14
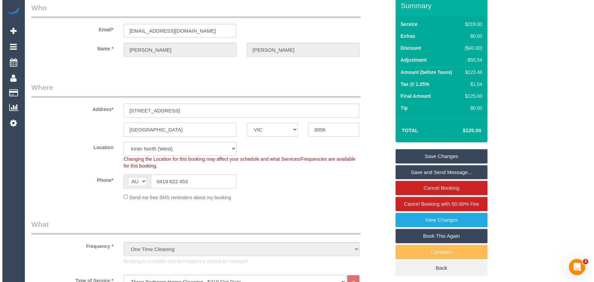
scroll to position [0, 0]
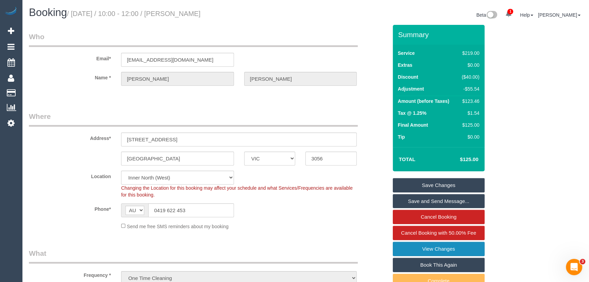
click at [460, 248] on link "View Changes" at bounding box center [439, 249] width 92 height 14
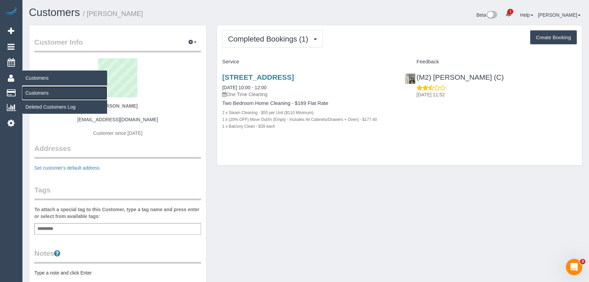
click at [43, 89] on link "Customers" at bounding box center [64, 93] width 85 height 14
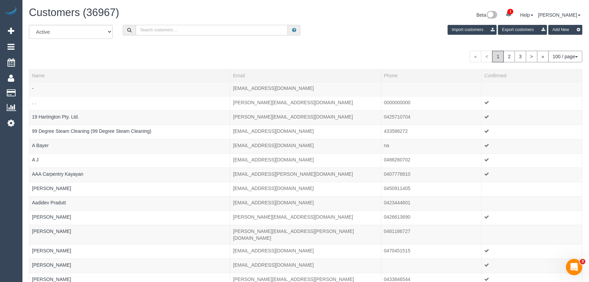
click at [271, 31] on input "text" at bounding box center [212, 30] width 152 height 11
paste input "bigginscottglenwaverley@email.propertyme.com"
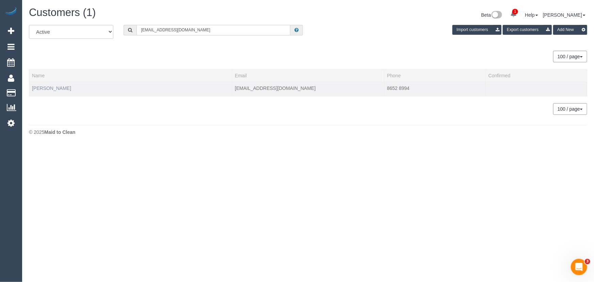
type input "bigginscottglenwaverley@email.propertyme.com"
click at [58, 86] on link "Alex Kostoglou" at bounding box center [51, 87] width 39 height 5
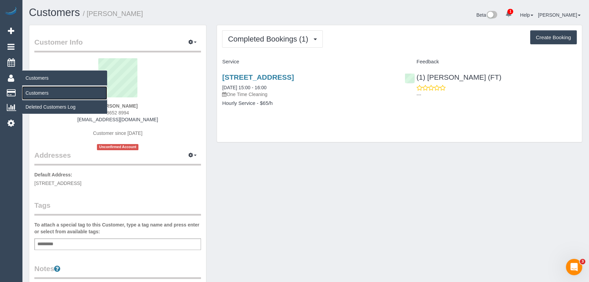
click at [34, 89] on link "Customers" at bounding box center [64, 93] width 85 height 14
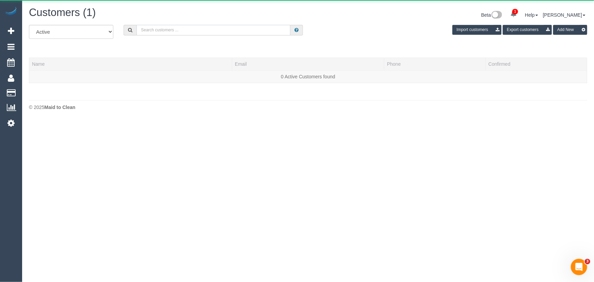
click at [265, 29] on input "text" at bounding box center [213, 30] width 154 height 11
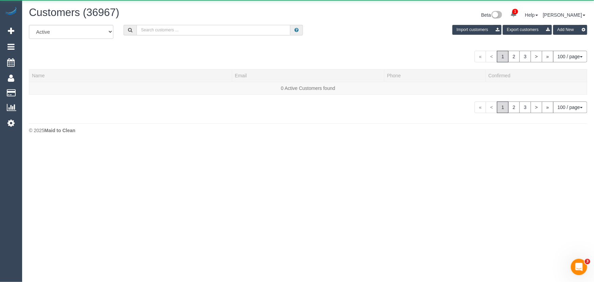
paste input "49 Darnley"
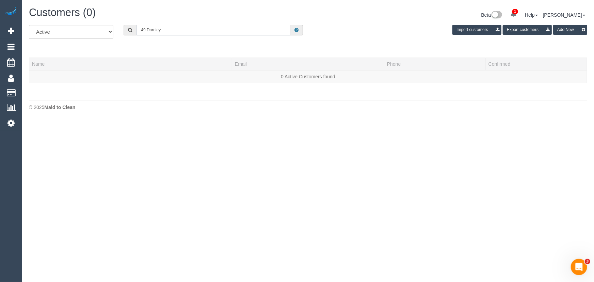
click at [175, 28] on input "49 Darnley" at bounding box center [213, 30] width 154 height 11
click at [223, 30] on input "49 Darnley" at bounding box center [213, 30] width 154 height 11
click at [222, 28] on input "49 Darnley" at bounding box center [213, 30] width 154 height 11
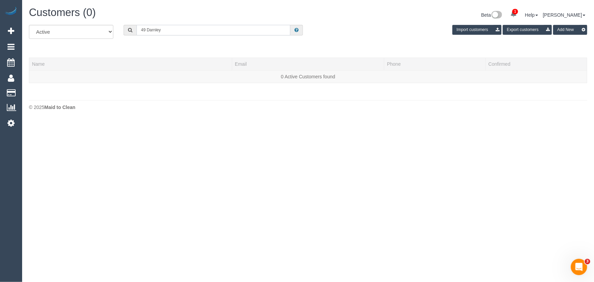
paste input "Eric Sandjaja"
click at [173, 31] on input "Eric Sandjaja" at bounding box center [213, 30] width 154 height 11
paste input "61431093042"
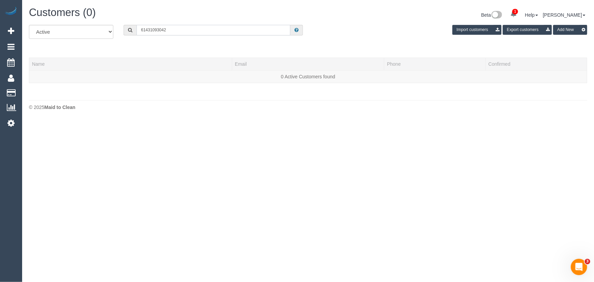
drag, startPoint x: 145, startPoint y: 31, endPoint x: 122, endPoint y: 25, distance: 24.0
click at [123, 25] on div "61431093042" at bounding box center [213, 30] width 190 height 11
click at [171, 29] on input "0431093042" at bounding box center [213, 30] width 154 height 11
click at [170, 29] on input "0431093042" at bounding box center [213, 30] width 154 height 11
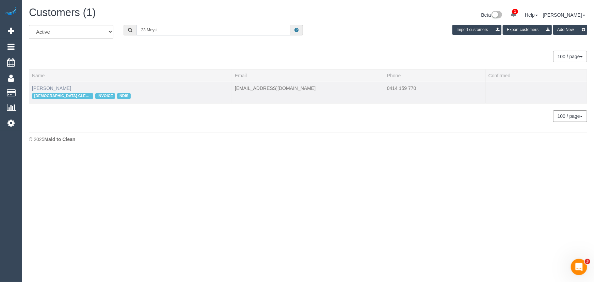
type input "23 Moyst"
click at [43, 89] on link "Claudio Tomarchio" at bounding box center [51, 87] width 39 height 5
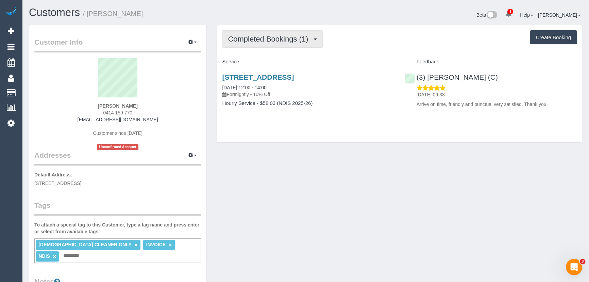
click at [304, 32] on button "Completed Bookings (1)" at bounding box center [272, 38] width 101 height 17
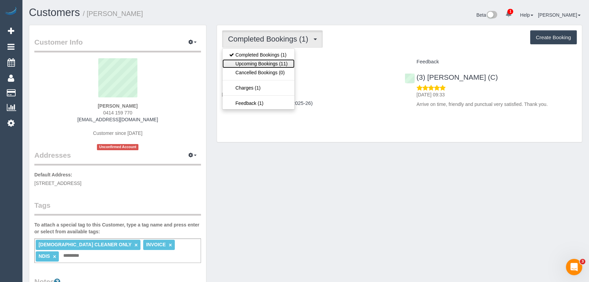
click at [276, 63] on link "Upcoming Bookings (11)" at bounding box center [259, 63] width 72 height 9
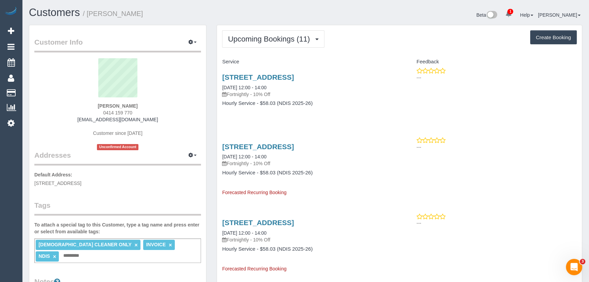
scroll to position [185, 0]
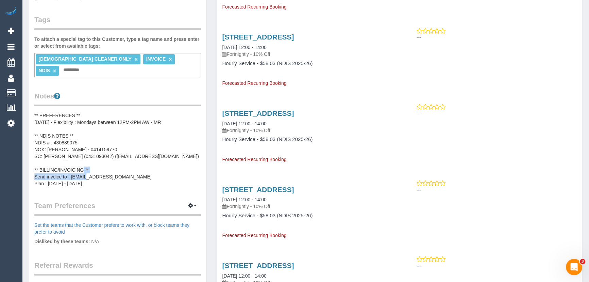
drag, startPoint x: 65, startPoint y: 164, endPoint x: 142, endPoint y: 163, distance: 76.9
click at [142, 163] on pre "** PREFERENCES ** 30/07/2025 - Flexibility : Mondays between 12PM-2PM AW - MR *…" at bounding box center [117, 149] width 167 height 75
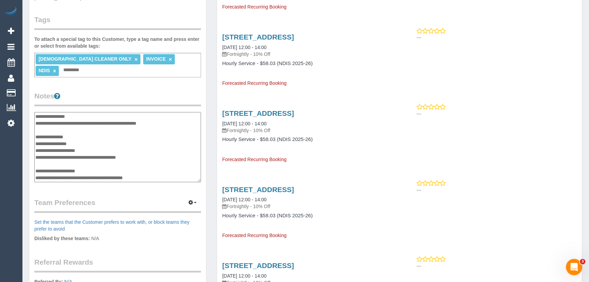
scroll to position [5, 0]
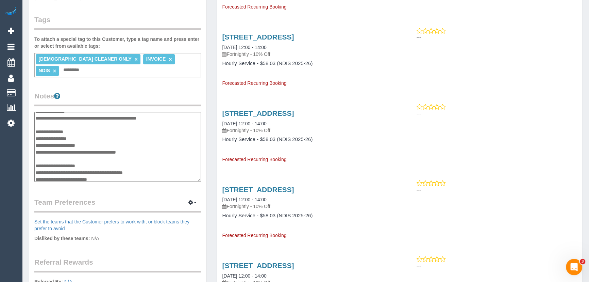
click at [170, 163] on textarea "**********" at bounding box center [117, 147] width 167 height 70
click at [102, 165] on textarea "**********" at bounding box center [117, 147] width 167 height 70
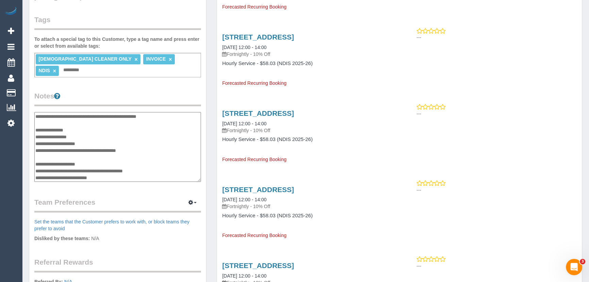
scroll to position [0, 0]
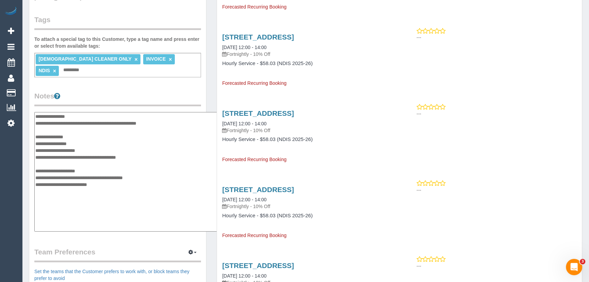
drag, startPoint x: 198, startPoint y: 166, endPoint x: 218, endPoint y: 216, distance: 54.5
click at [218, 216] on div "Customer Info Edit Contact Info Send Message Email Preferences Special Sales Ta…" at bounding box center [306, 281] width 564 height 885
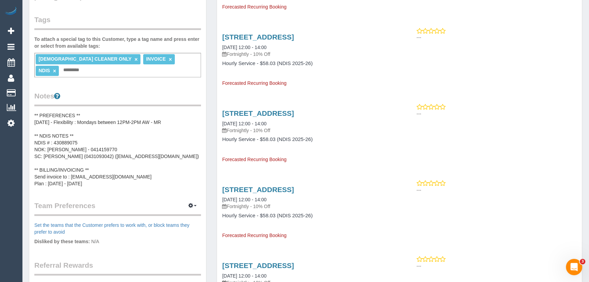
scroll to position [31, 0]
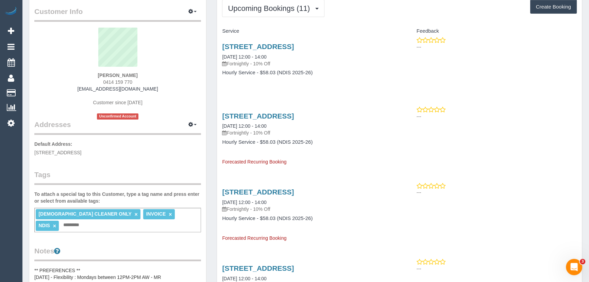
drag, startPoint x: 147, startPoint y: 74, endPoint x: 87, endPoint y: 73, distance: 59.6
click at [87, 73] on div "Claudio Tomarchio 0414 159 770 maria58tomarchio@gmail.com Customer since 2025 U…" at bounding box center [117, 74] width 167 height 92
copy strong "Claudio Tomarchio"
click at [135, 74] on strong "Claudio Tomarchio" at bounding box center [118, 74] width 40 height 5
drag, startPoint x: 142, startPoint y: 73, endPoint x: 94, endPoint y: 70, distance: 48.1
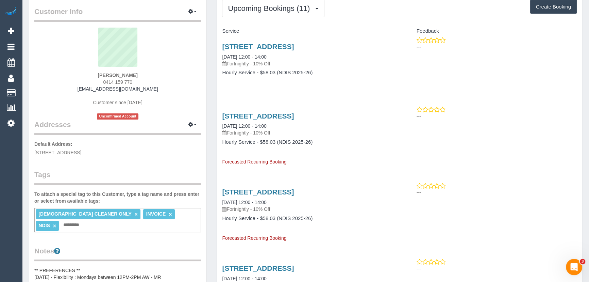
click at [94, 70] on div "Claudio Tomarchio 0414 159 770 maria58tomarchio@gmail.com Customer since 2025 U…" at bounding box center [117, 74] width 167 height 92
copy div "Claudio Tomarchio"
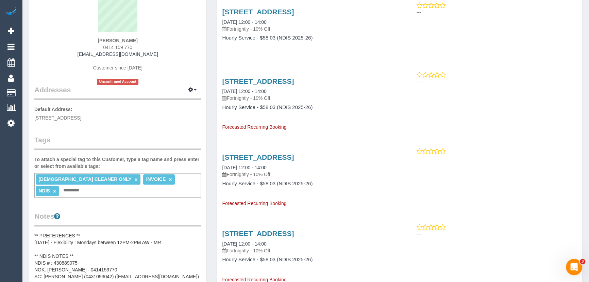
scroll to position [124, 0]
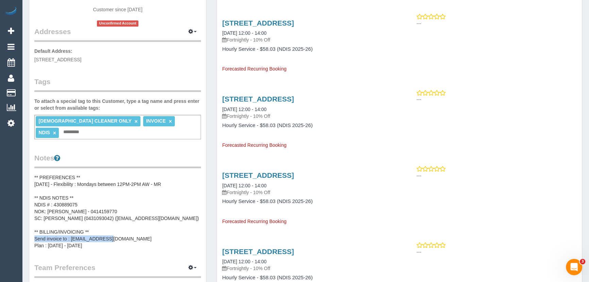
drag, startPoint x: 71, startPoint y: 225, endPoint x: 161, endPoint y: 228, distance: 90.2
click at [161, 228] on pre "** PREFERENCES ** 30/07/2025 - Flexibility : Mondays between 12PM-2PM AW - MR *…" at bounding box center [117, 211] width 167 height 75
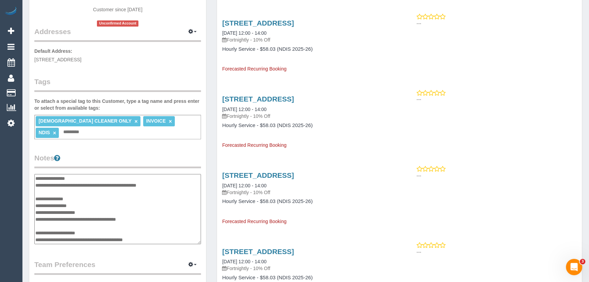
scroll to position [5, 0]
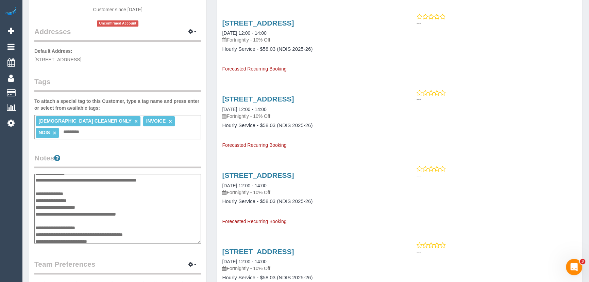
drag, startPoint x: 71, startPoint y: 223, endPoint x: 166, endPoint y: 221, distance: 94.3
click at [166, 221] on textarea "**********" at bounding box center [117, 209] width 167 height 70
click at [148, 218] on textarea "**********" at bounding box center [117, 209] width 167 height 70
click at [154, 237] on div "Customer Info Edit Contact Info Send Message Email Preferences Special Sales Ta…" at bounding box center [117, 164] width 177 height 524
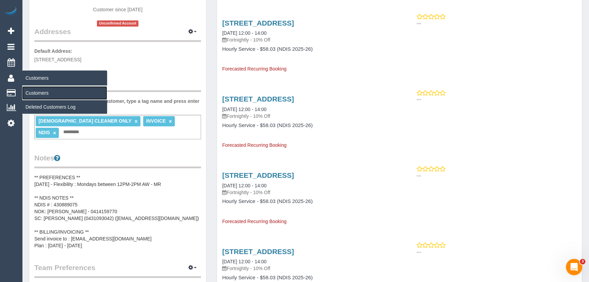
click at [33, 92] on link "Customers" at bounding box center [64, 93] width 85 height 14
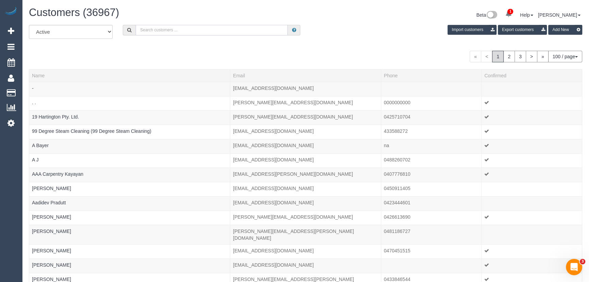
click at [182, 29] on input "text" at bounding box center [212, 30] width 152 height 11
paste input "tommutch@hotmail.com"
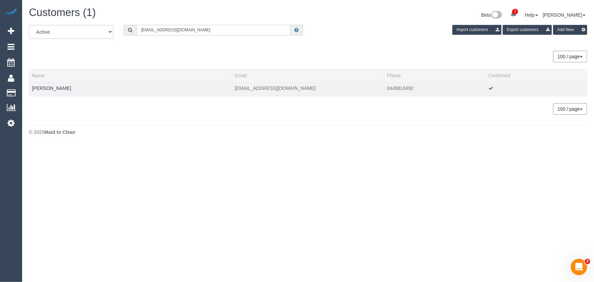
type input "tommutch@hotmail.com"
drag, startPoint x: 67, startPoint y: 84, endPoint x: 30, endPoint y: 86, distance: 37.1
click at [30, 86] on td "Tom Mutch" at bounding box center [130, 89] width 203 height 14
copy link "Tom Mutch"
click at [51, 88] on link "Tom Mutch" at bounding box center [51, 87] width 39 height 5
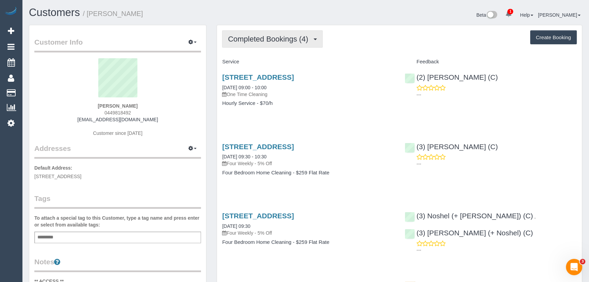
click at [286, 36] on span "Completed Bookings (4)" at bounding box center [270, 39] width 84 height 9
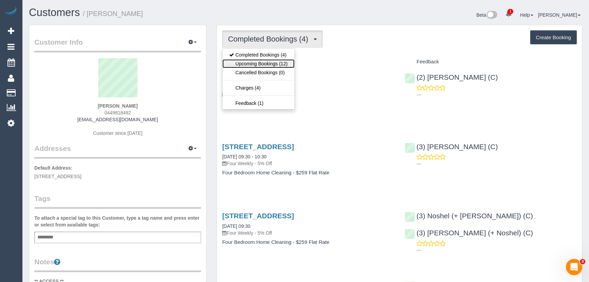
click at [274, 65] on link "Upcoming Bookings (12)" at bounding box center [259, 63] width 72 height 9
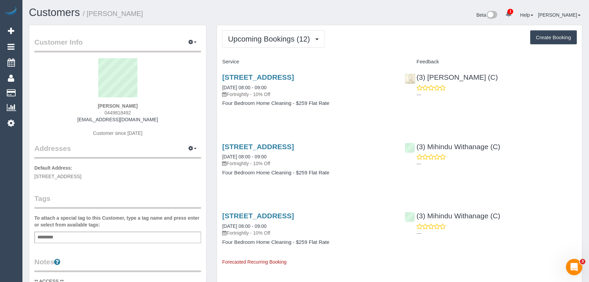
drag, startPoint x: 219, startPoint y: 74, endPoint x: 344, endPoint y: 116, distance: 131.5
click at [344, 116] on div "20 St Hellier St, Heidelberg Heights, VIC 3081 14/08/2025 08:00 - 09:00 Fortnig…" at bounding box center [308, 93] width 182 height 52
copy div "20 St Hellier St, Heidelberg Heights, VIC 3081 14/08/2025 08:00 - 09:00 Fortnig…"
click at [96, 238] on div "Add a tag" at bounding box center [117, 237] width 167 height 12
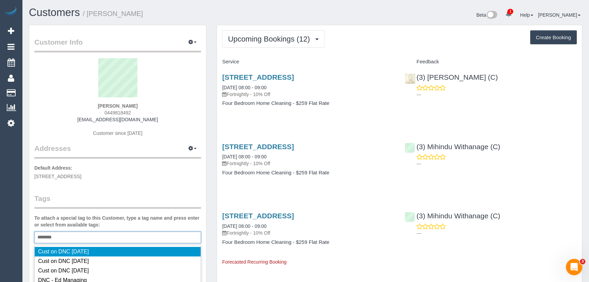
type input "*********"
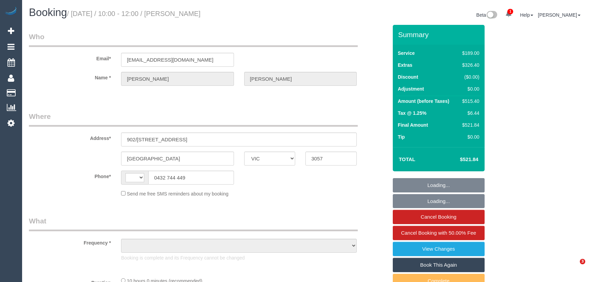
select select "VIC"
select select "string:AU"
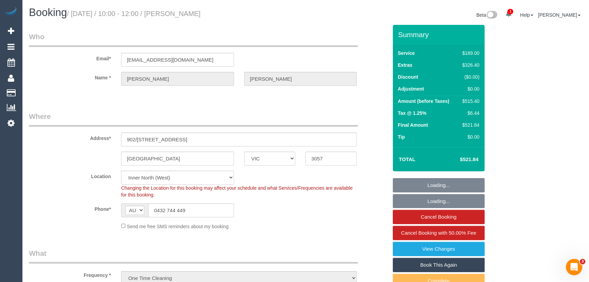
select select "object:730"
select select "string:stripe-pm_1RkaLD2GScqysDRVA7OKiXm9"
select select "spot1"
select select "number:28"
select select "number:14"
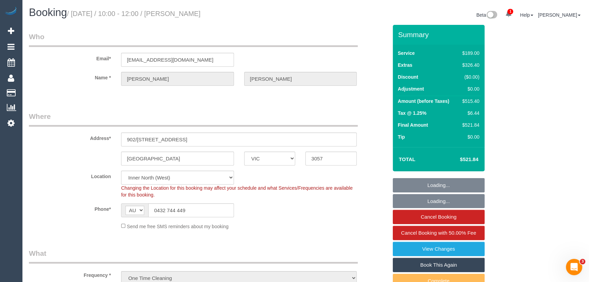
select select "number:19"
select select "number:24"
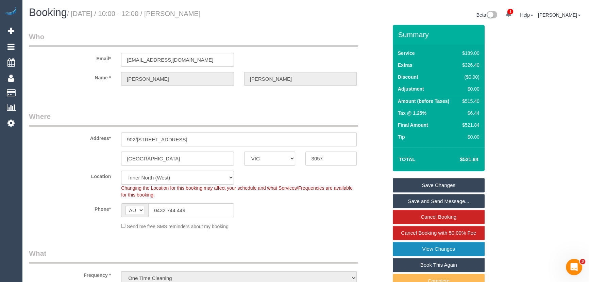
click at [441, 252] on link "View Changes" at bounding box center [439, 249] width 92 height 14
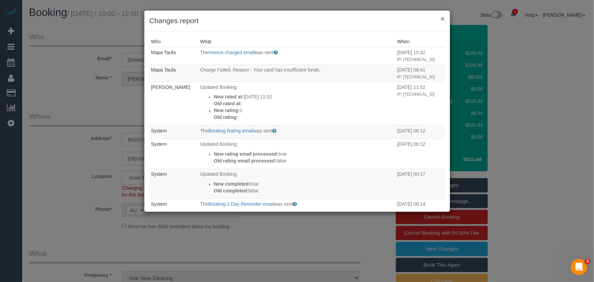
click at [443, 20] on button "×" at bounding box center [442, 18] width 4 height 7
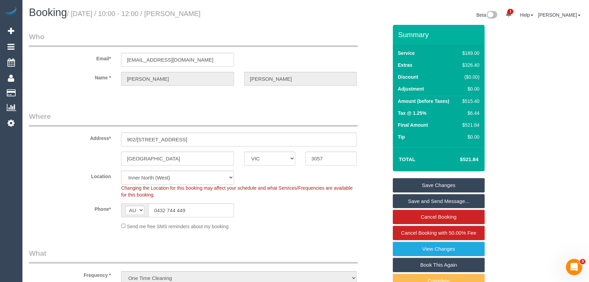
drag, startPoint x: 46, startPoint y: 179, endPoint x: 299, endPoint y: 0, distance: 309.3
click at [46, 179] on link "Time Tracking Logs" at bounding box center [64, 177] width 85 height 14
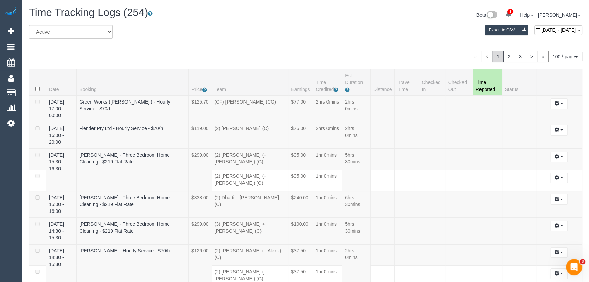
click at [378, 40] on div "All Active Archived [DATE] - [DATE] Export to CSV" at bounding box center [306, 34] width 564 height 19
click at [510, 56] on link "2" at bounding box center [510, 57] width 12 height 12
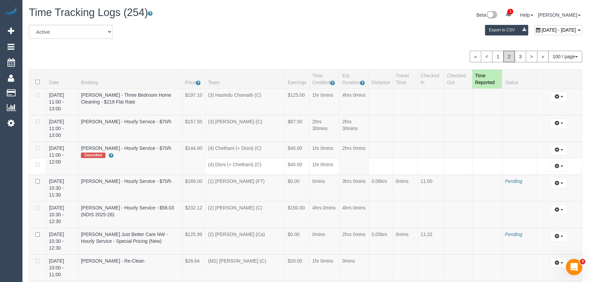
scroll to position [2196, 0]
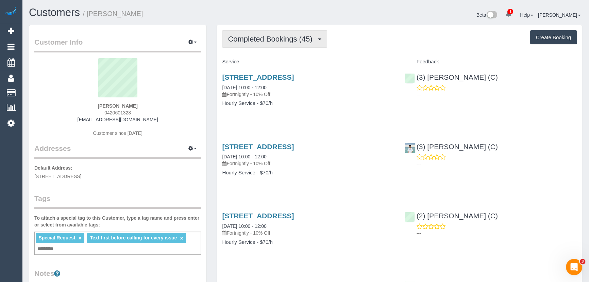
click at [252, 38] on span "Completed Bookings (45)" at bounding box center [272, 39] width 88 height 9
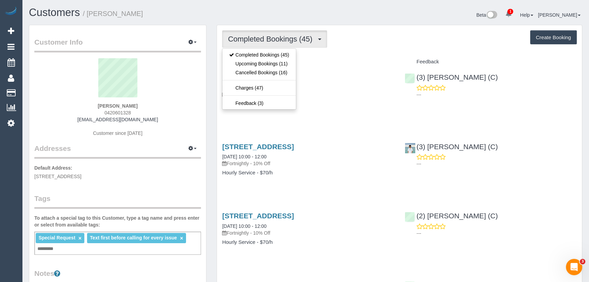
click at [252, 38] on span "Completed Bookings (45)" at bounding box center [272, 39] width 88 height 9
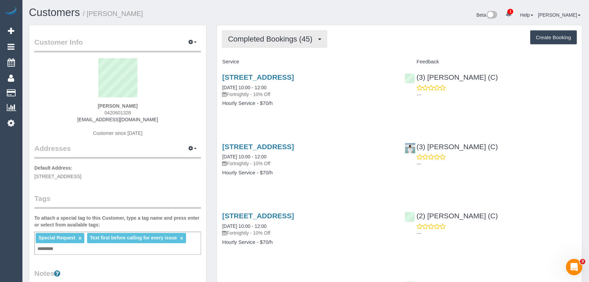
click at [312, 44] on button "Completed Bookings (45)" at bounding box center [274, 38] width 105 height 17
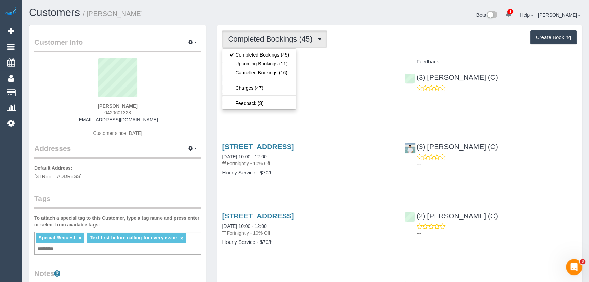
click at [297, 37] on span "Completed Bookings (45)" at bounding box center [272, 39] width 88 height 9
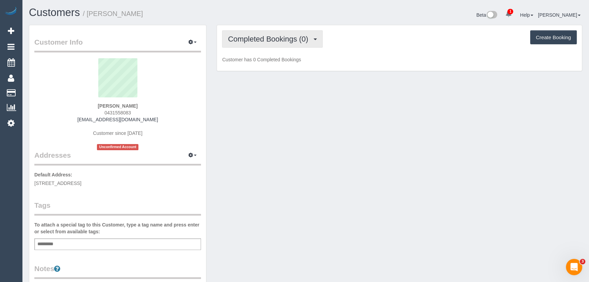
click at [306, 37] on span "Completed Bookings (0)" at bounding box center [270, 39] width 84 height 9
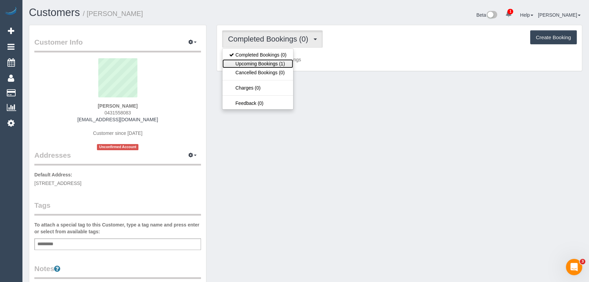
click at [283, 63] on link "Upcoming Bookings (1)" at bounding box center [258, 63] width 71 height 9
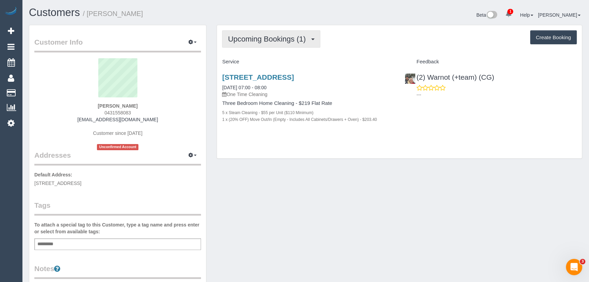
click at [285, 41] on span "Upcoming Bookings (1)" at bounding box center [268, 39] width 81 height 9
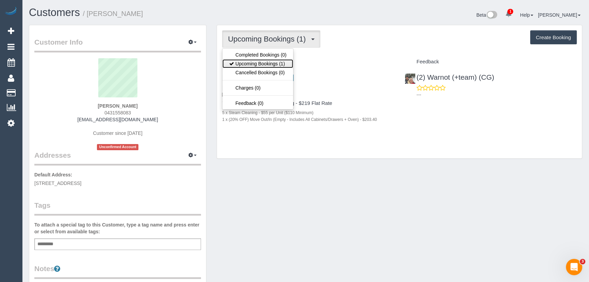
click at [276, 61] on link "Upcoming Bookings (1)" at bounding box center [258, 63] width 71 height 9
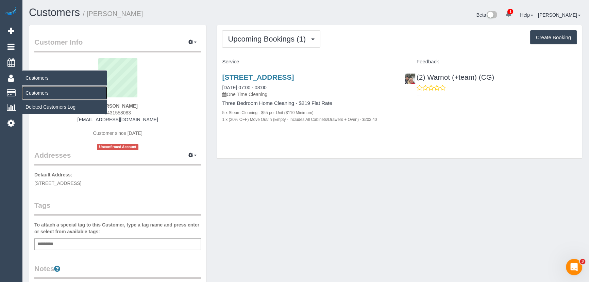
click at [37, 89] on link "Customers" at bounding box center [64, 93] width 85 height 14
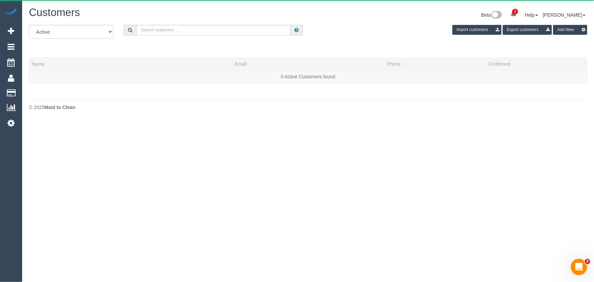
click at [185, 24] on div "Customers Beta 1 Your Notifications You have 0 alerts × You have 3 to charge fo…" at bounding box center [308, 16] width 568 height 18
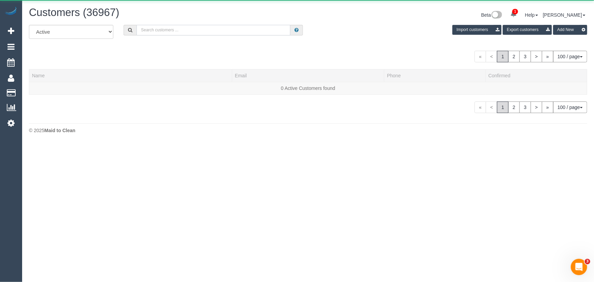
click at [186, 31] on input "text" at bounding box center [213, 30] width 154 height 11
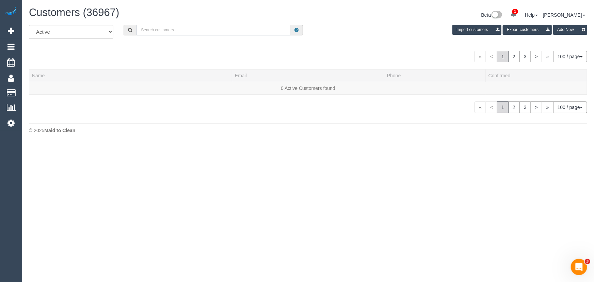
paste input "49 Darnley"
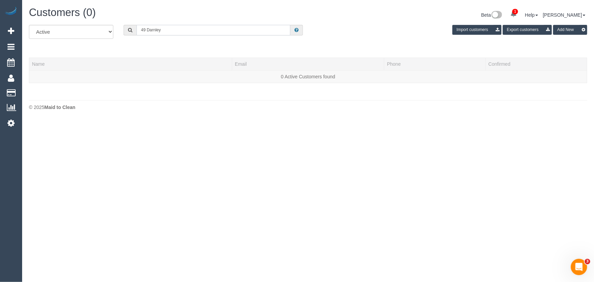
click at [245, 27] on input "49 Darnley" at bounding box center [213, 30] width 154 height 11
paste input "terrainspotting@gmail.com"
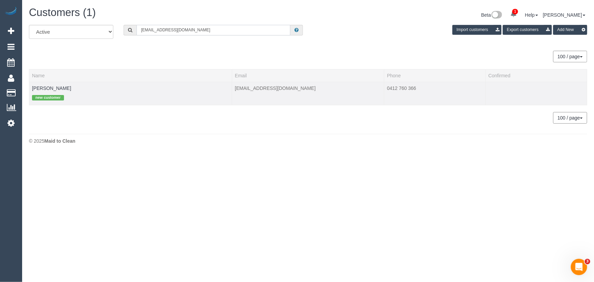
type input "terrainspotting@gmail.com"
click at [46, 84] on td "Gregory Oates new customer" at bounding box center [130, 93] width 203 height 23
click at [47, 88] on link "Gregory Oates" at bounding box center [51, 87] width 39 height 5
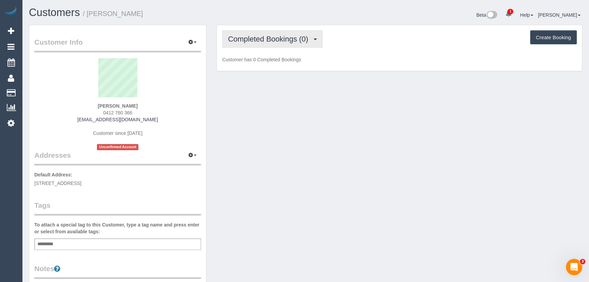
click at [301, 40] on span "Completed Bookings (0)" at bounding box center [270, 39] width 84 height 9
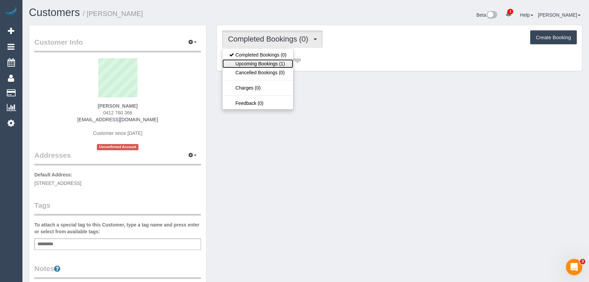
click at [278, 61] on link "Upcoming Bookings (1)" at bounding box center [258, 63] width 71 height 9
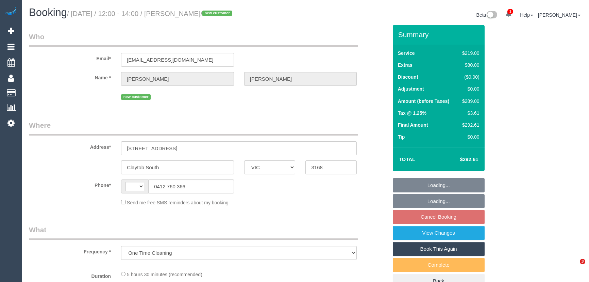
select select "VIC"
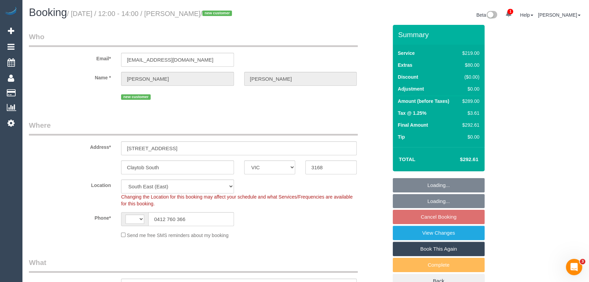
select select "object:327"
select select "string:AU"
select select "string:stripe-pm_1RvYPj2GScqysDRVM4kfyqFM"
select select "spot1"
select select "number:29"
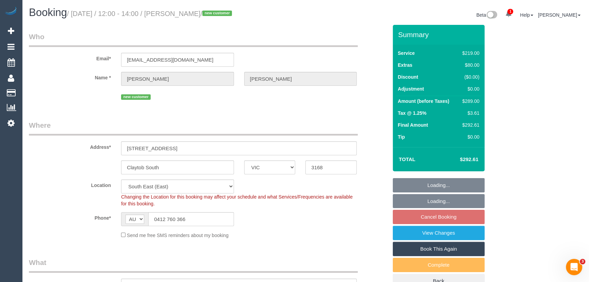
select select "number:14"
select select "number:19"
select select "number:36"
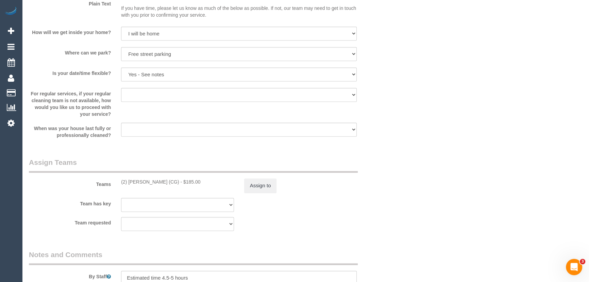
scroll to position [866, 0]
